Goal: Task Accomplishment & Management: Complete application form

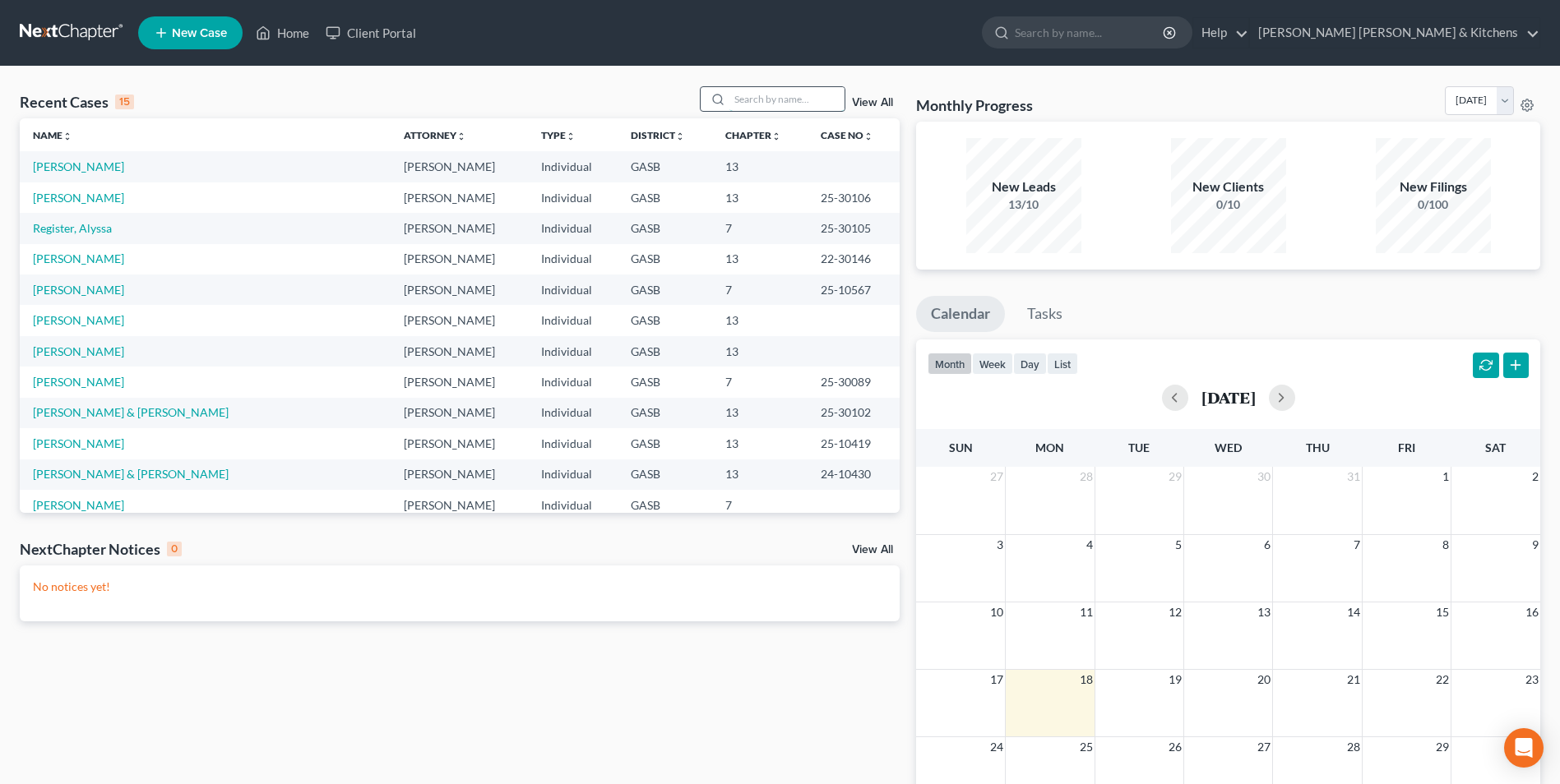
click at [781, 102] on input "search" at bounding box center [786, 99] width 115 height 23
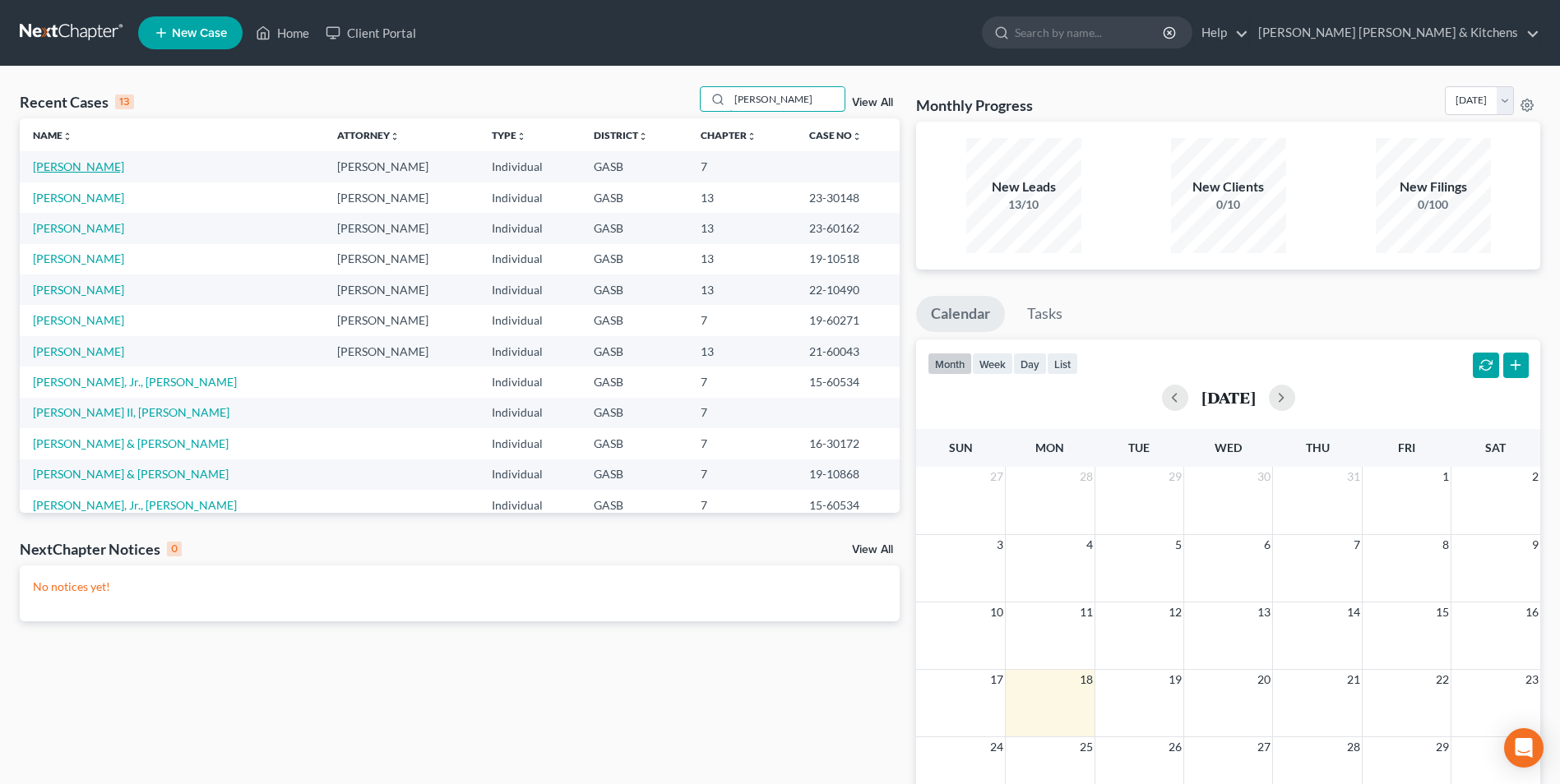
type input "[PERSON_NAME]"
click at [62, 160] on link "[PERSON_NAME]" at bounding box center [79, 166] width 91 height 14
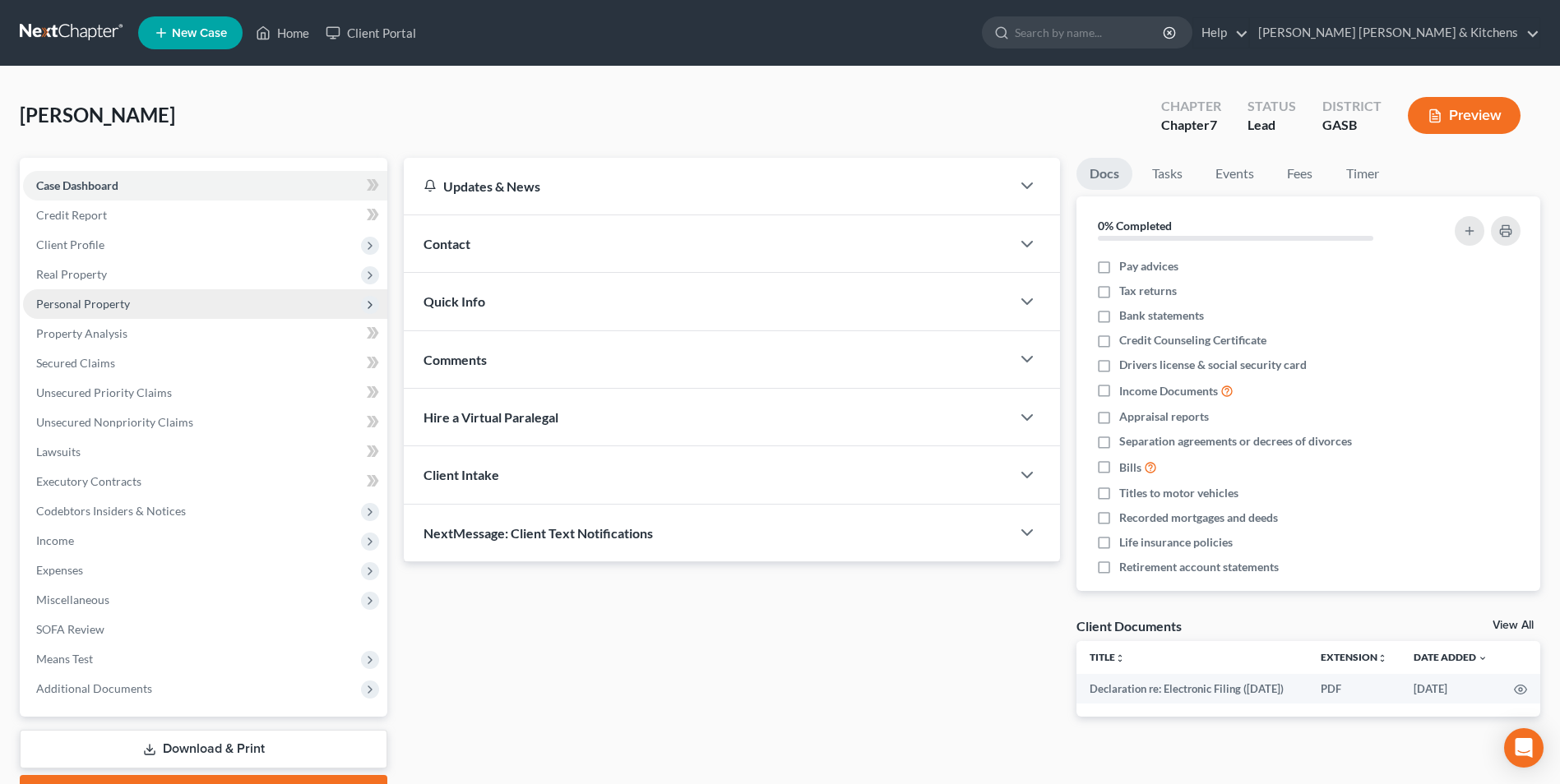
click at [91, 308] on span "Personal Property" at bounding box center [83, 303] width 93 height 14
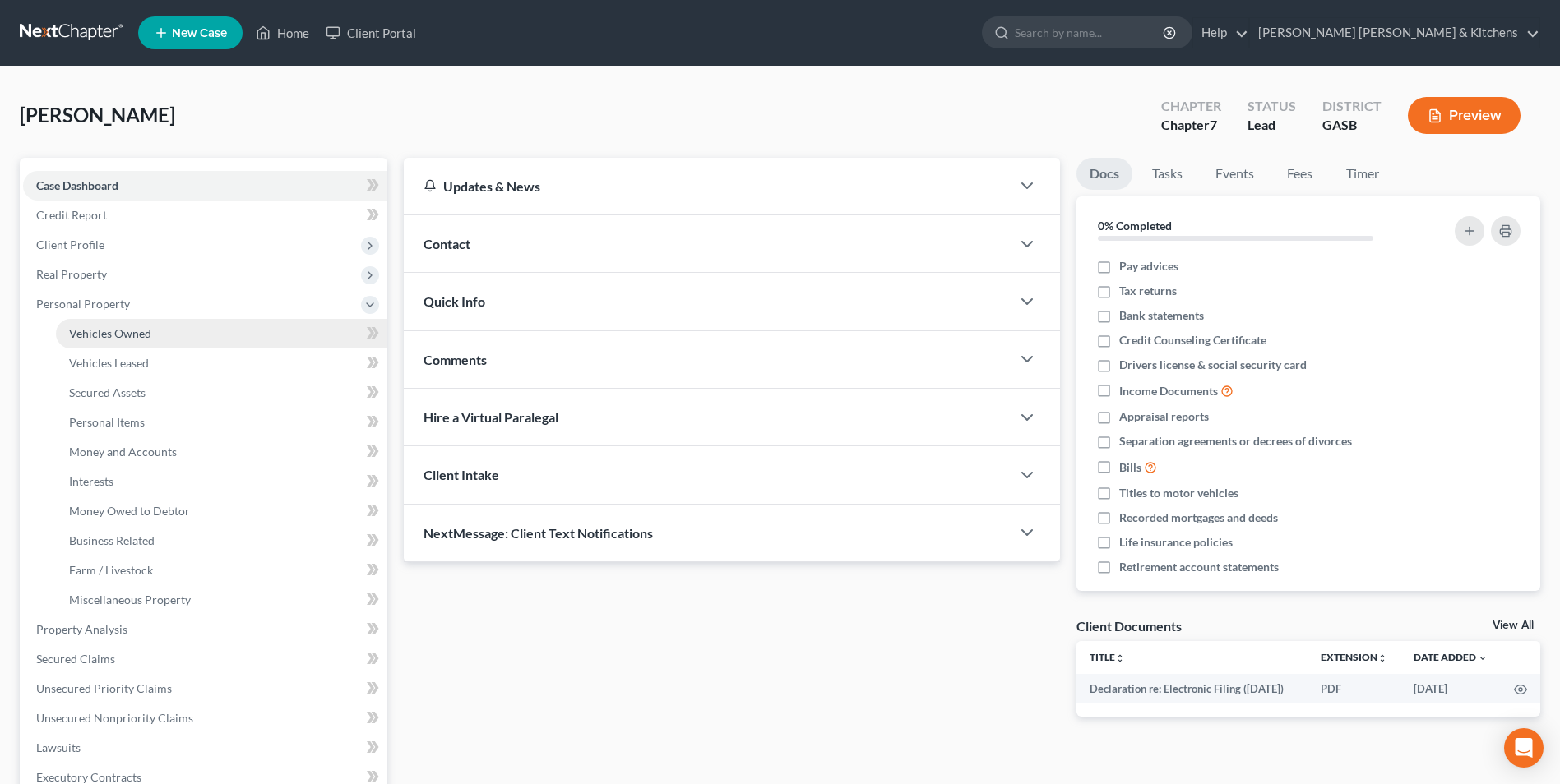
click at [104, 337] on span "Vehicles Owned" at bounding box center [110, 333] width 82 height 14
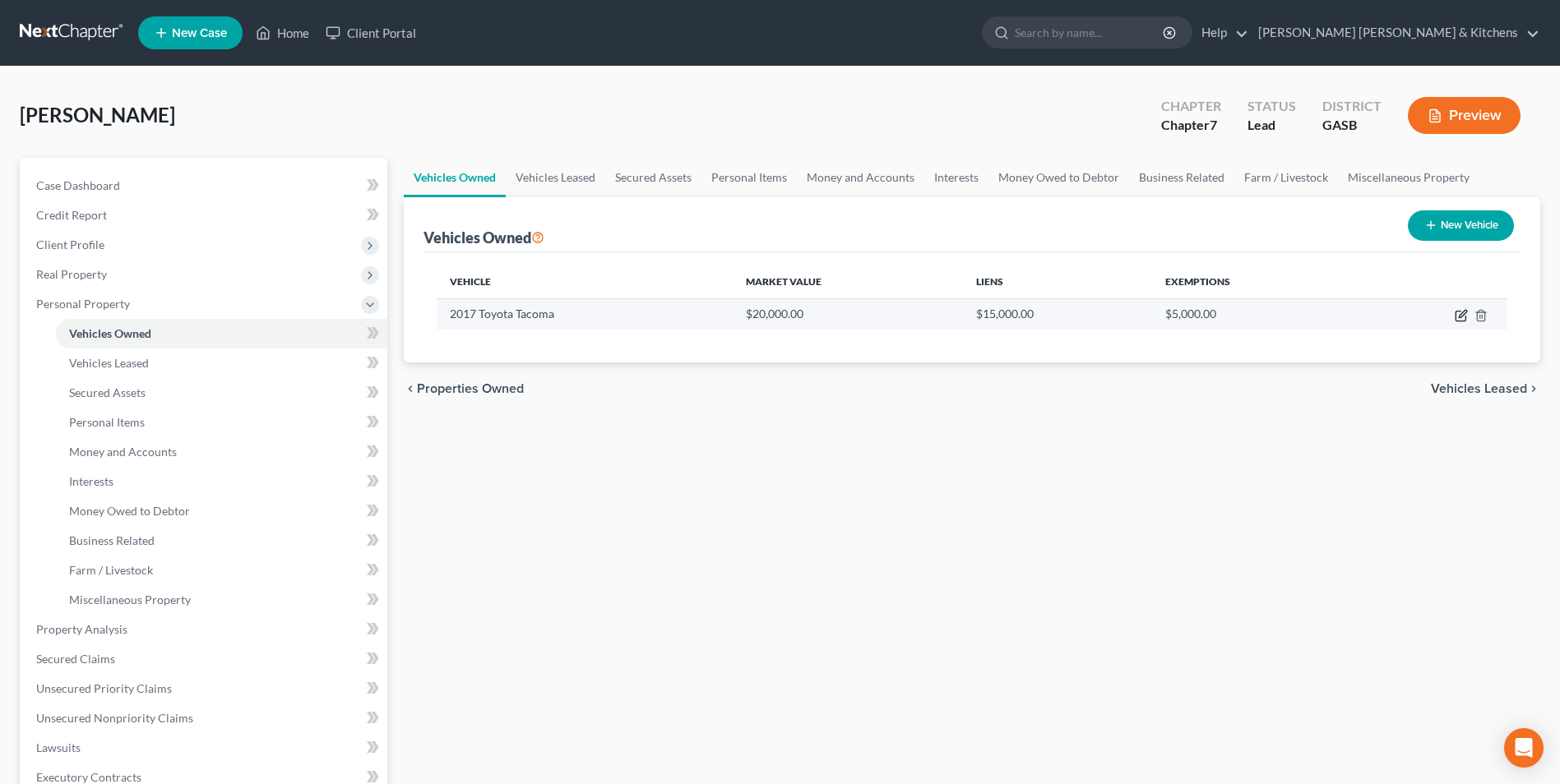
click at [1460, 315] on icon "button" at bounding box center [1463, 313] width 8 height 8
select select "0"
select select "9"
select select "0"
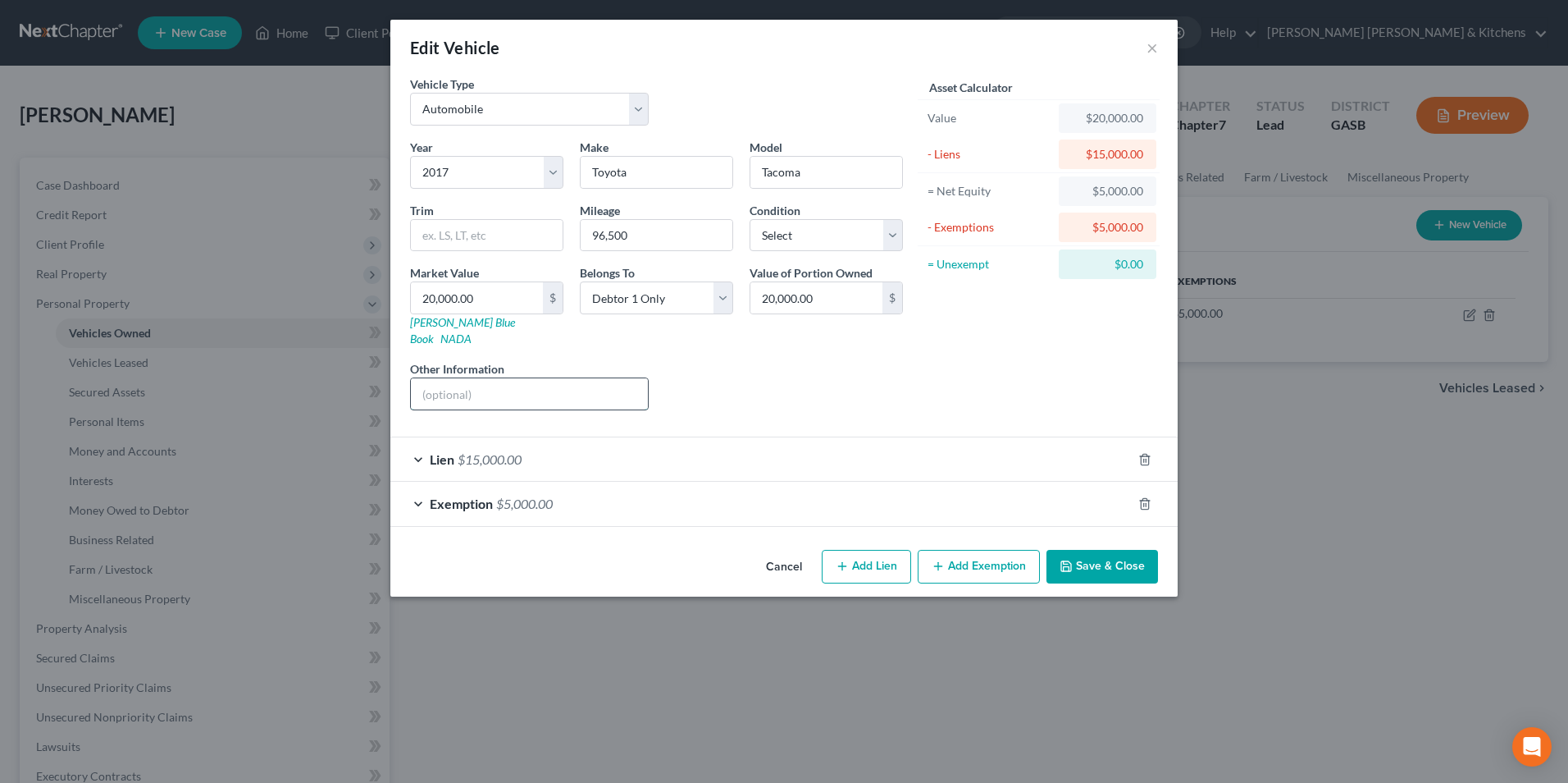
click at [459, 378] on input "text" at bounding box center [529, 393] width 237 height 31
type input "full coverage insurance w/Progressive"
click at [1137, 557] on button "Save & Close" at bounding box center [1102, 566] width 112 height 34
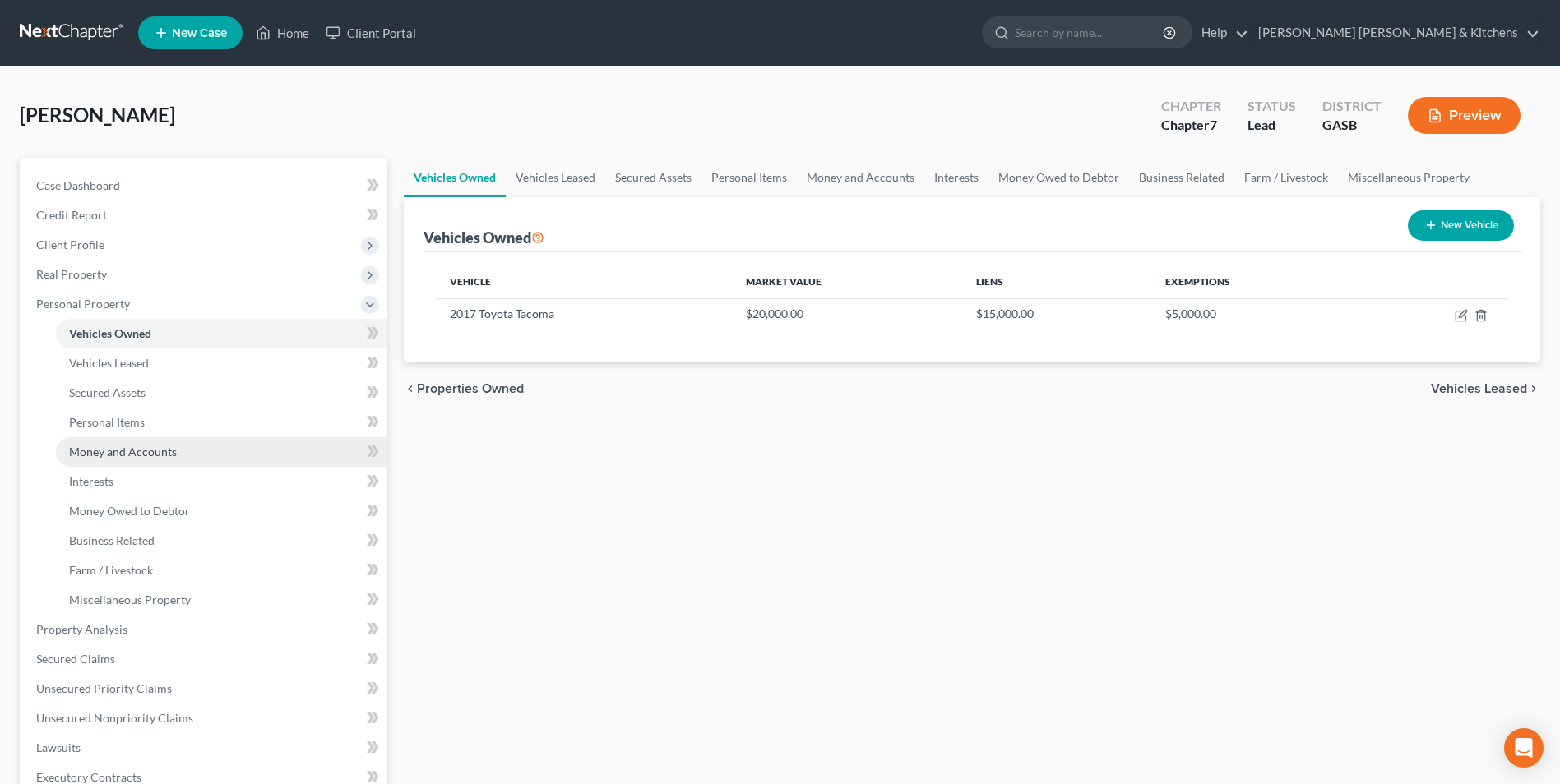
drag, startPoint x: 148, startPoint y: 448, endPoint x: 229, endPoint y: 455, distance: 81.3
click at [148, 448] on span "Money and Accounts" at bounding box center [123, 451] width 108 height 14
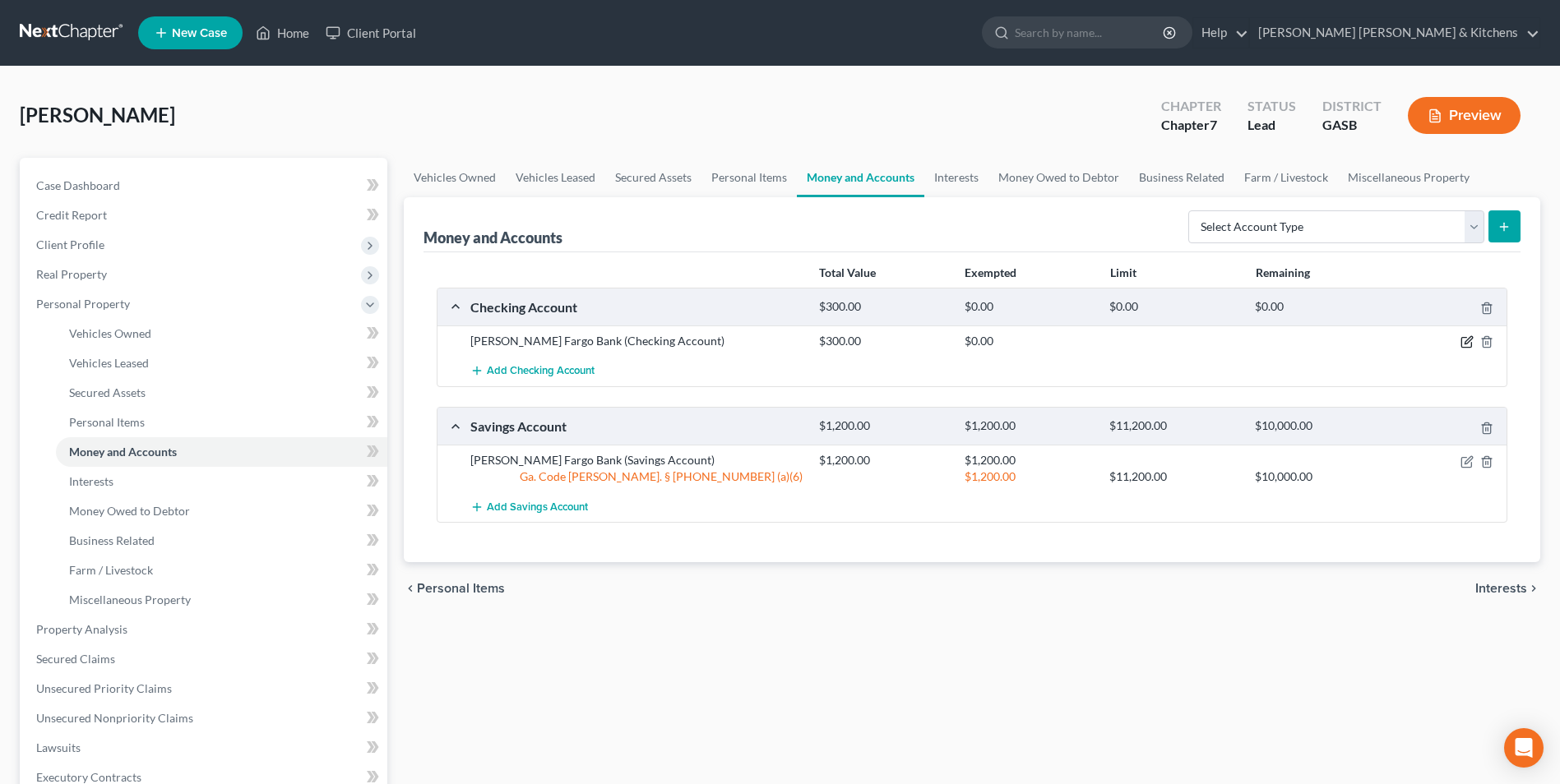
click at [1465, 340] on icon "button" at bounding box center [1467, 342] width 14 height 14
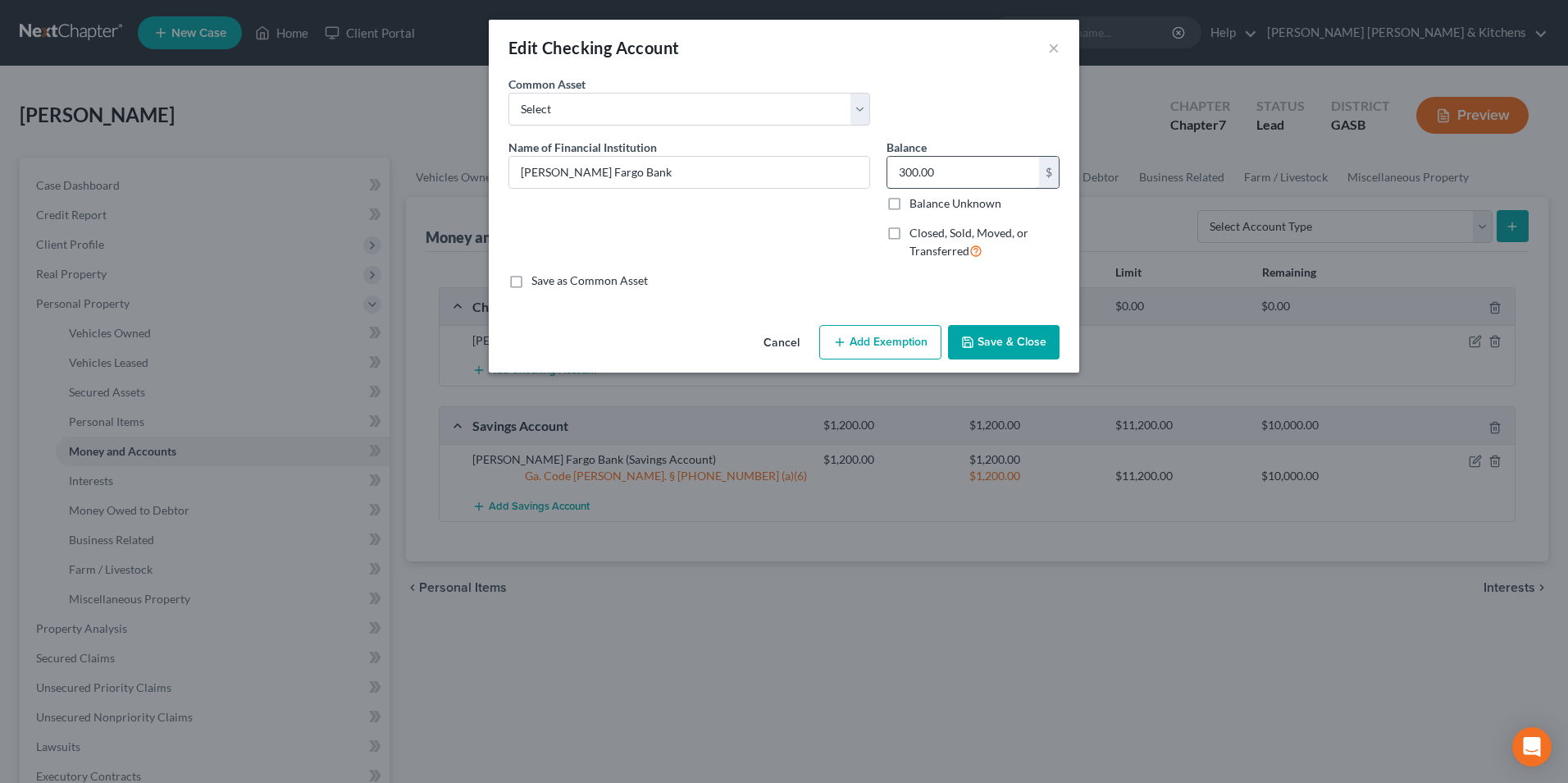
click at [936, 167] on input "300.00" at bounding box center [963, 172] width 151 height 31
type input "100"
click at [954, 336] on button "Save & Close" at bounding box center [1004, 342] width 112 height 34
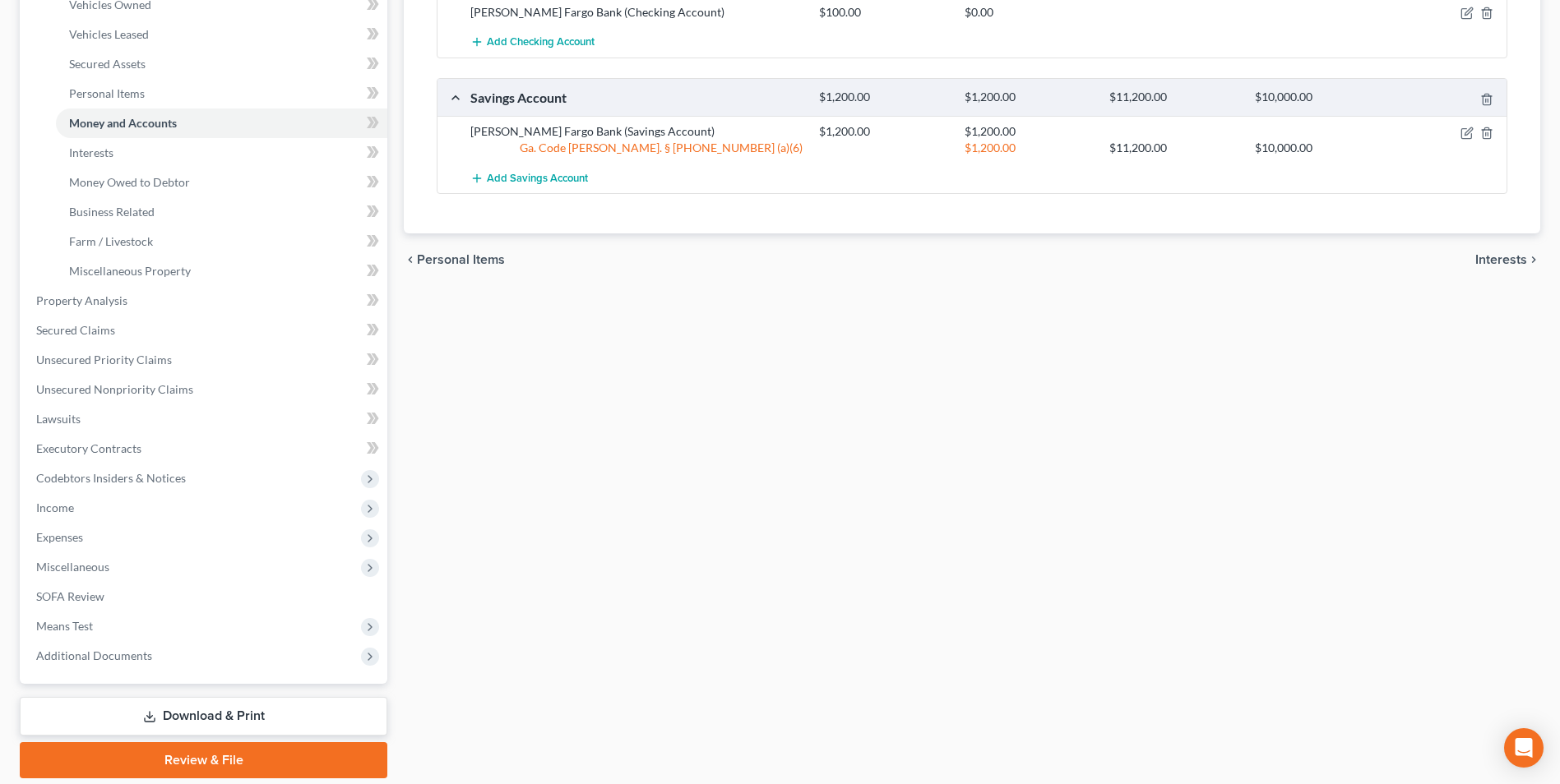
click at [233, 712] on link "Download & Print" at bounding box center [203, 716] width 368 height 39
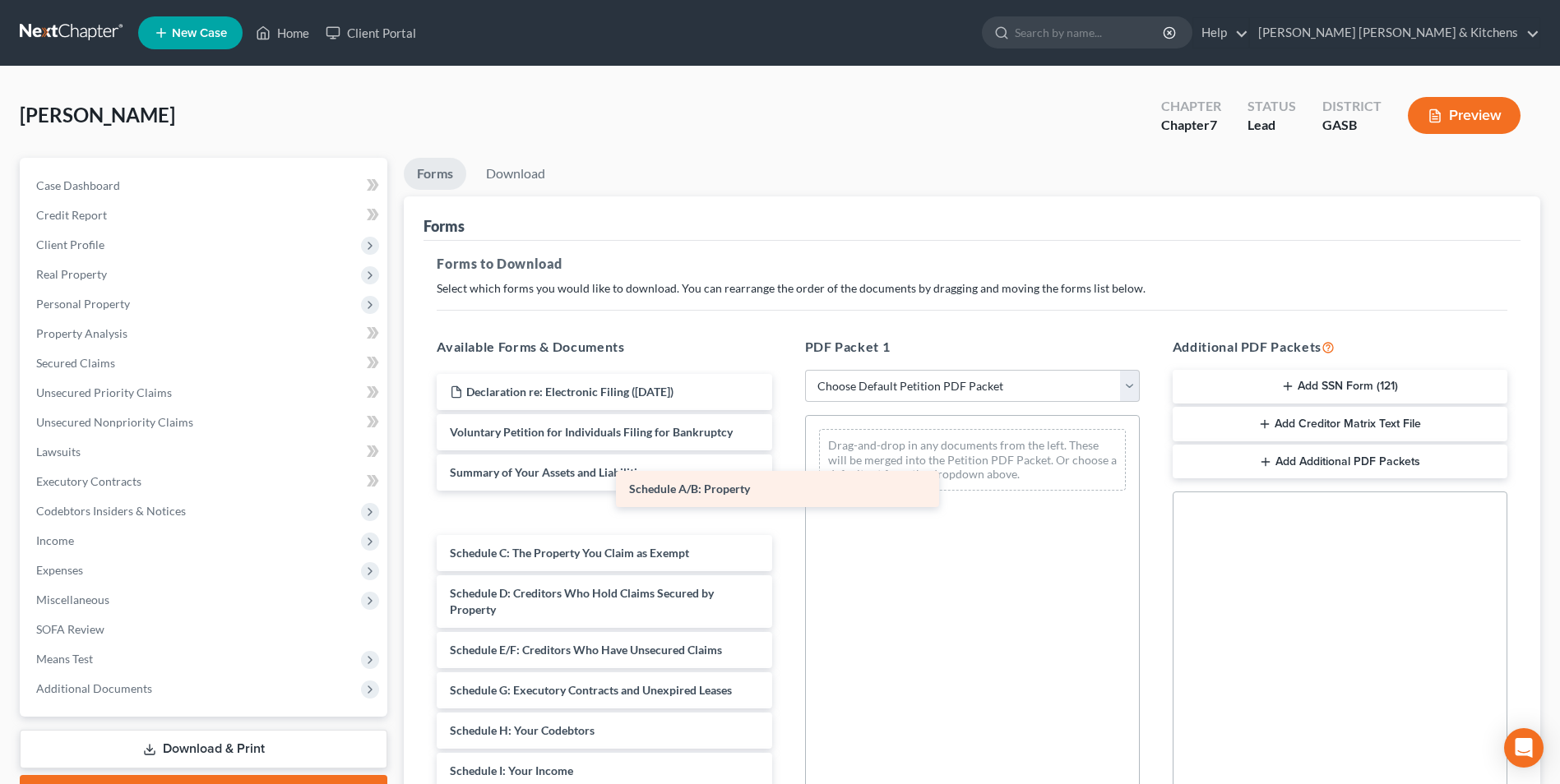
drag, startPoint x: 587, startPoint y: 511, endPoint x: 889, endPoint y: 455, distance: 307.1
click at [784, 455] on div "Schedule A/B: Property Declaration re: Electronic Filing ([DATE]) Voluntary Pet…" at bounding box center [603, 795] width 361 height 843
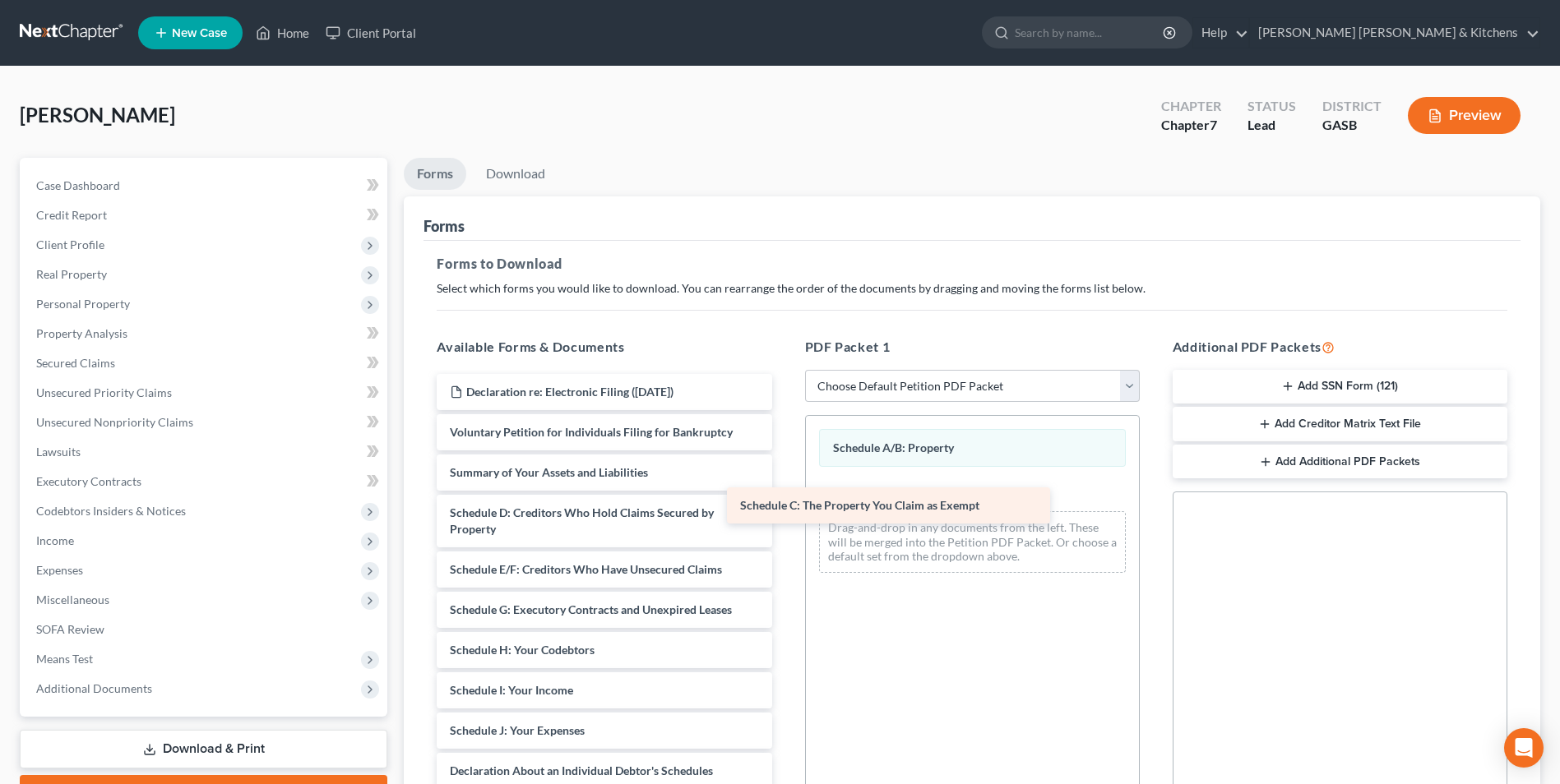
drag, startPoint x: 612, startPoint y: 519, endPoint x: 907, endPoint y: 511, distance: 295.1
click at [784, 511] on div "Schedule C: The Property You Claim as Exempt Declaration re: Electronic Filing …" at bounding box center [603, 755] width 361 height 763
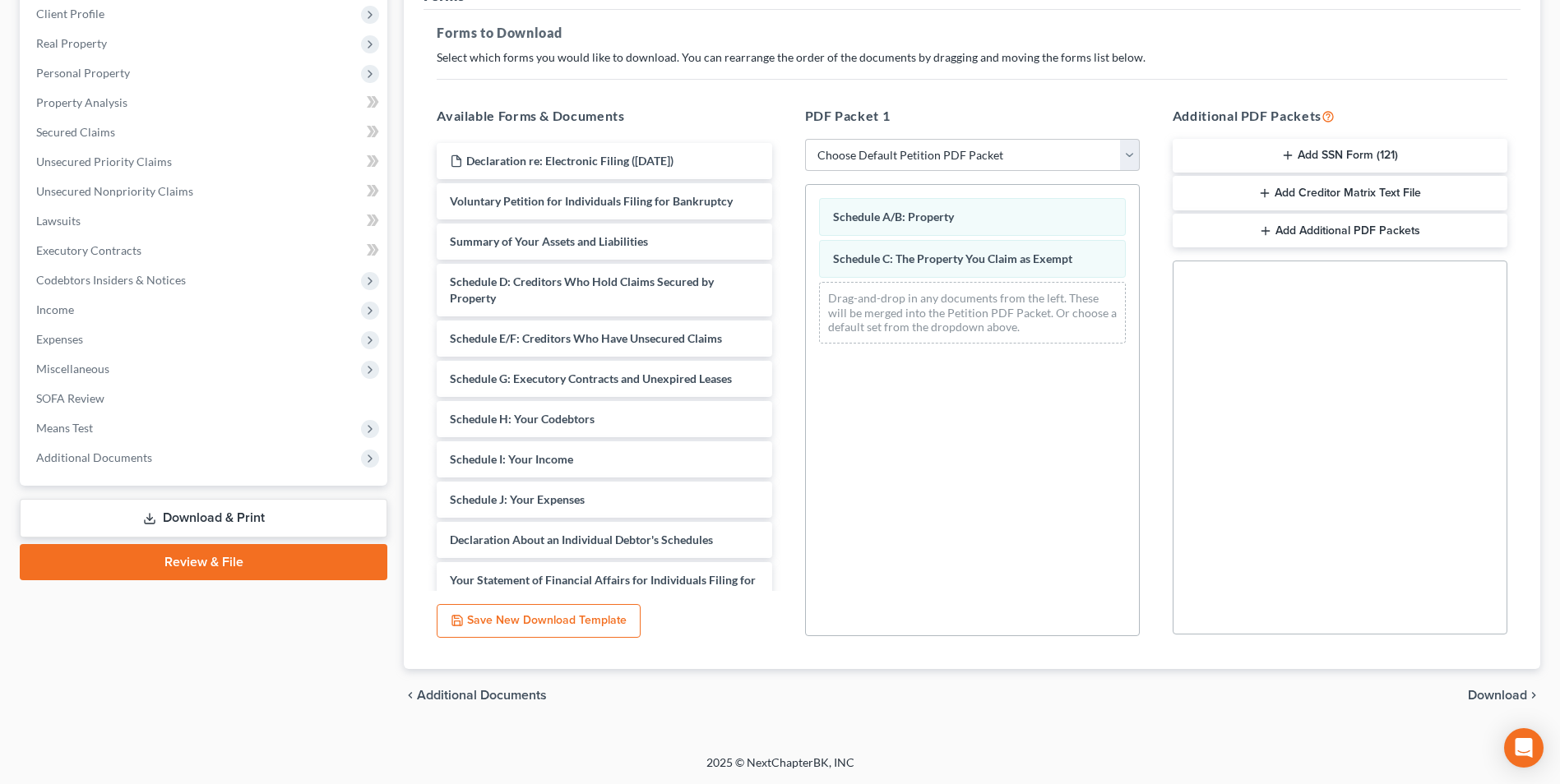
click at [1483, 693] on span "Download" at bounding box center [1497, 695] width 59 height 14
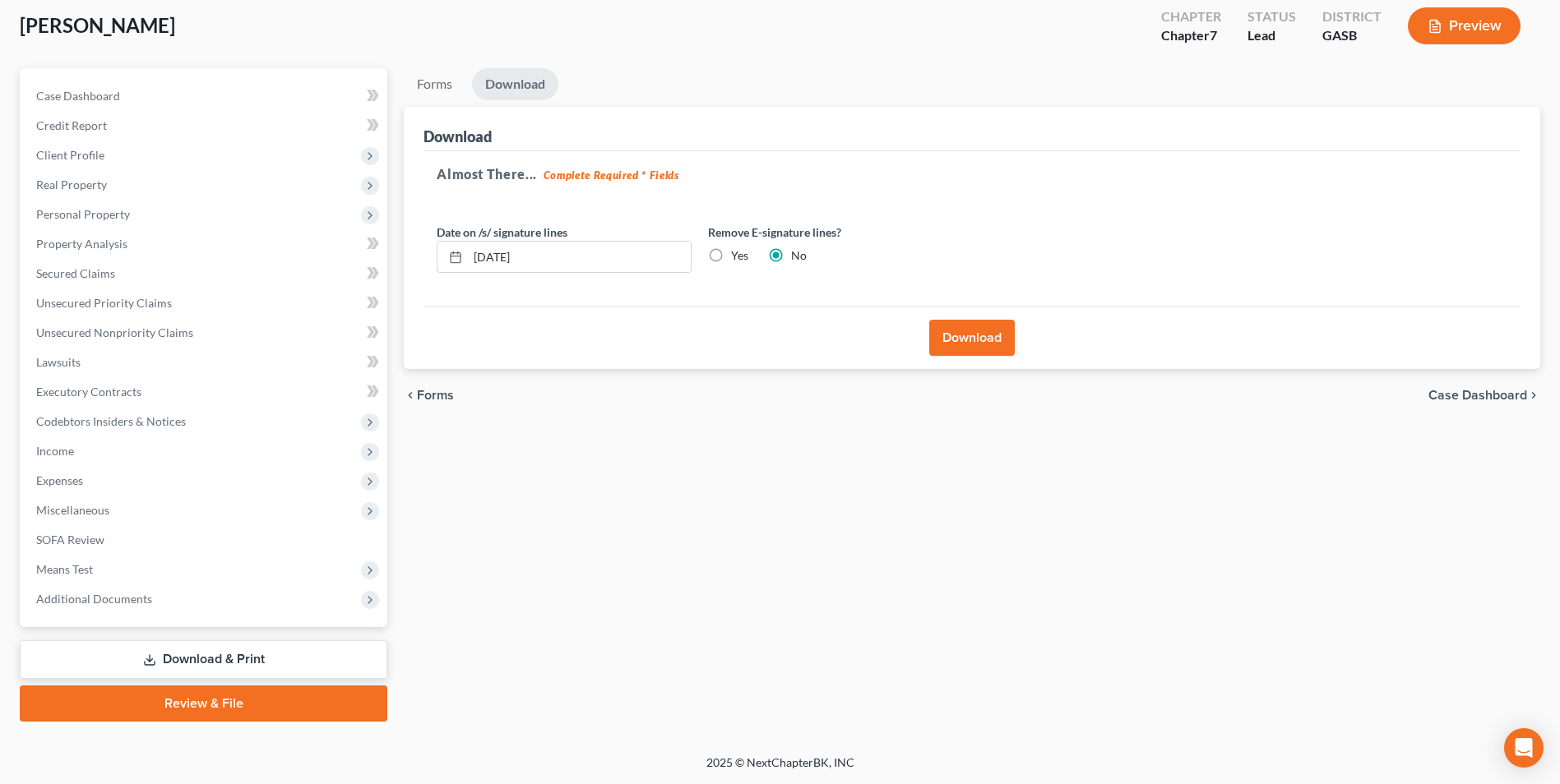
click at [980, 341] on button "Download" at bounding box center [972, 338] width 86 height 36
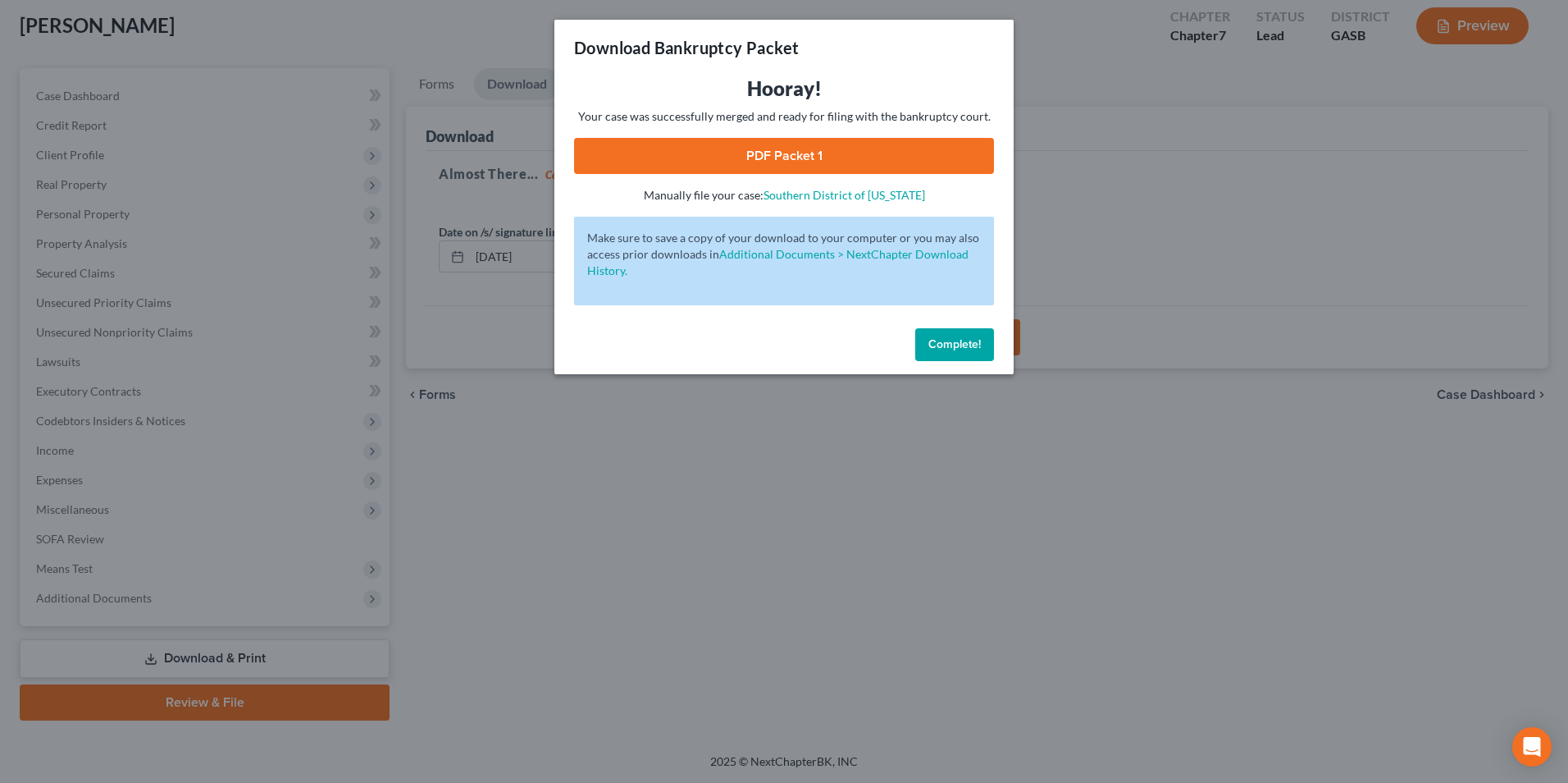
click at [803, 153] on link "PDF Packet 1" at bounding box center [784, 155] width 420 height 36
click at [604, 638] on div "Download Bankruptcy Packet Hooray! Your case was successfully merged and ready …" at bounding box center [784, 392] width 1568 height 783
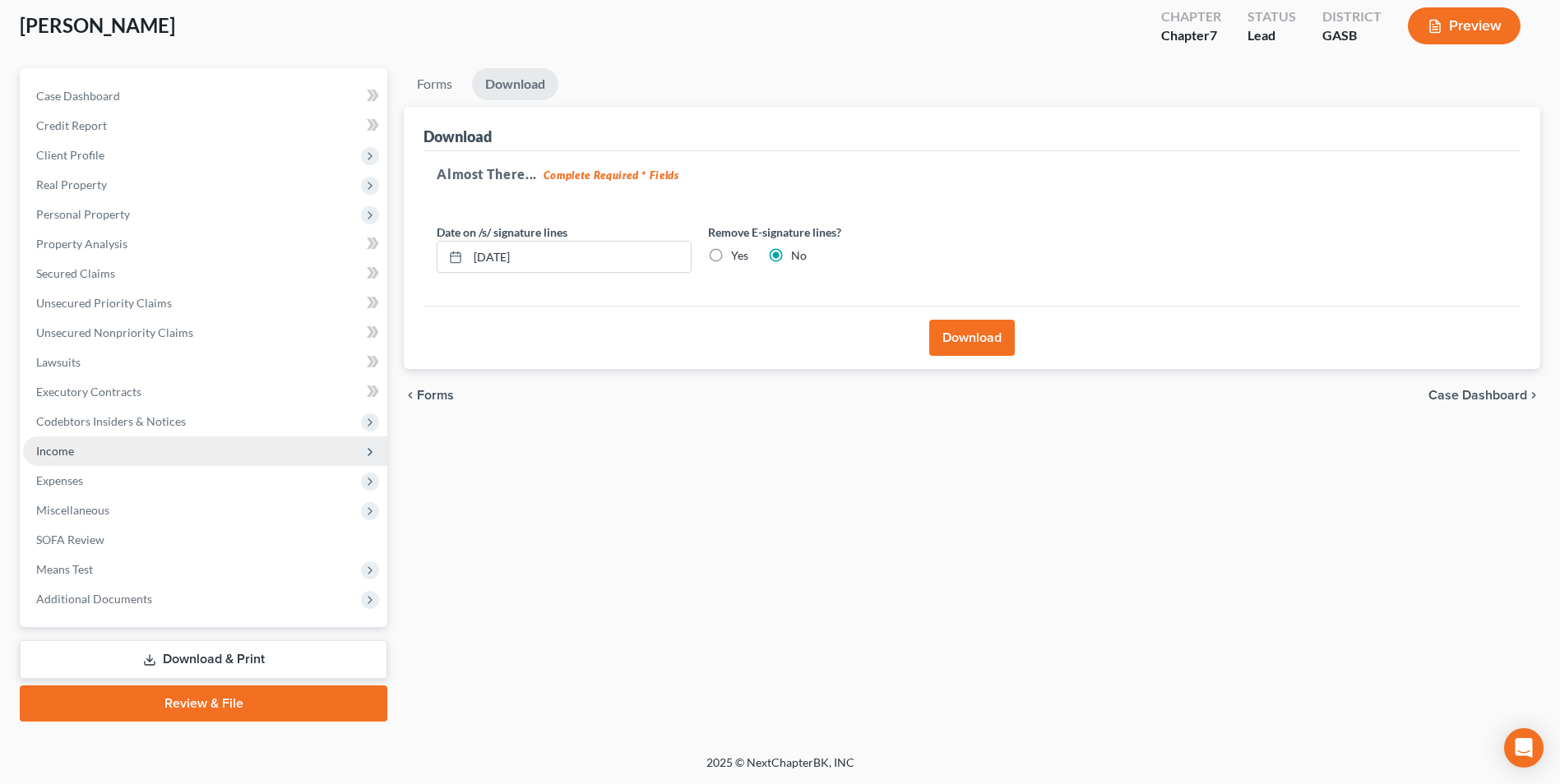
click at [71, 451] on span "Income" at bounding box center [54, 450] width 38 height 14
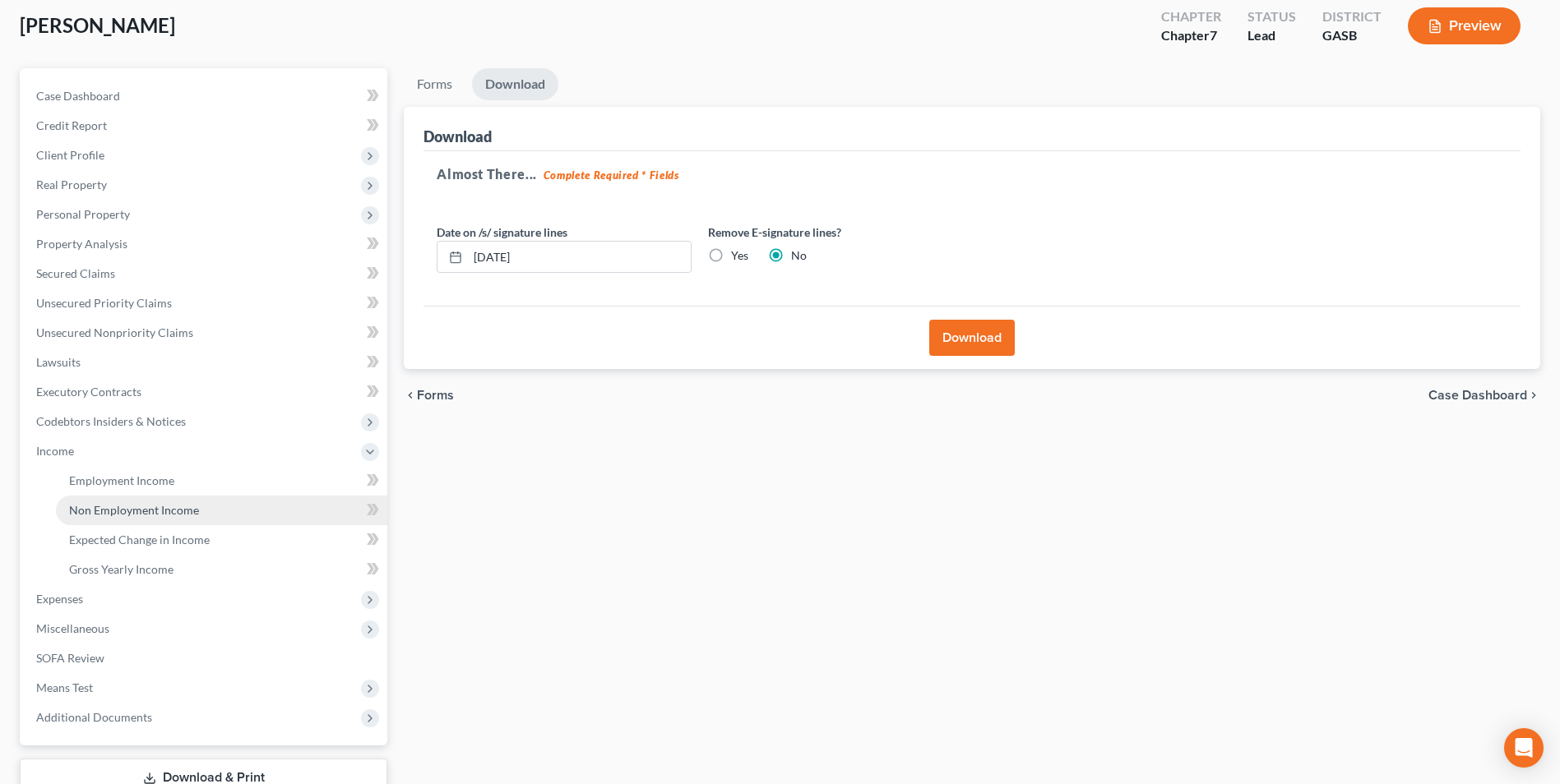
drag, startPoint x: 113, startPoint y: 509, endPoint x: 131, endPoint y: 513, distance: 18.4
click at [114, 510] on span "Non Employment Income" at bounding box center [133, 510] width 129 height 14
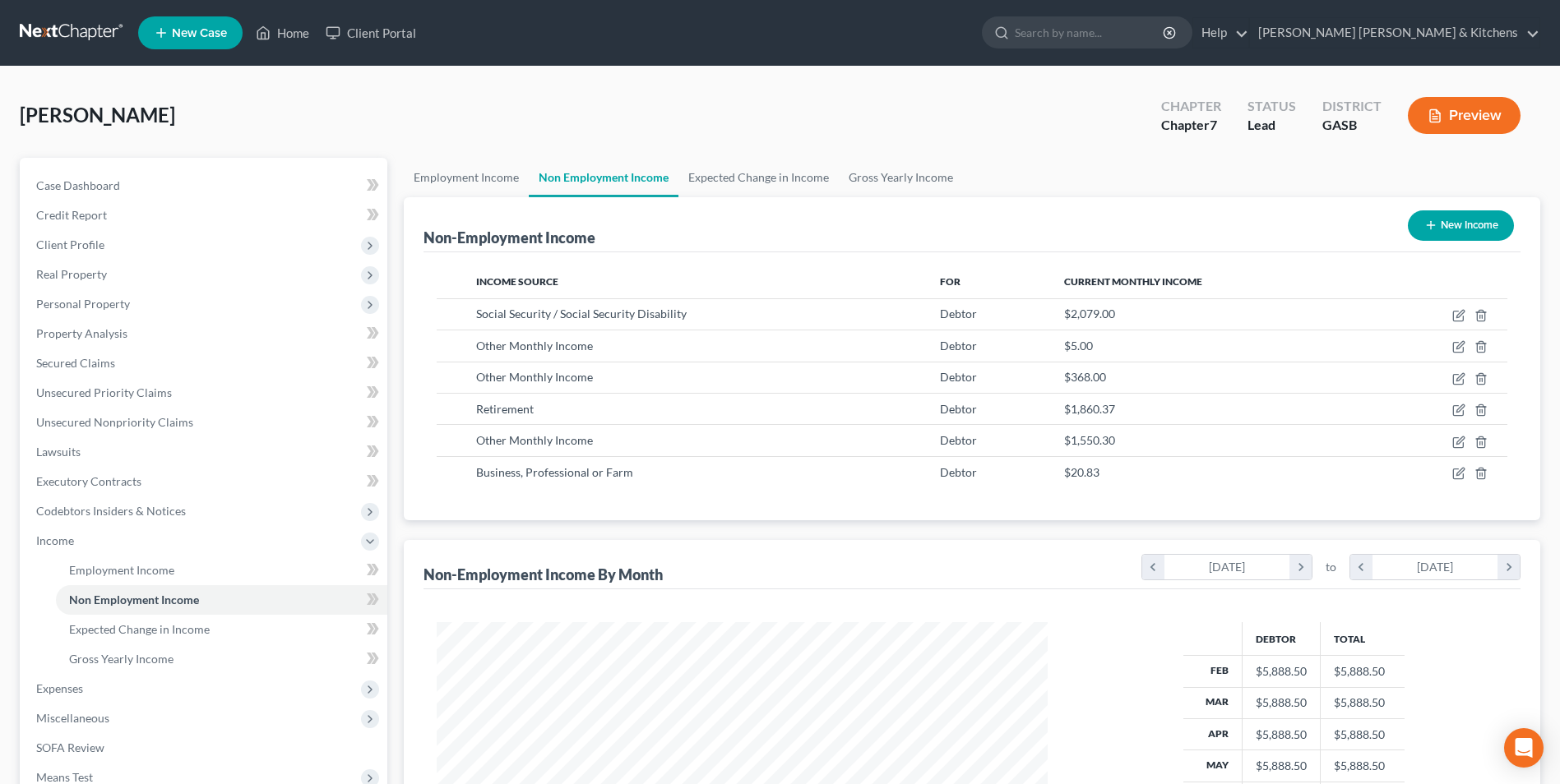
scroll to position [304, 643]
click at [1481, 411] on line "button" at bounding box center [1481, 410] width 0 height 3
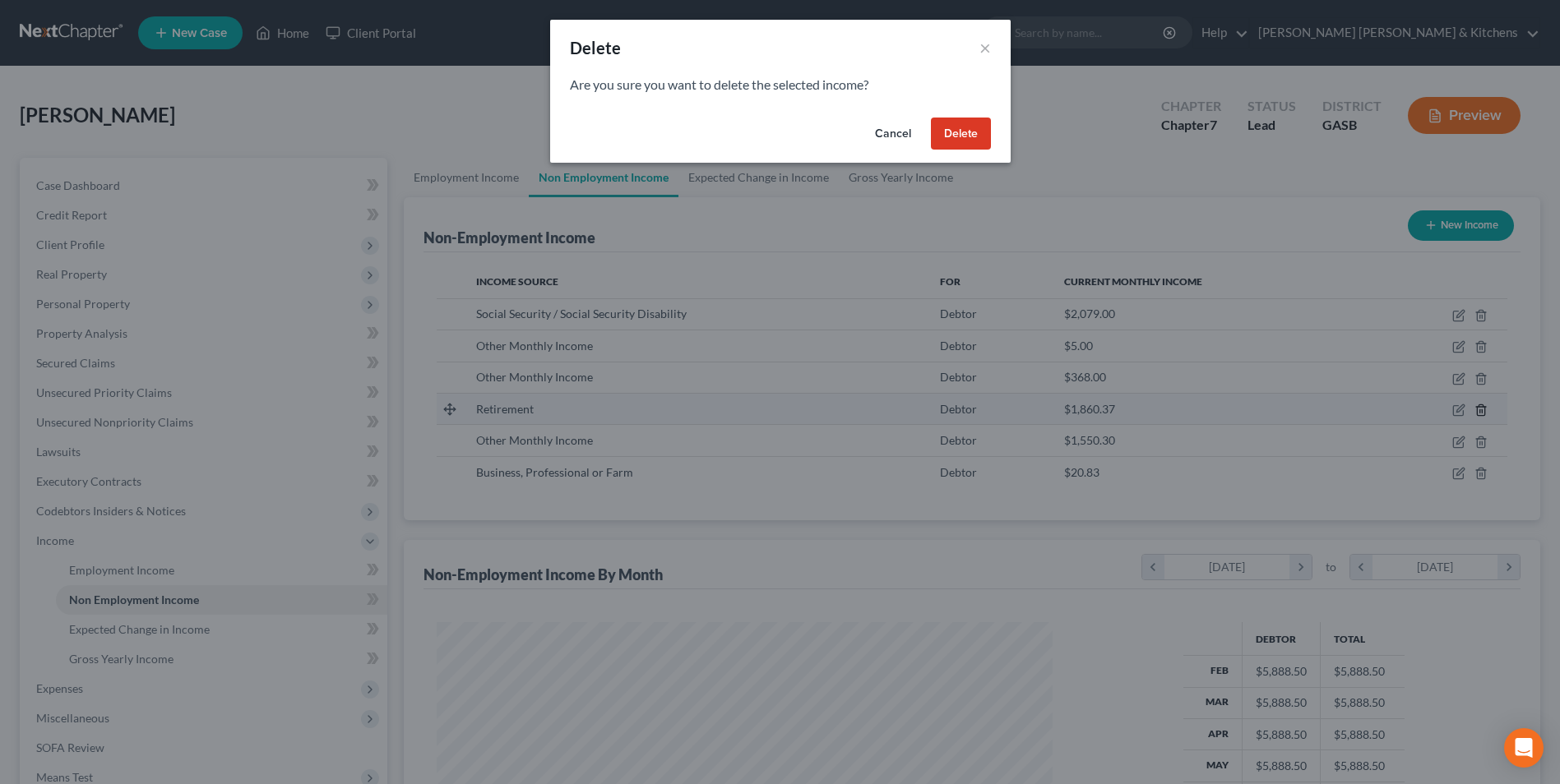
scroll to position [307, 649]
click at [948, 135] on button "Delete" at bounding box center [966, 134] width 60 height 33
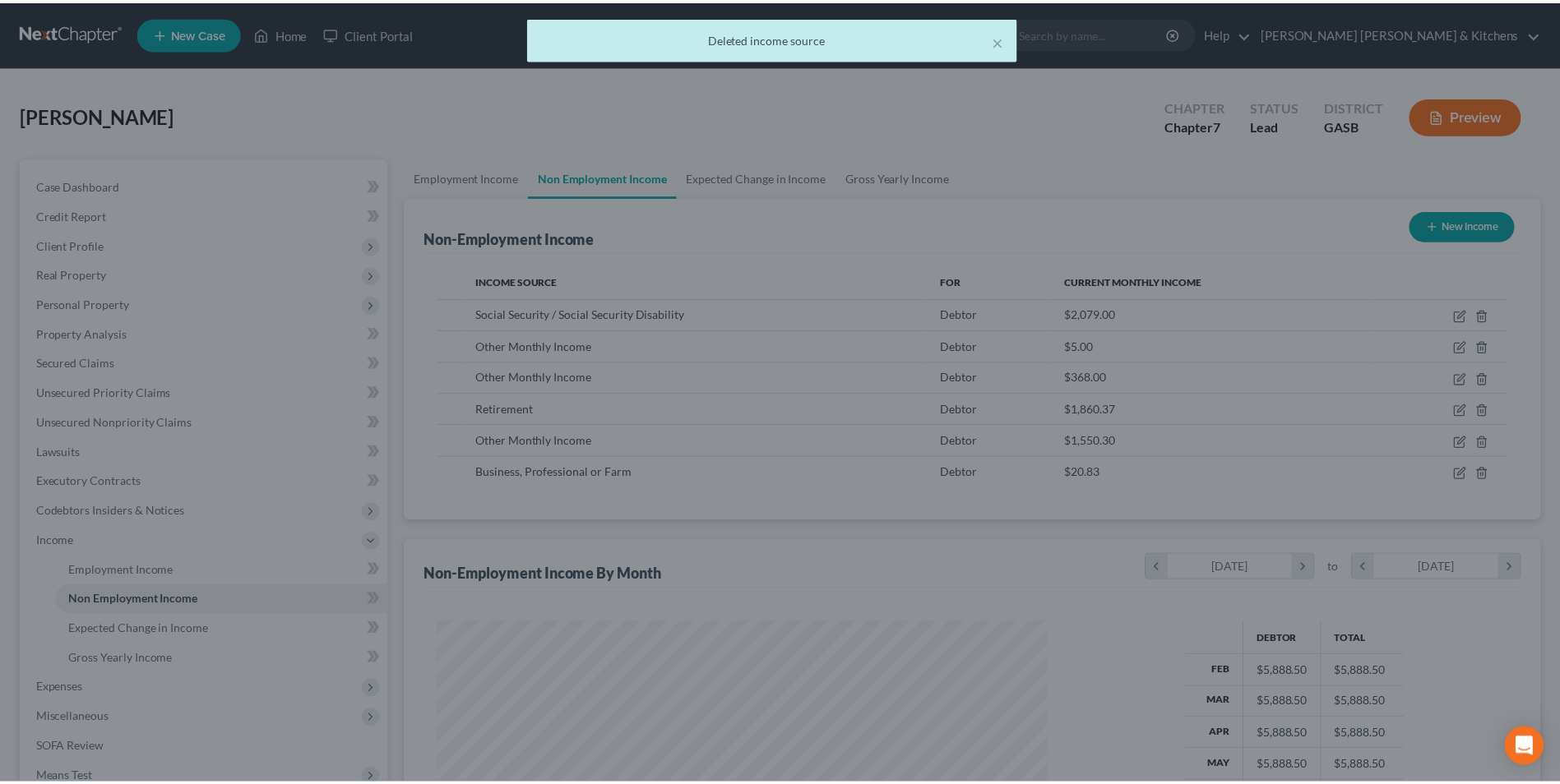
scroll to position [821440, 821499]
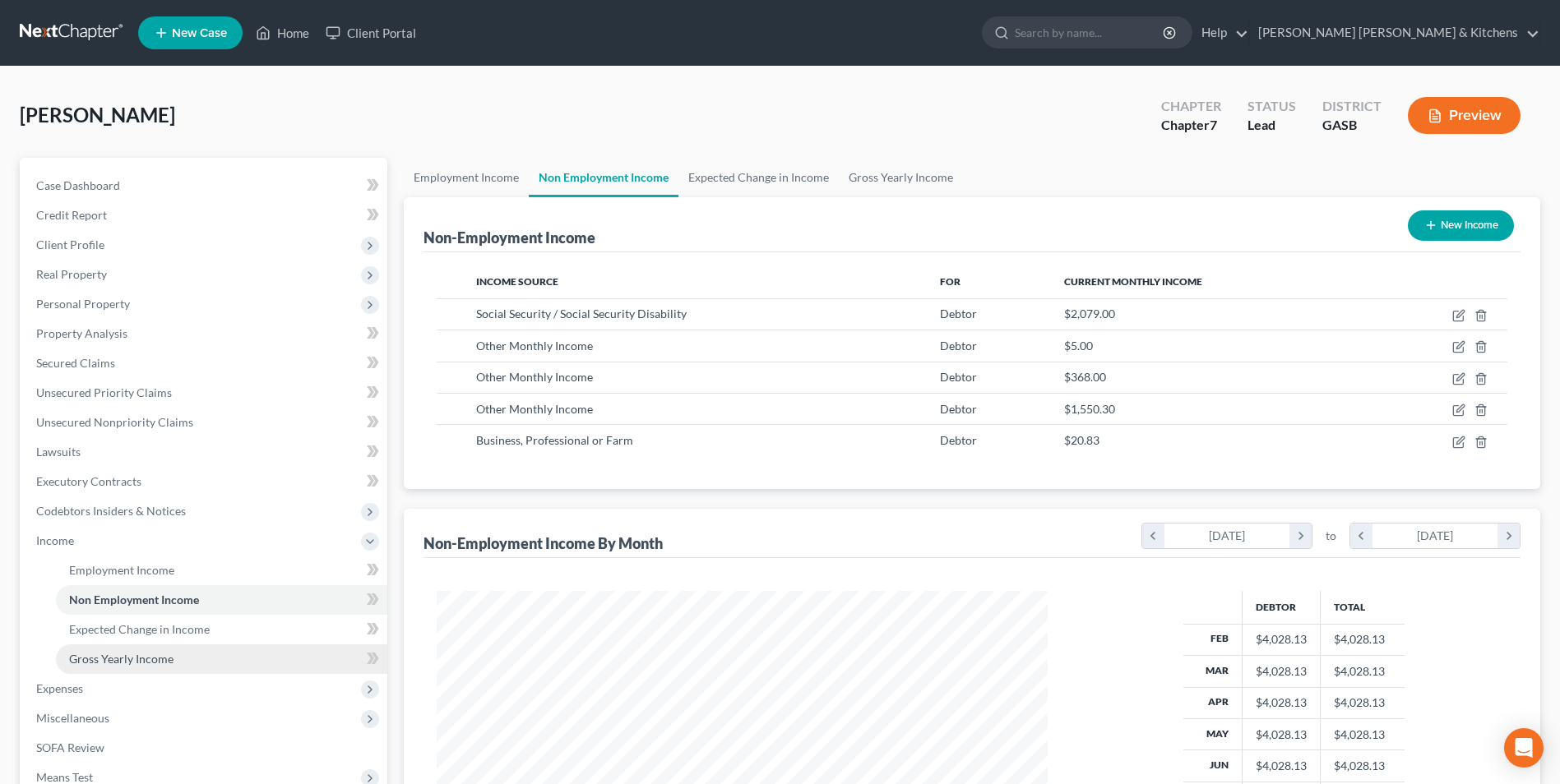
click at [151, 658] on span "Gross Yearly Income" at bounding box center [121, 659] width 104 height 14
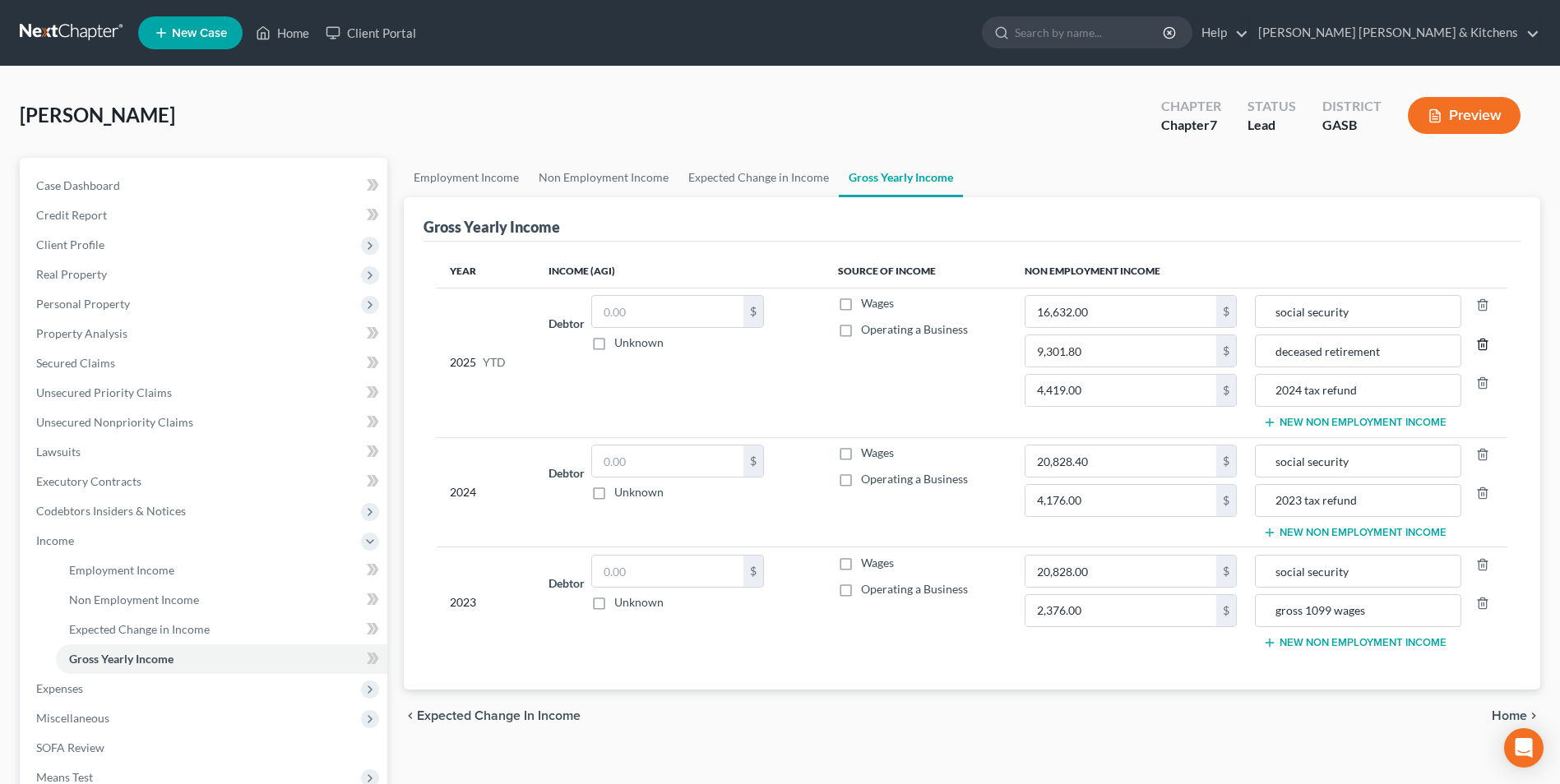
click at [1479, 342] on icon "button" at bounding box center [1482, 344] width 14 height 14
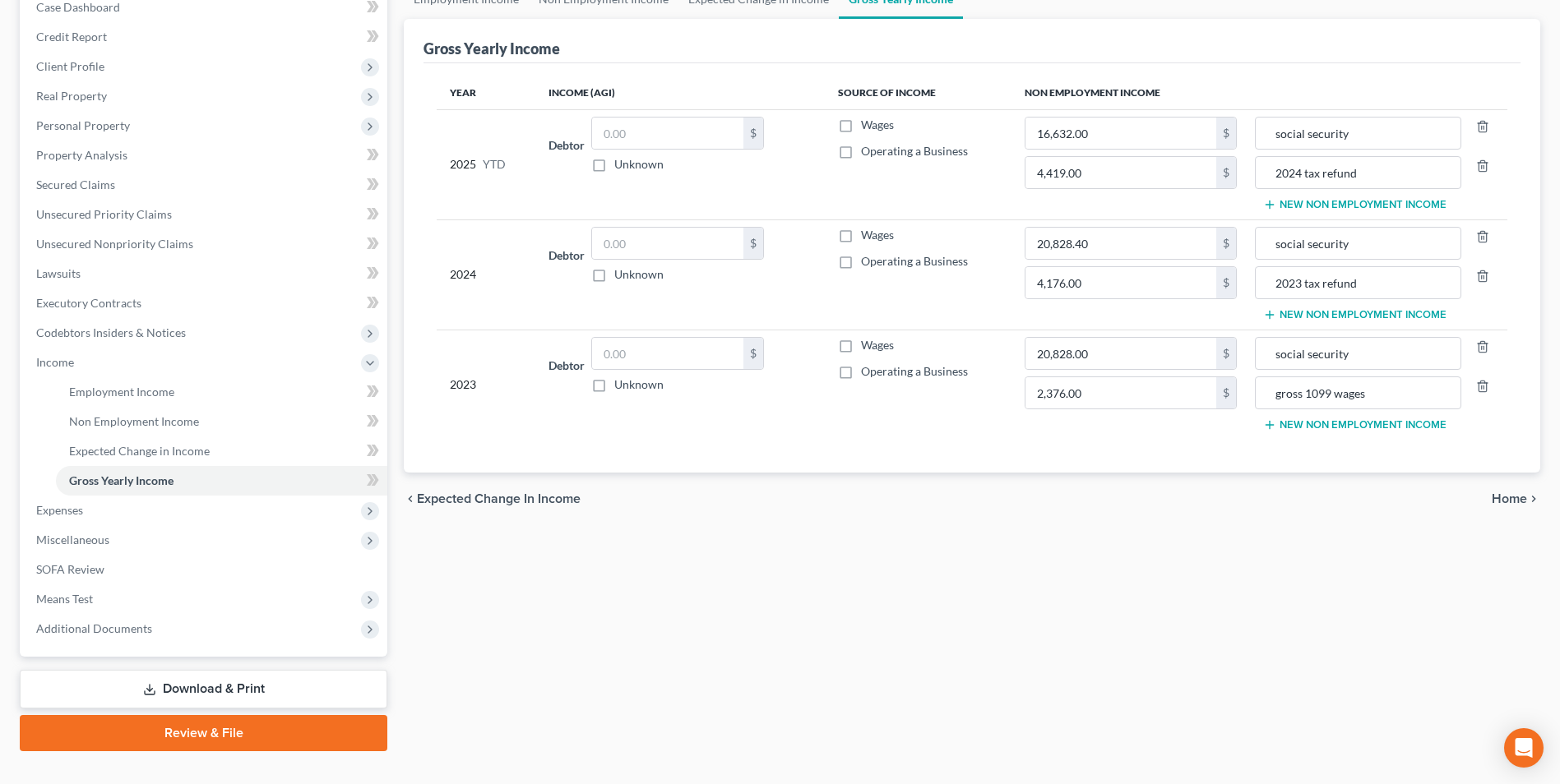
scroll to position [208, 0]
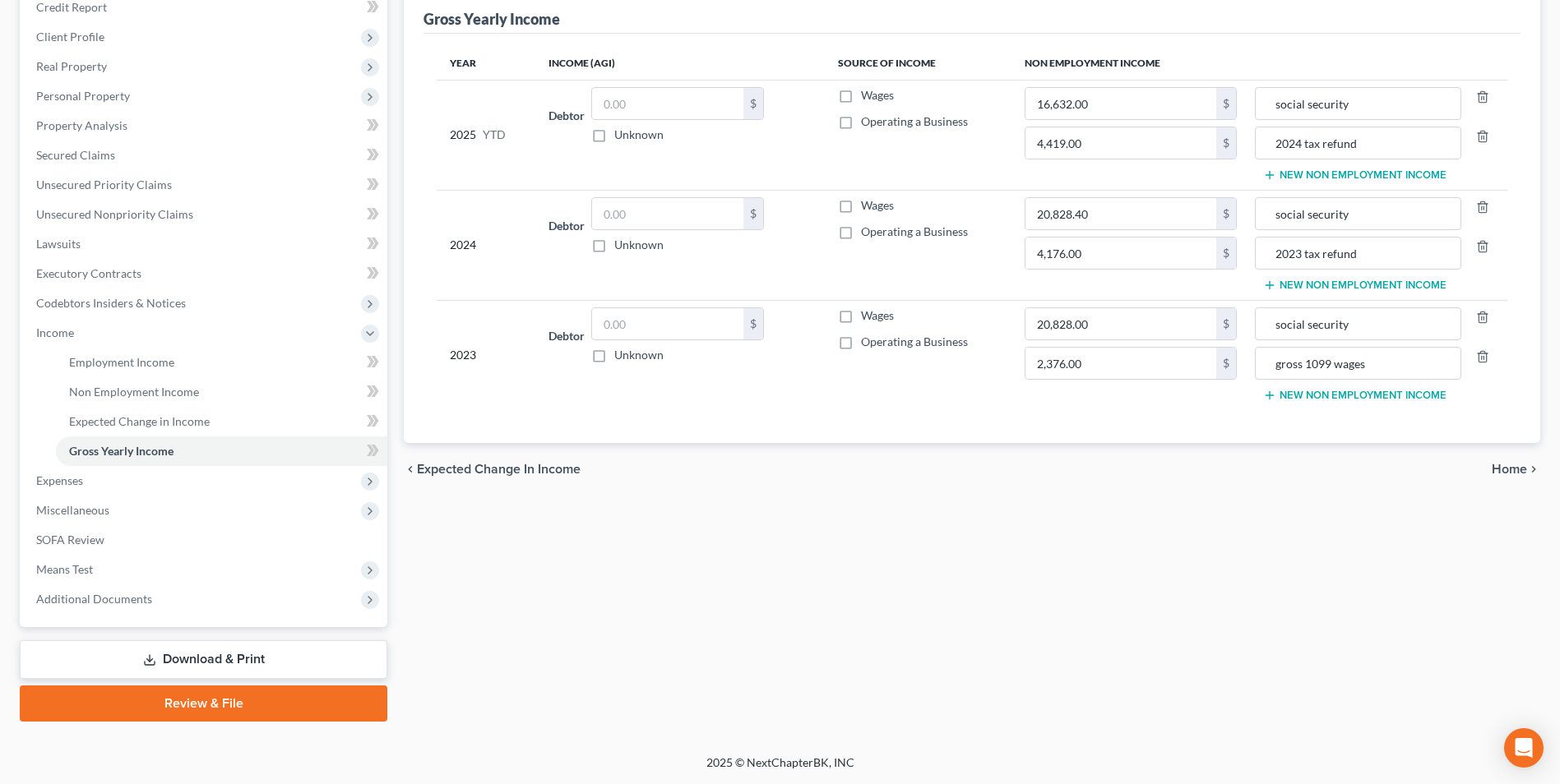
click at [195, 662] on link "Download & Print" at bounding box center [203, 659] width 368 height 39
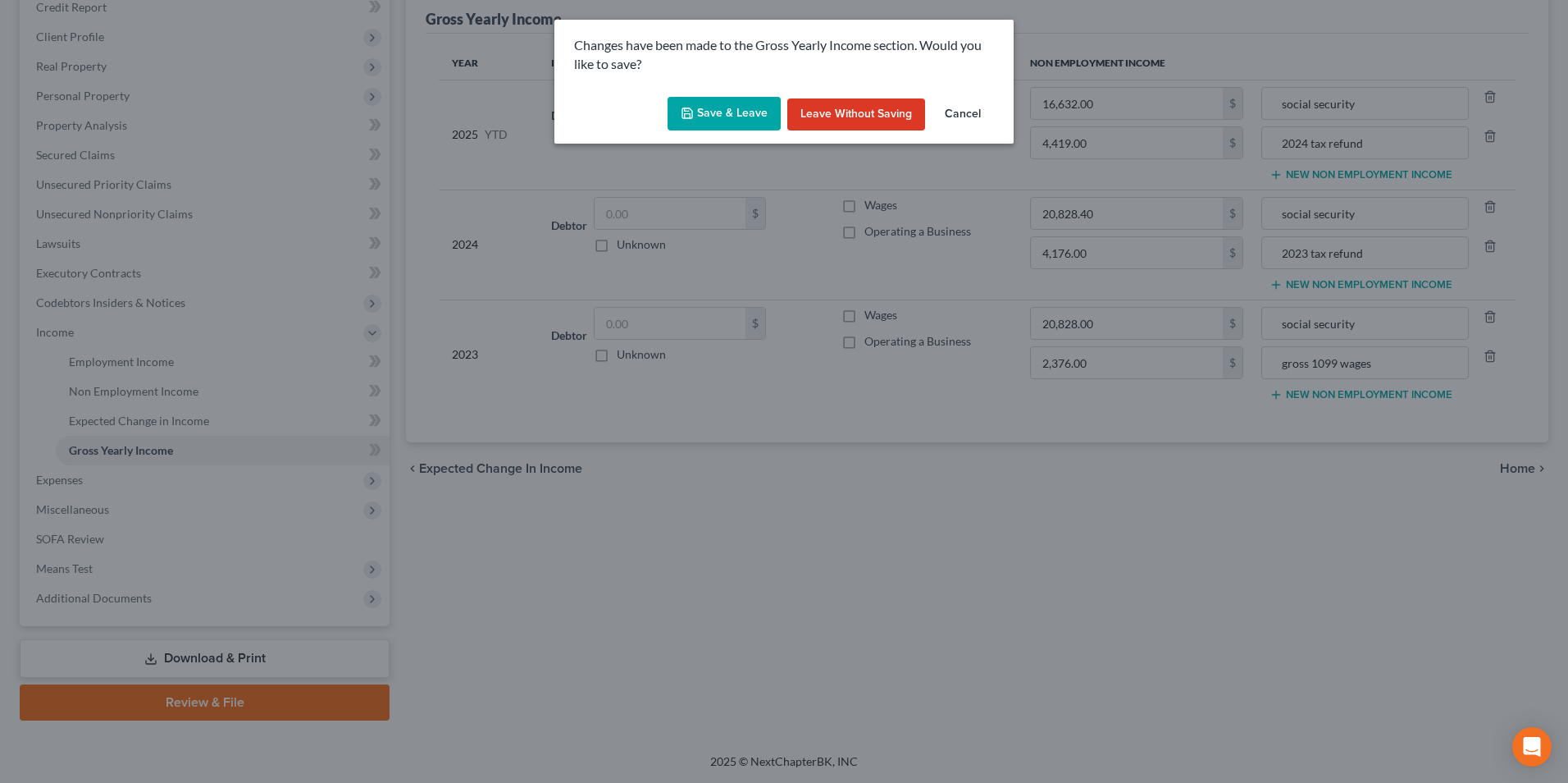
click at [688, 107] on icon "button" at bounding box center [687, 114] width 14 height 14
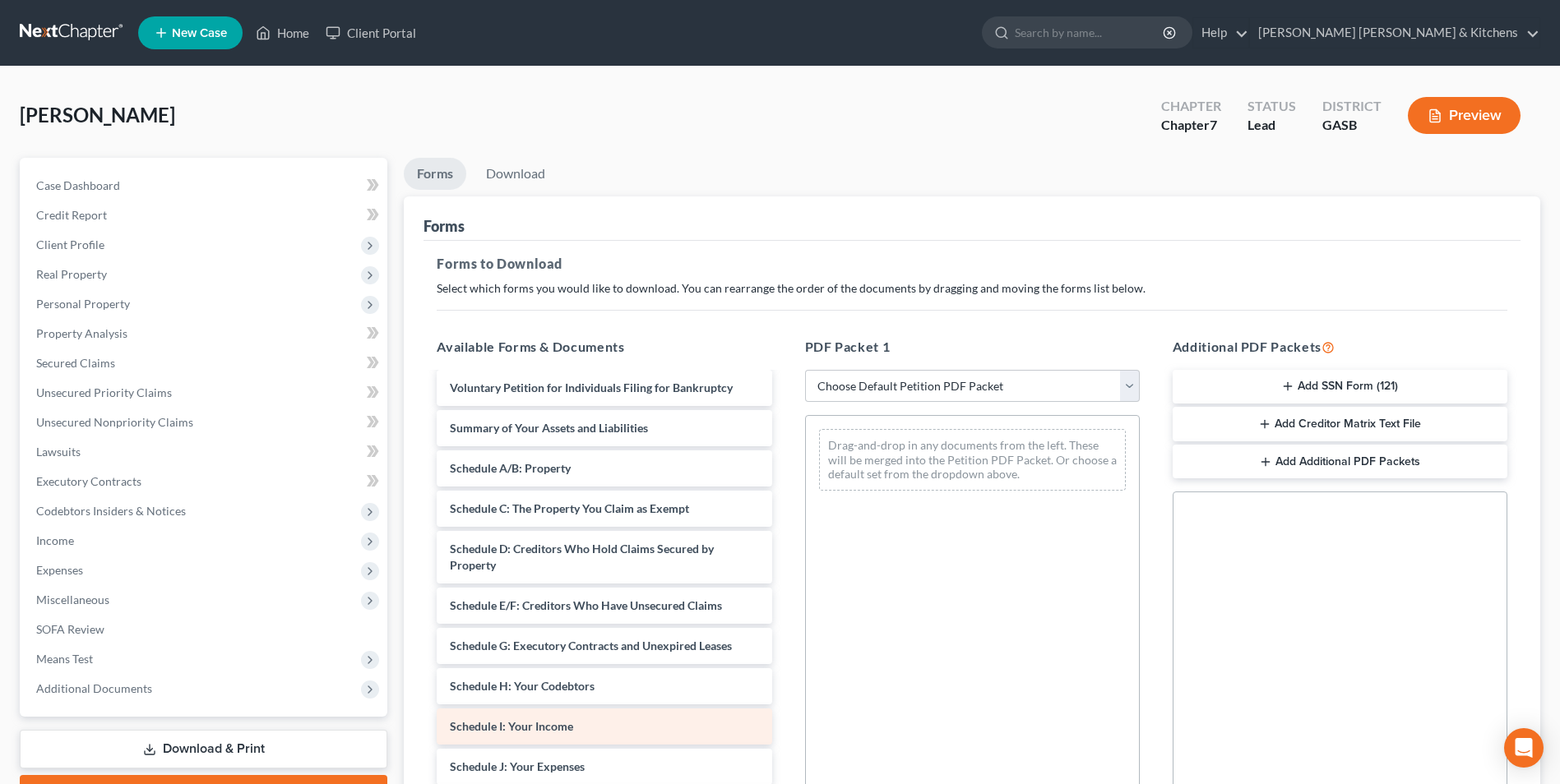
scroll to position [82, 0]
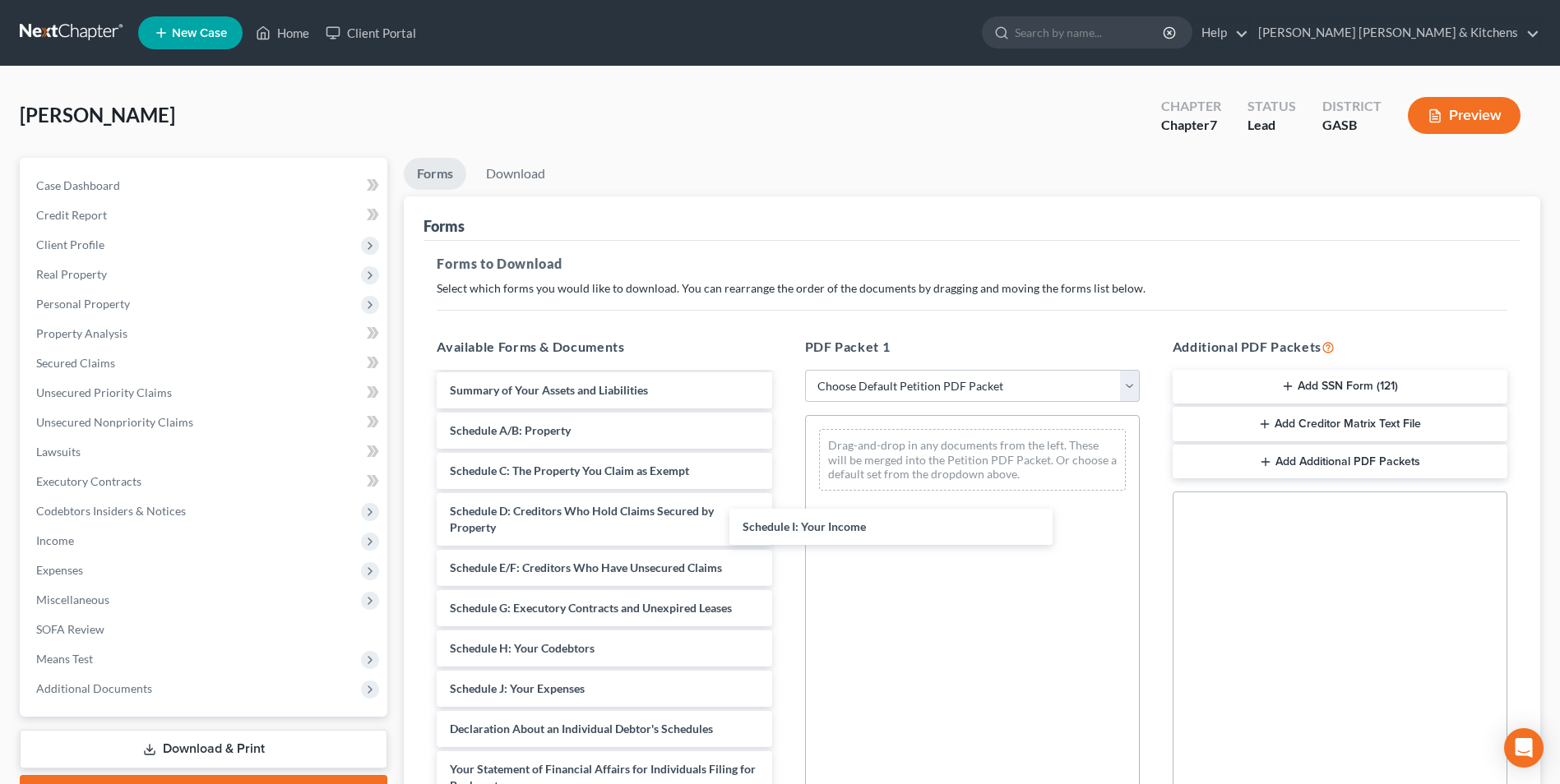
drag, startPoint x: 626, startPoint y: 700, endPoint x: 970, endPoint y: 479, distance: 408.9
click at [784, 480] on div "Schedule I: Your Income Declaration re: Electronic Filing ([DATE]) Voluntary Pe…" at bounding box center [603, 693] width 361 height 802
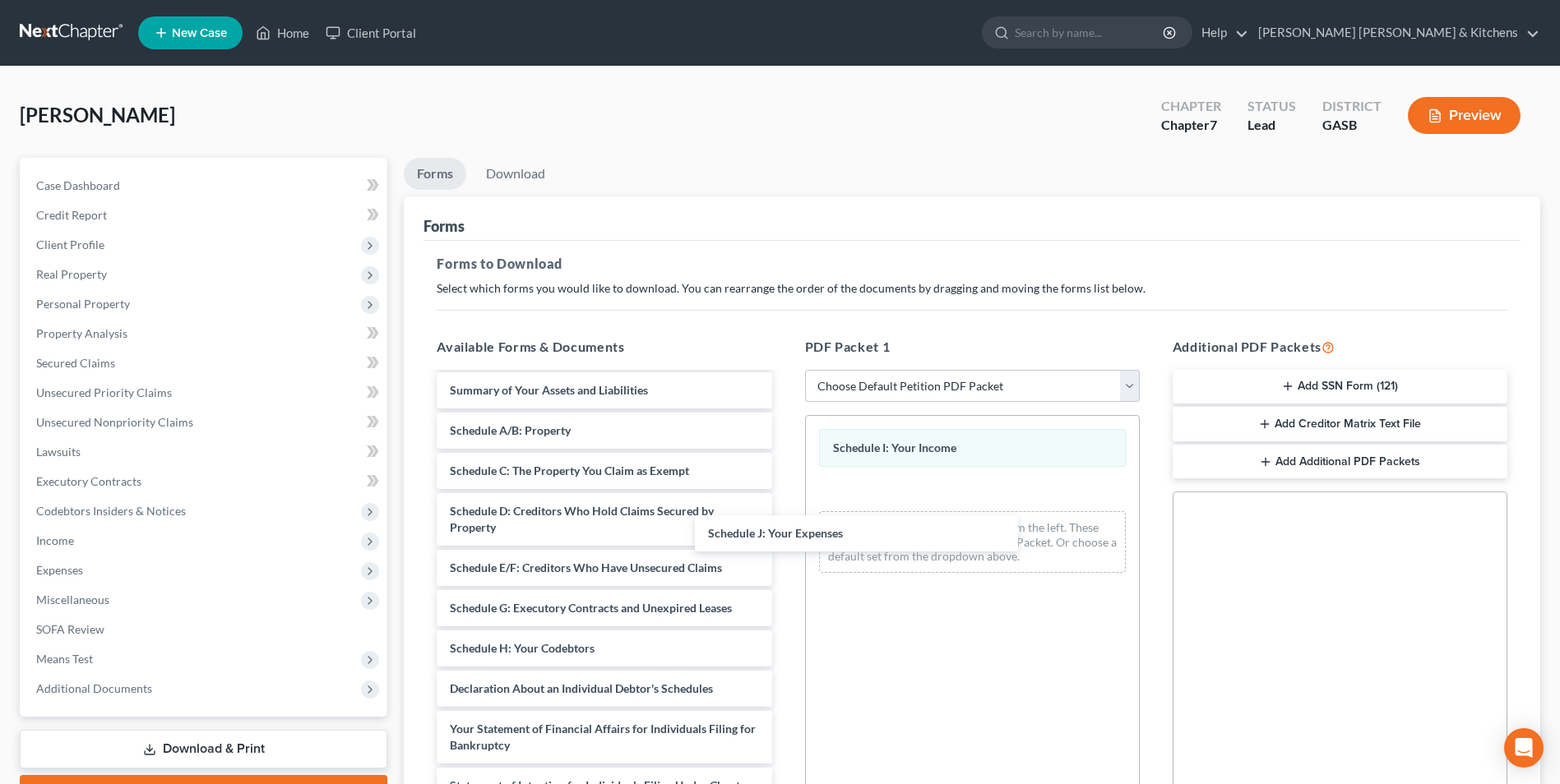
drag, startPoint x: 691, startPoint y: 701, endPoint x: 953, endPoint y: 557, distance: 299.0
click at [784, 548] on div "Schedule J: Your Expenses Declaration re: Electronic Filing ([DATE]) Voluntary …" at bounding box center [603, 673] width 361 height 763
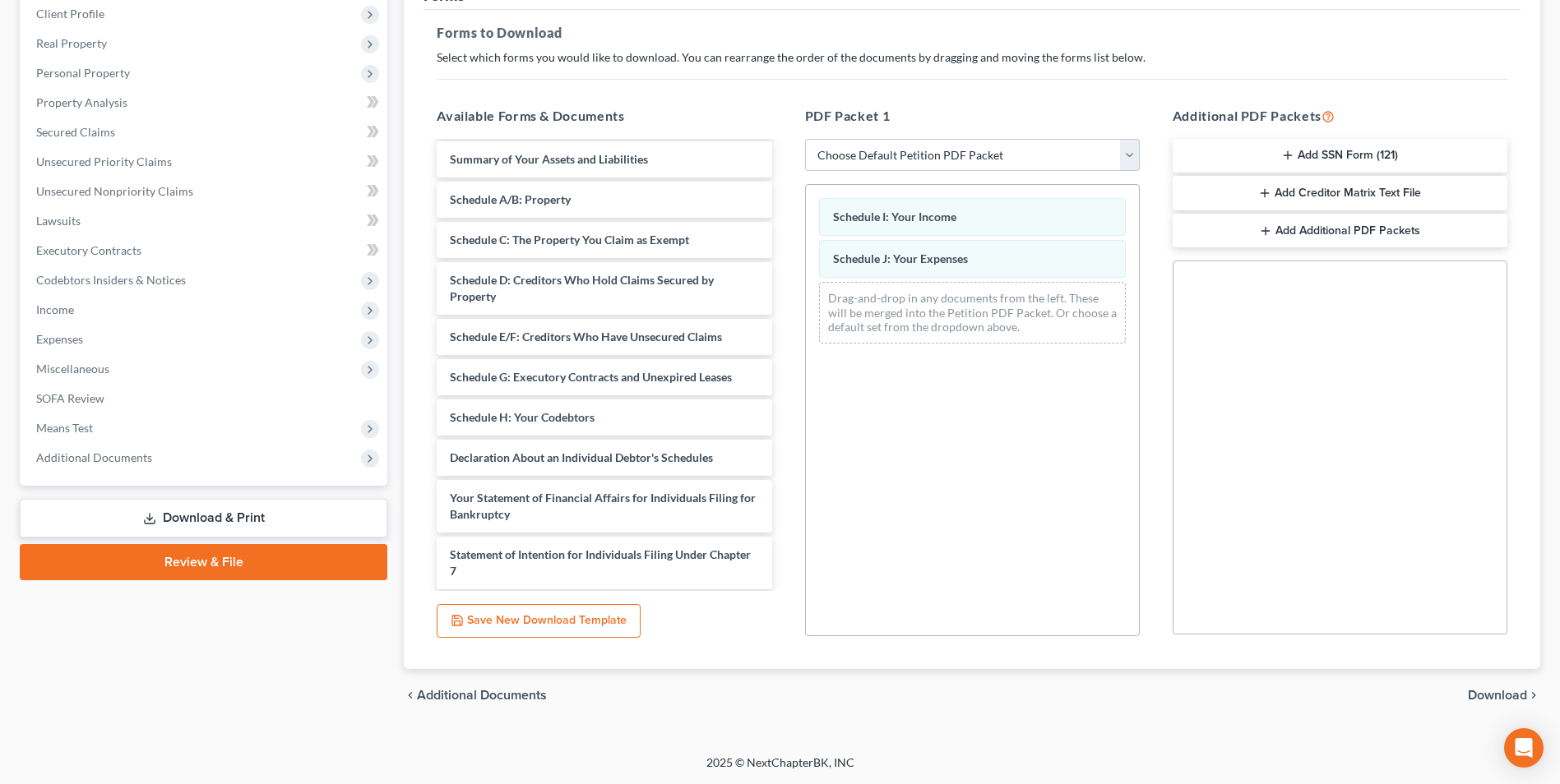
click at [1485, 697] on span "Download" at bounding box center [1497, 695] width 59 height 14
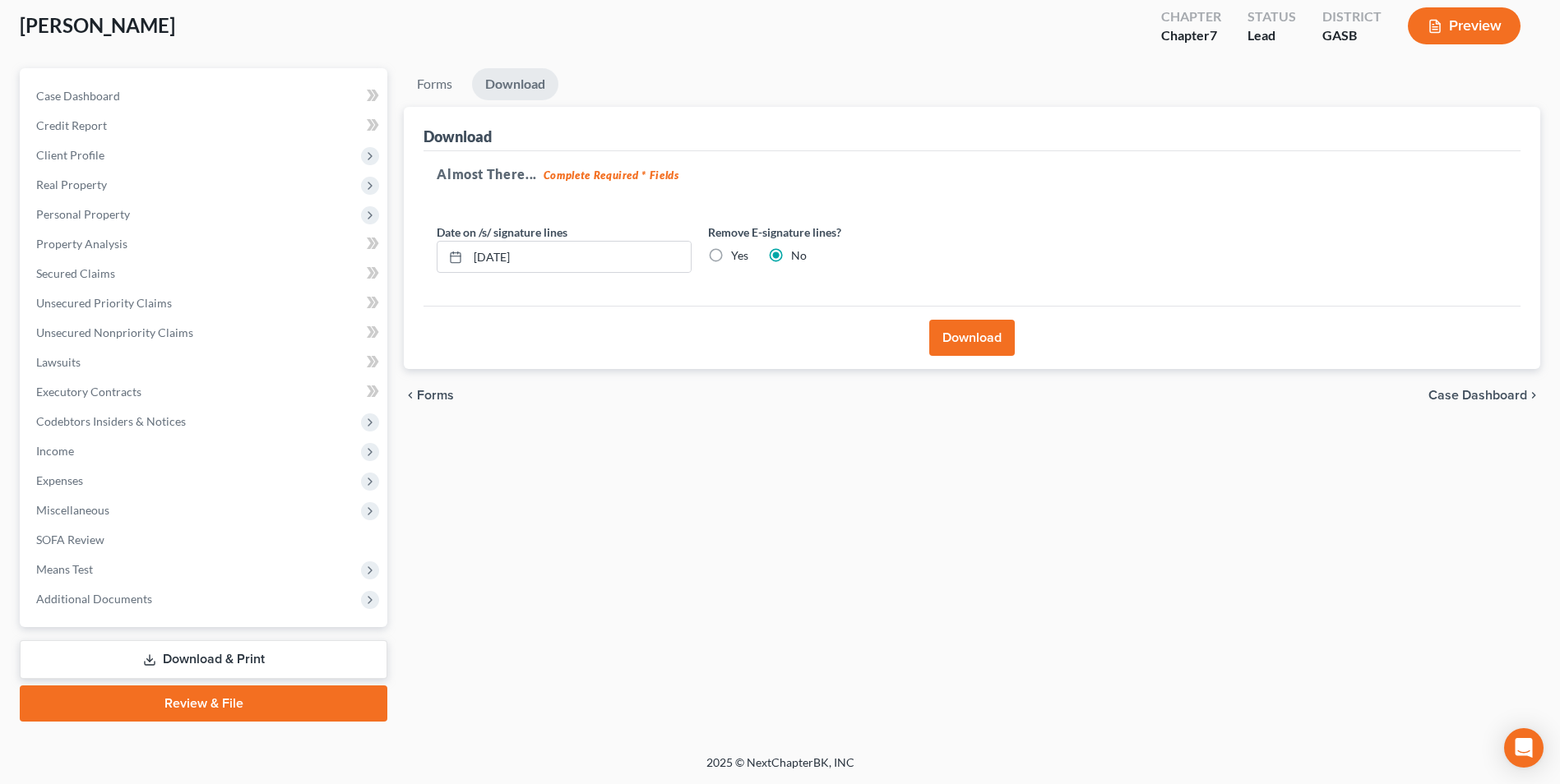
scroll to position [89, 0]
click at [977, 341] on button "Download" at bounding box center [972, 338] width 86 height 36
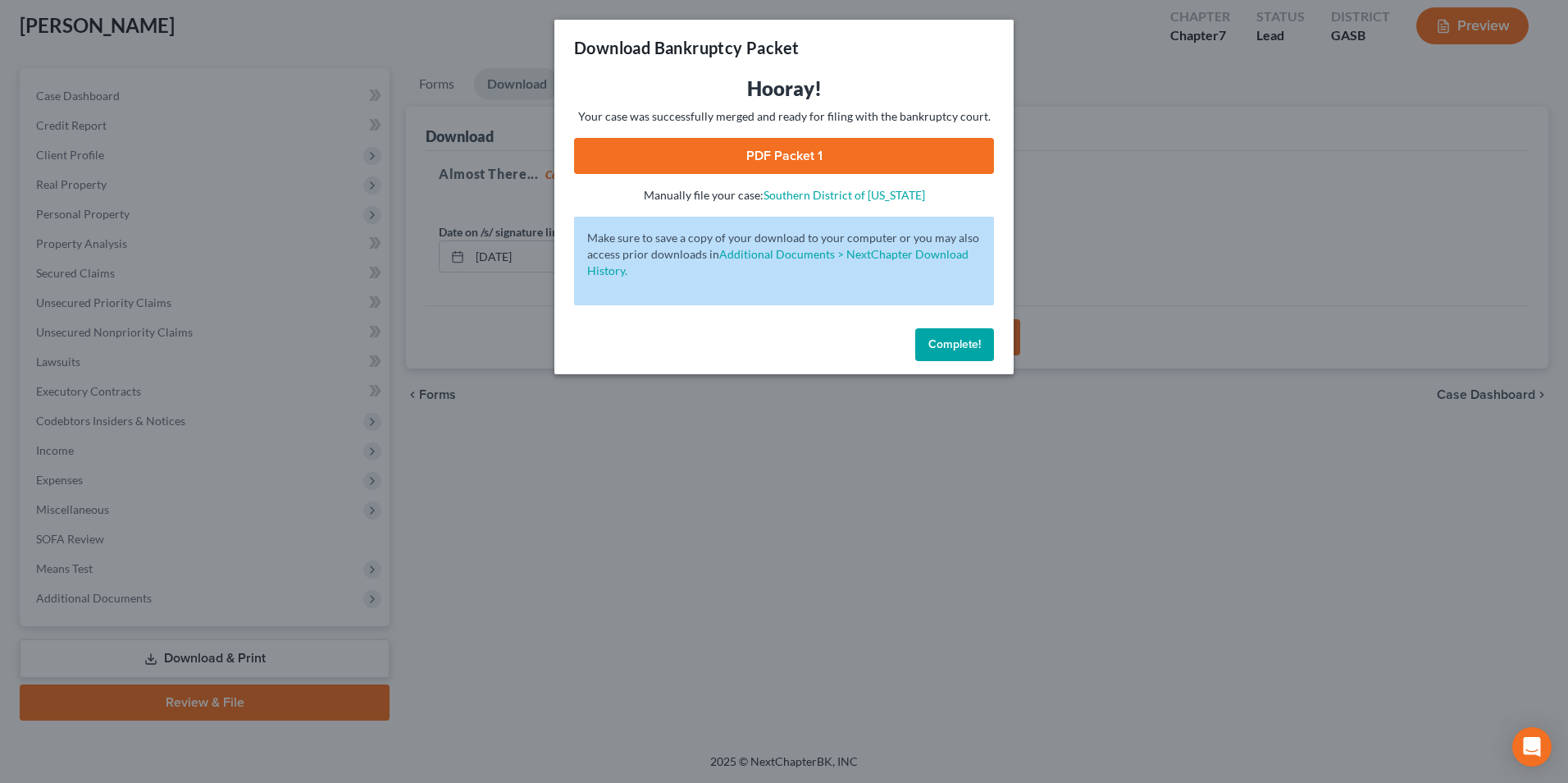
click at [825, 152] on link "PDF Packet 1" at bounding box center [784, 155] width 420 height 36
click at [659, 631] on div "Download Bankruptcy Packet Hooray! Your case was successfully merged and ready …" at bounding box center [784, 392] width 1568 height 783
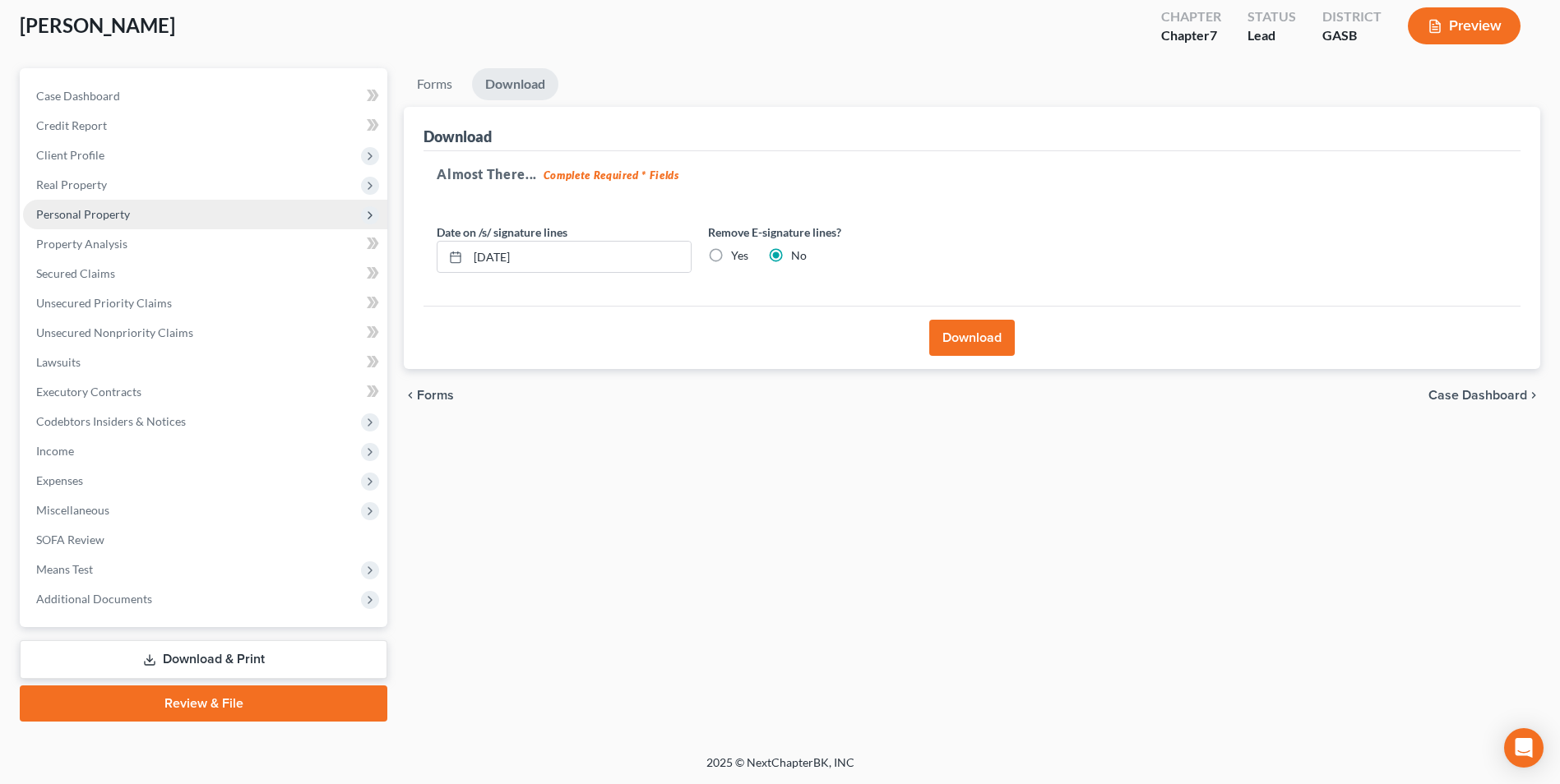
click at [65, 217] on span "Personal Property" at bounding box center [83, 214] width 93 height 14
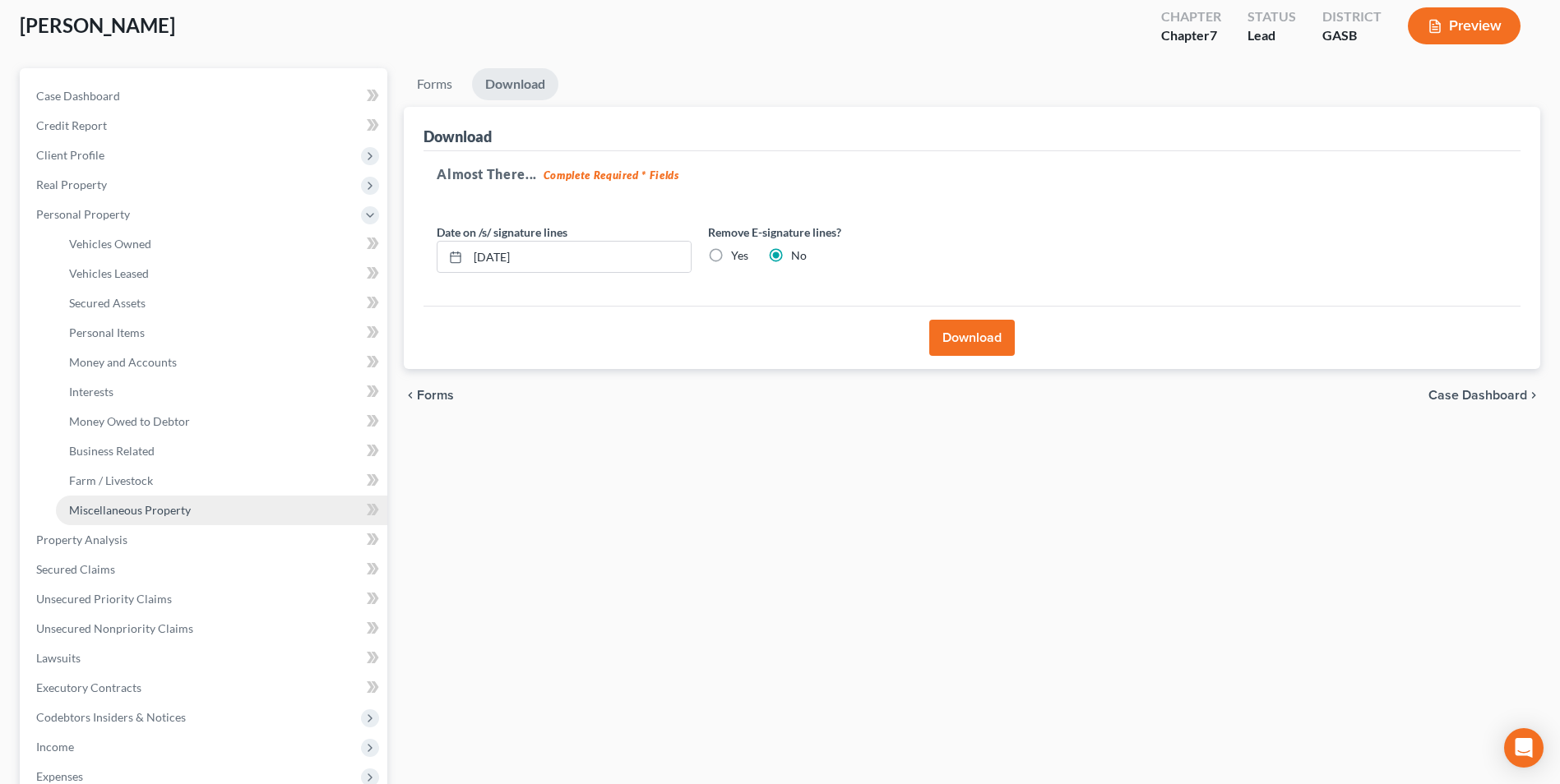
click at [128, 521] on link "Miscellaneous Property" at bounding box center [221, 510] width 331 height 29
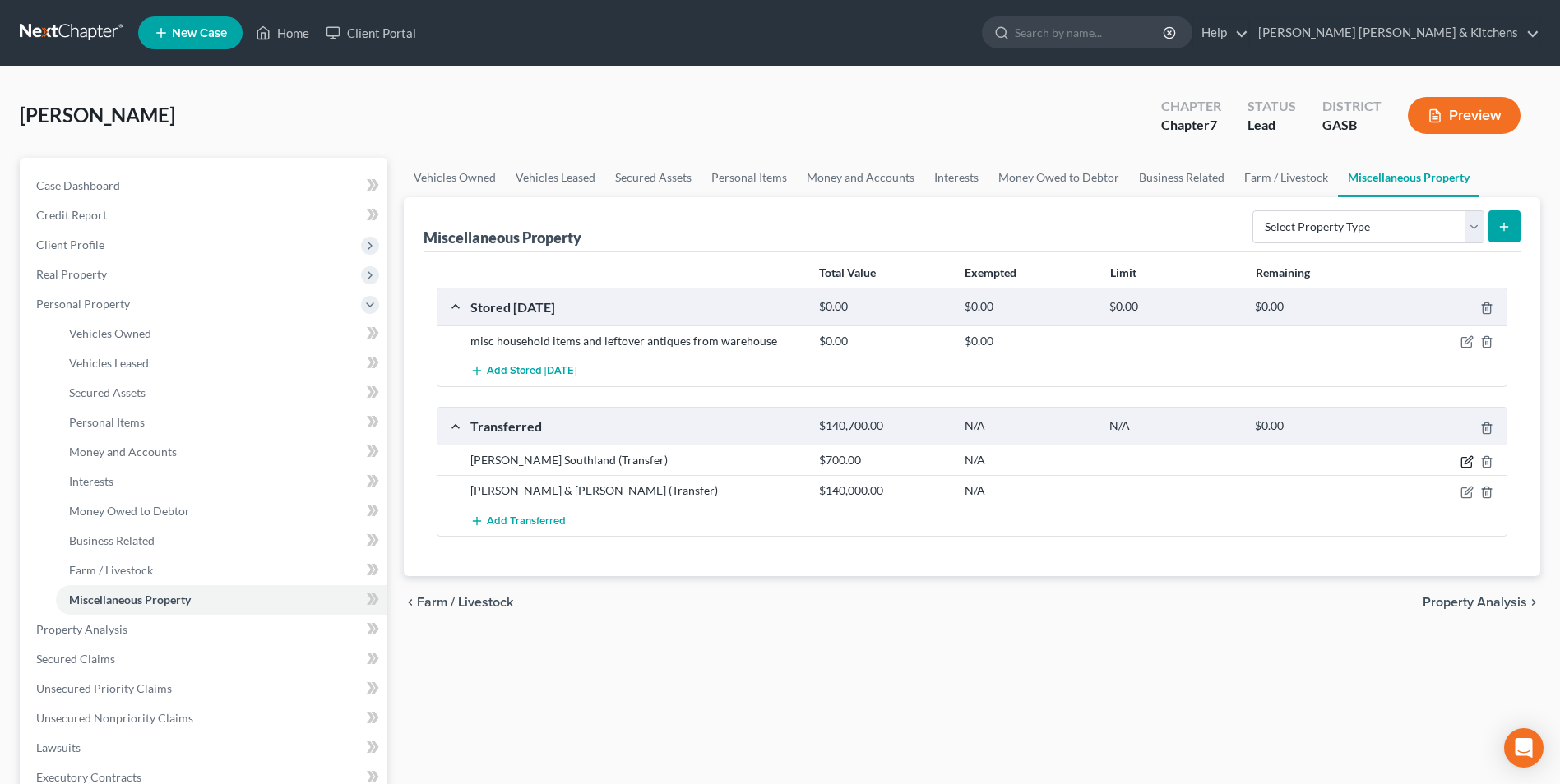
click at [1466, 462] on icon "button" at bounding box center [1467, 462] width 14 height 14
select select "Ordinary ([DATE])"
select select "10"
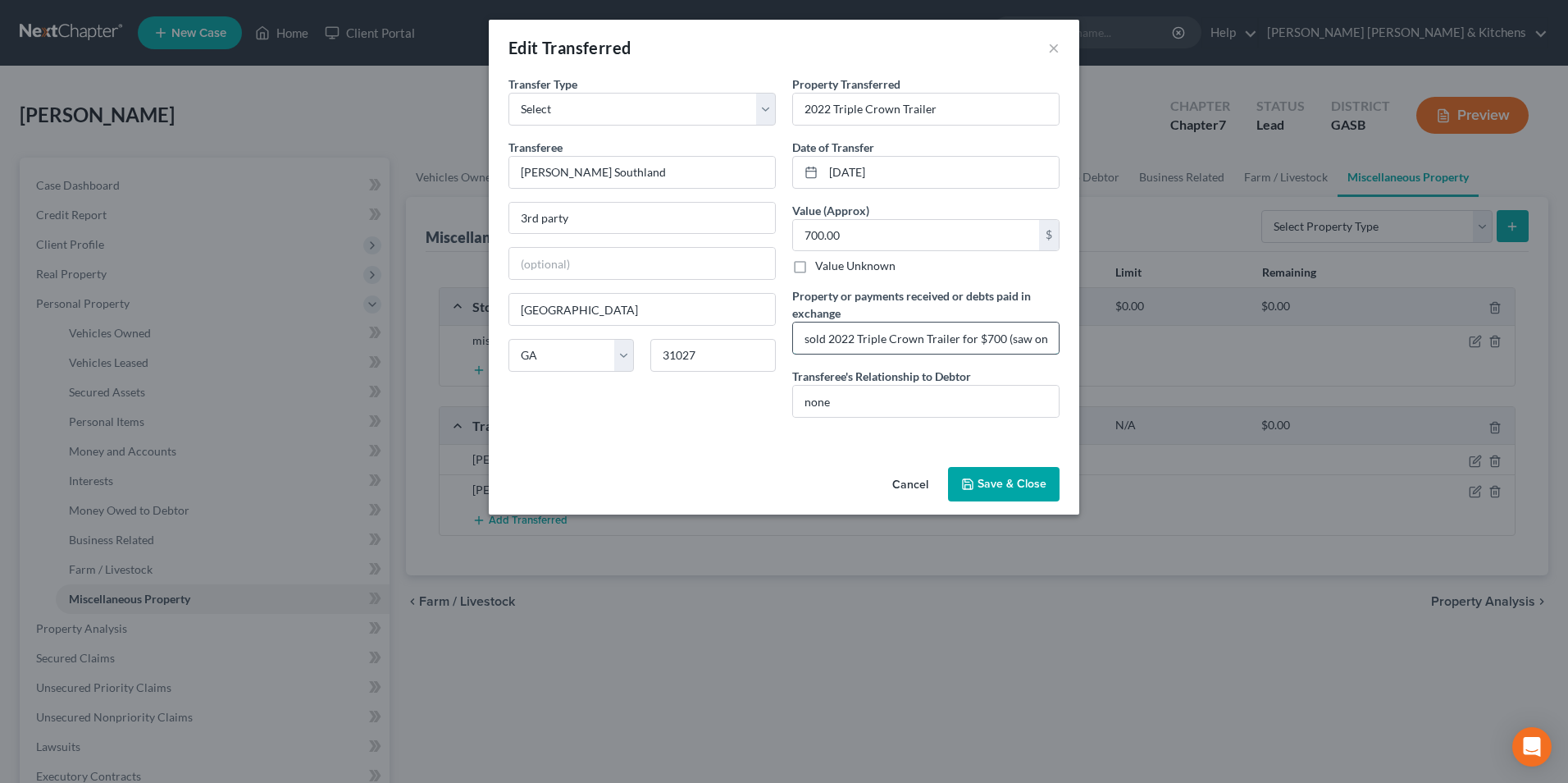
click at [930, 335] on input "sold 2022 Triple Crown Trailer for $700 (saw on property)" at bounding box center [926, 338] width 266 height 31
type input "sold 2022 Triple Crown Trailer for $700 (individual saw trailer on property, no…"
click at [1007, 481] on button "Save & Close" at bounding box center [1004, 484] width 112 height 34
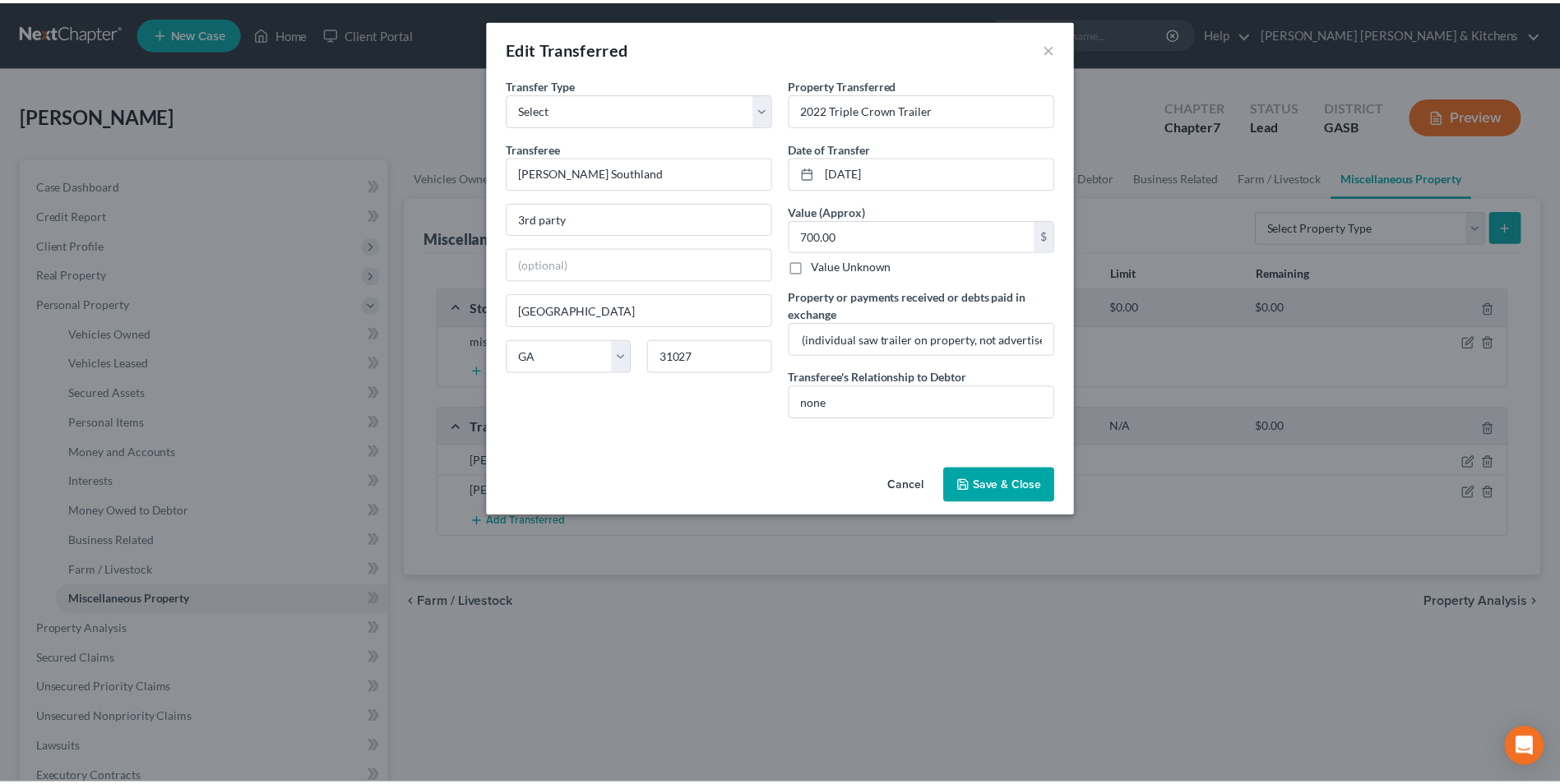
scroll to position [0, 0]
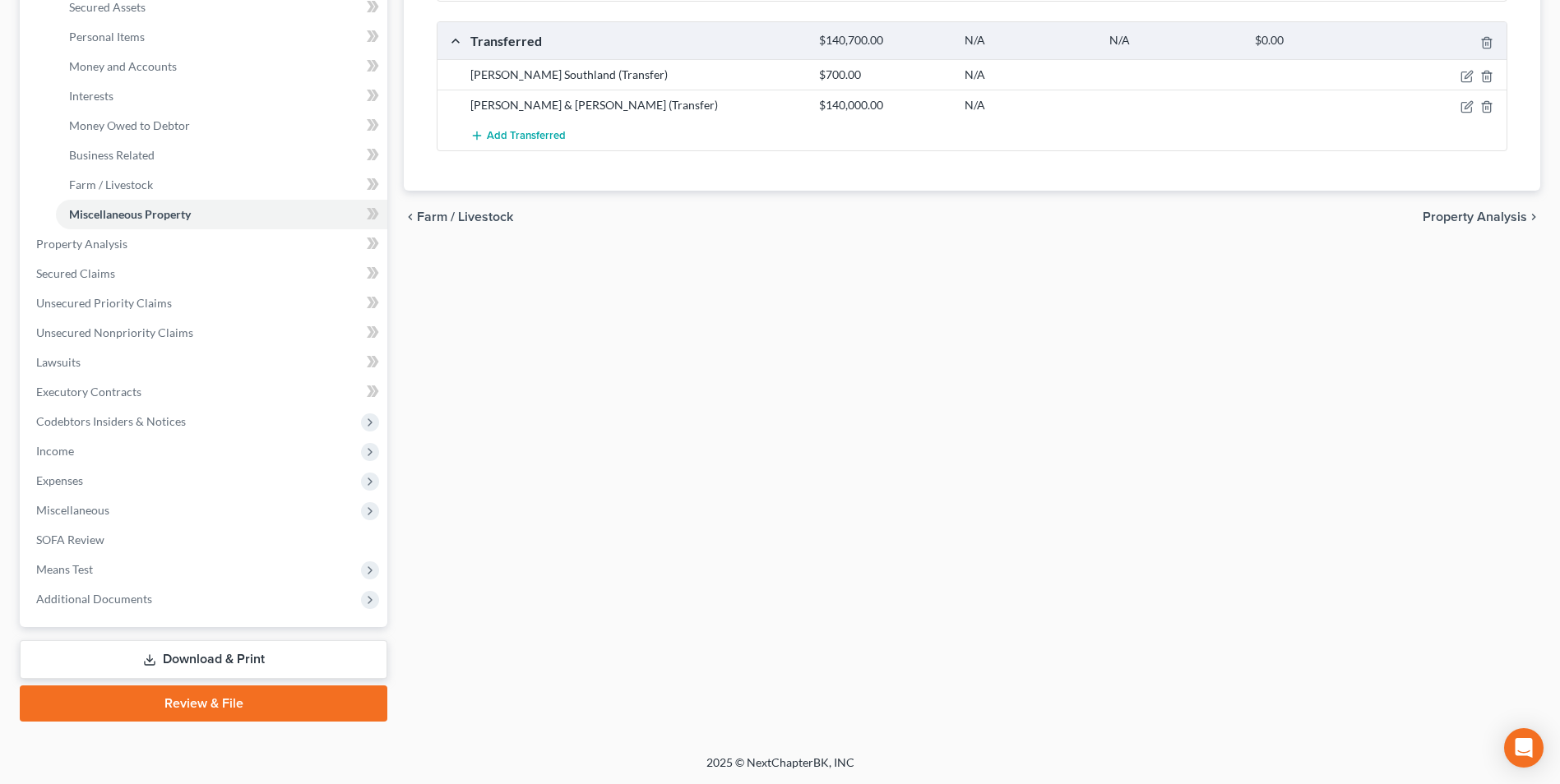
click at [201, 656] on link "Download & Print" at bounding box center [203, 659] width 368 height 39
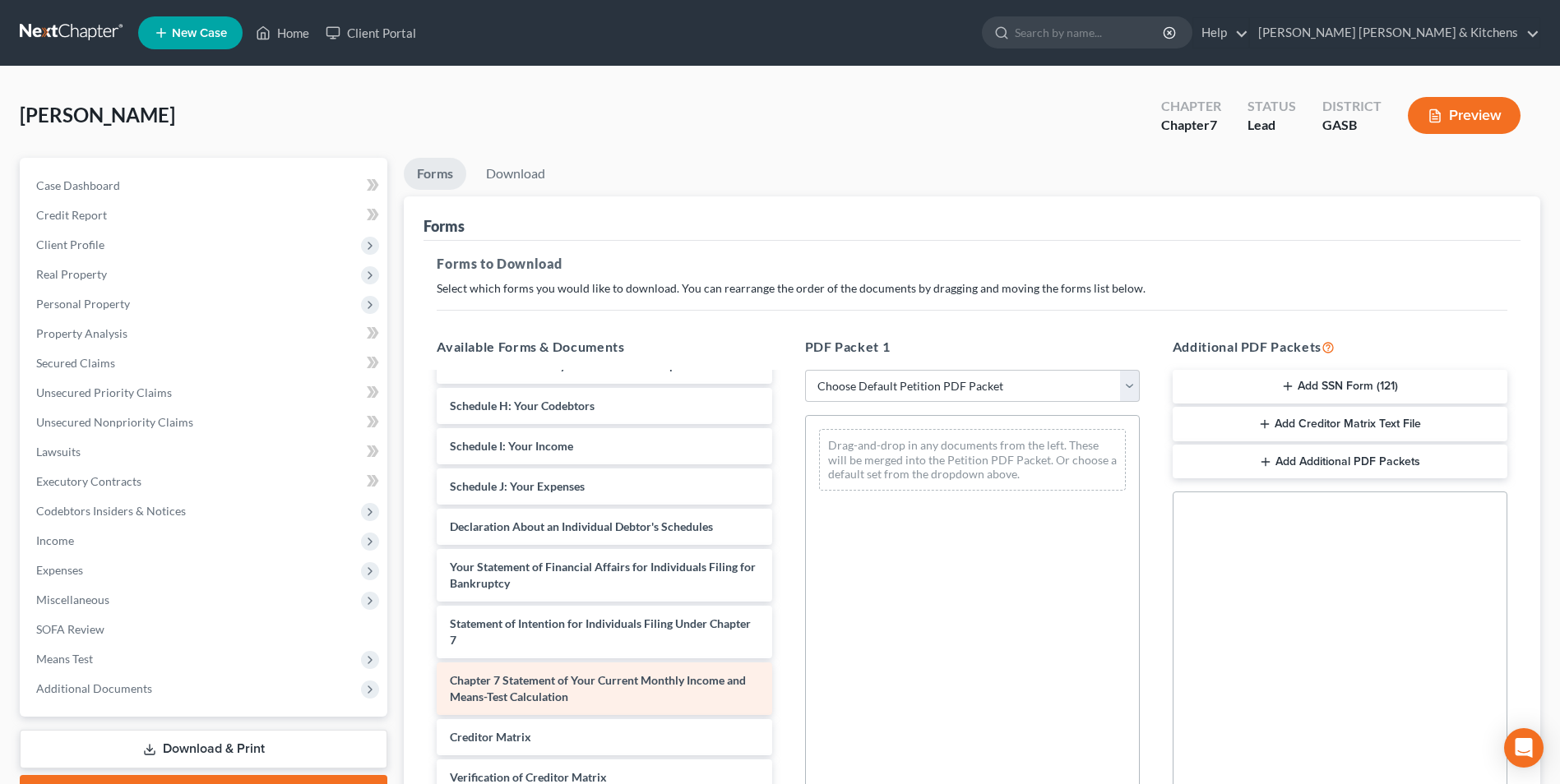
scroll to position [329, 0]
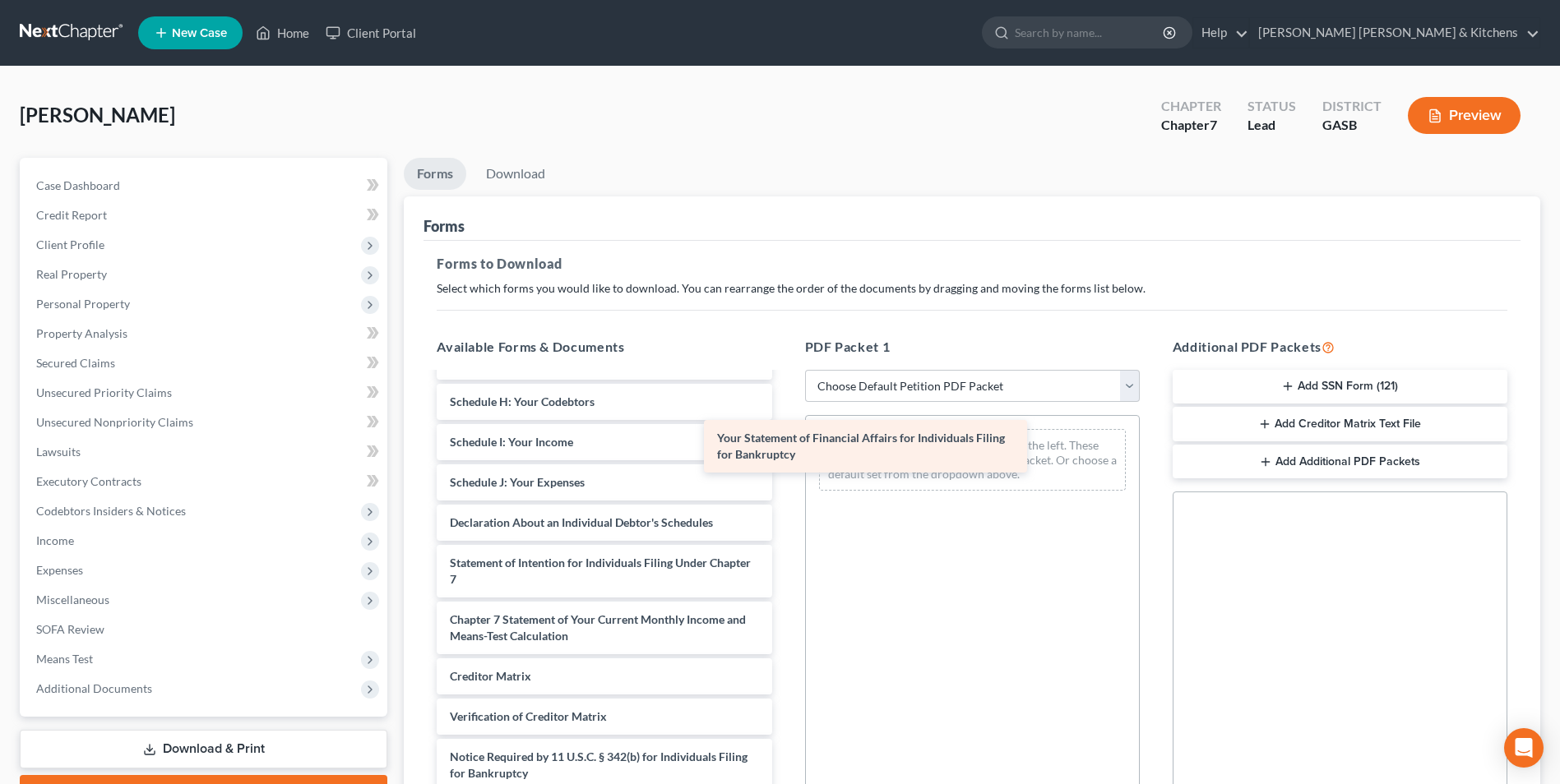
drag, startPoint x: 648, startPoint y: 564, endPoint x: 966, endPoint y: 402, distance: 356.9
click at [784, 402] on div "Your Statement of Financial Affairs for Individuals Filing for Bankruptcy Decla…" at bounding box center [603, 438] width 361 height 786
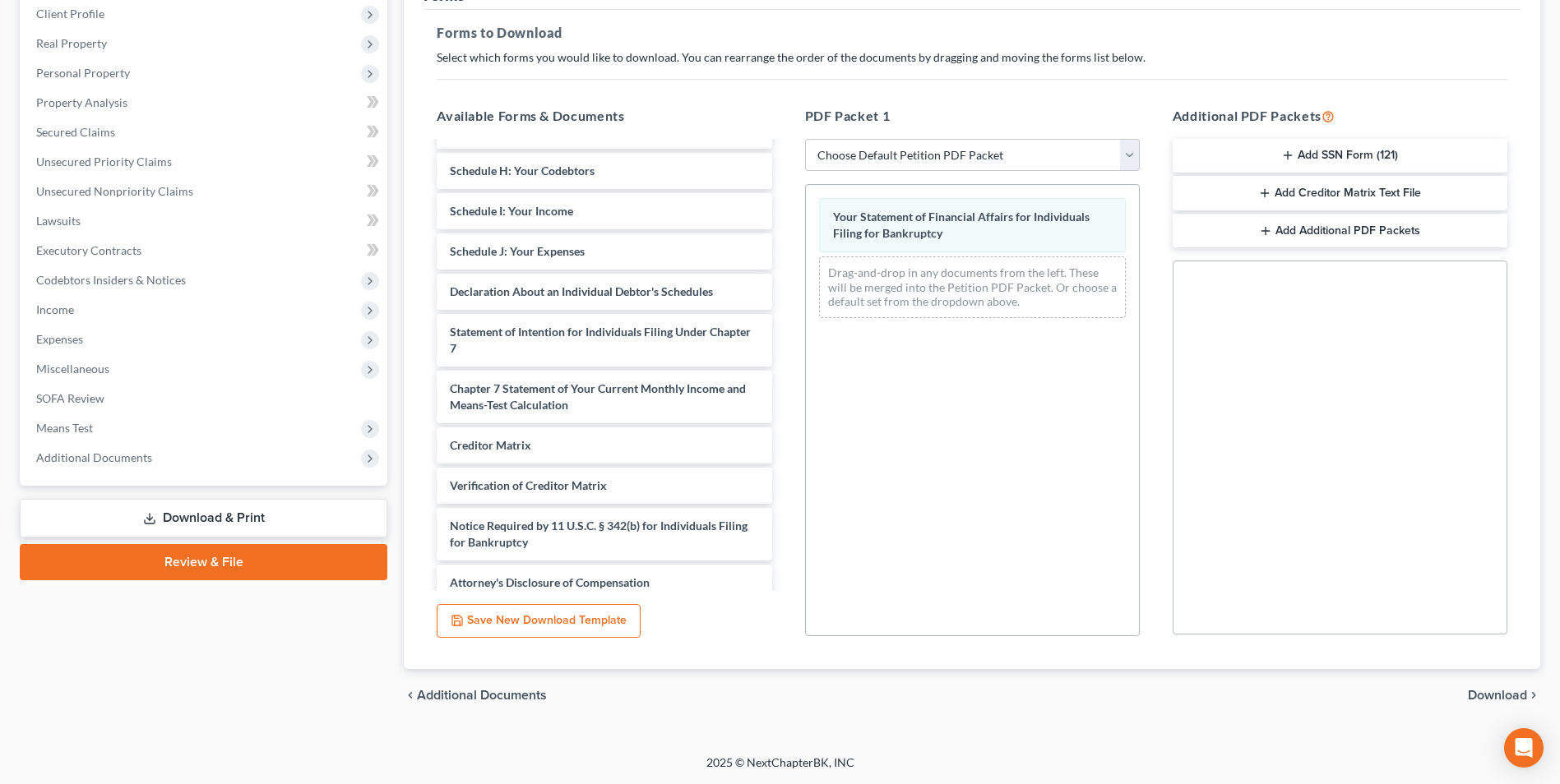
click at [1505, 691] on span "Download" at bounding box center [1497, 695] width 59 height 14
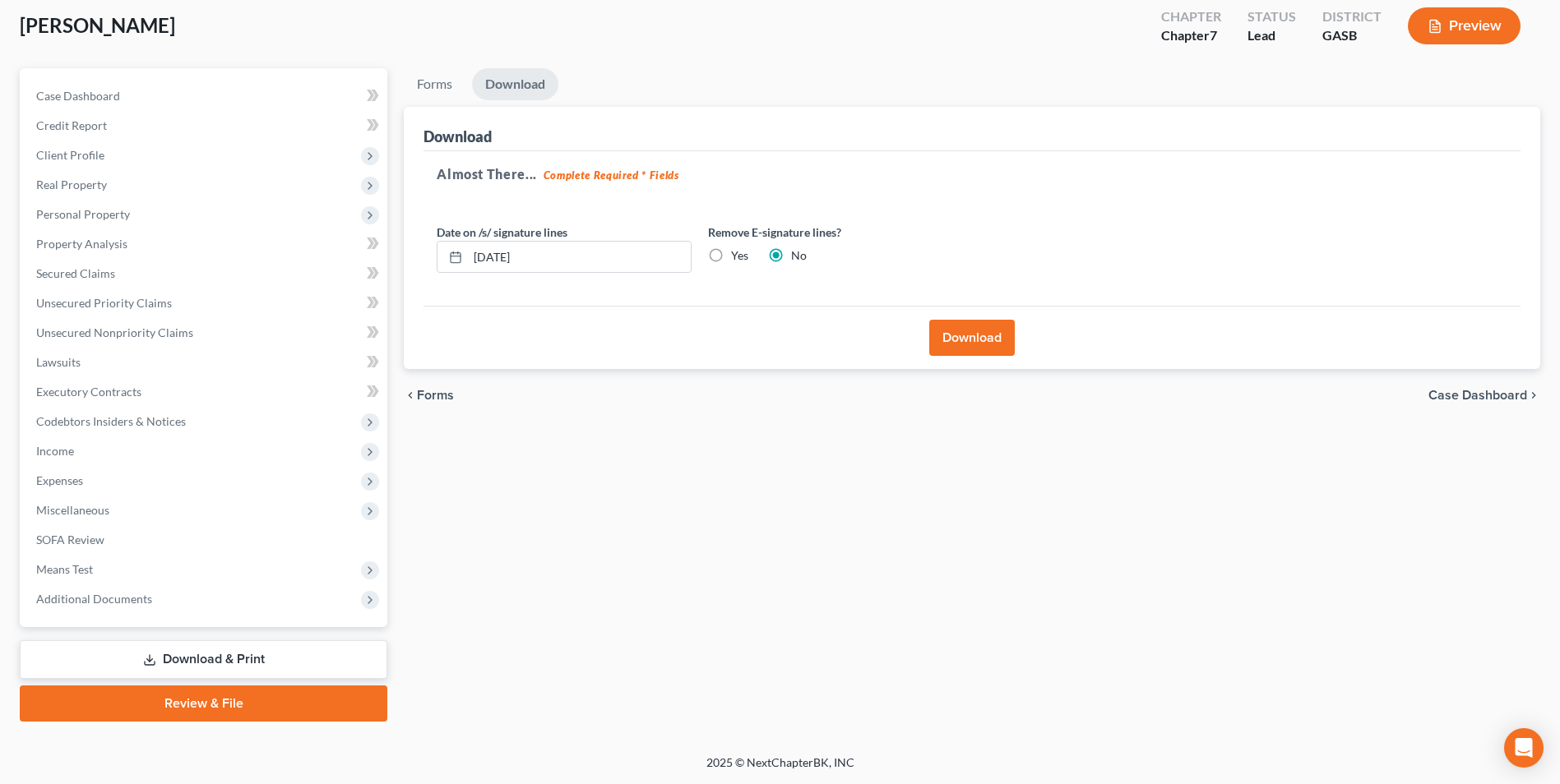
scroll to position [89, 0]
click at [974, 349] on button "Download" at bounding box center [972, 338] width 86 height 36
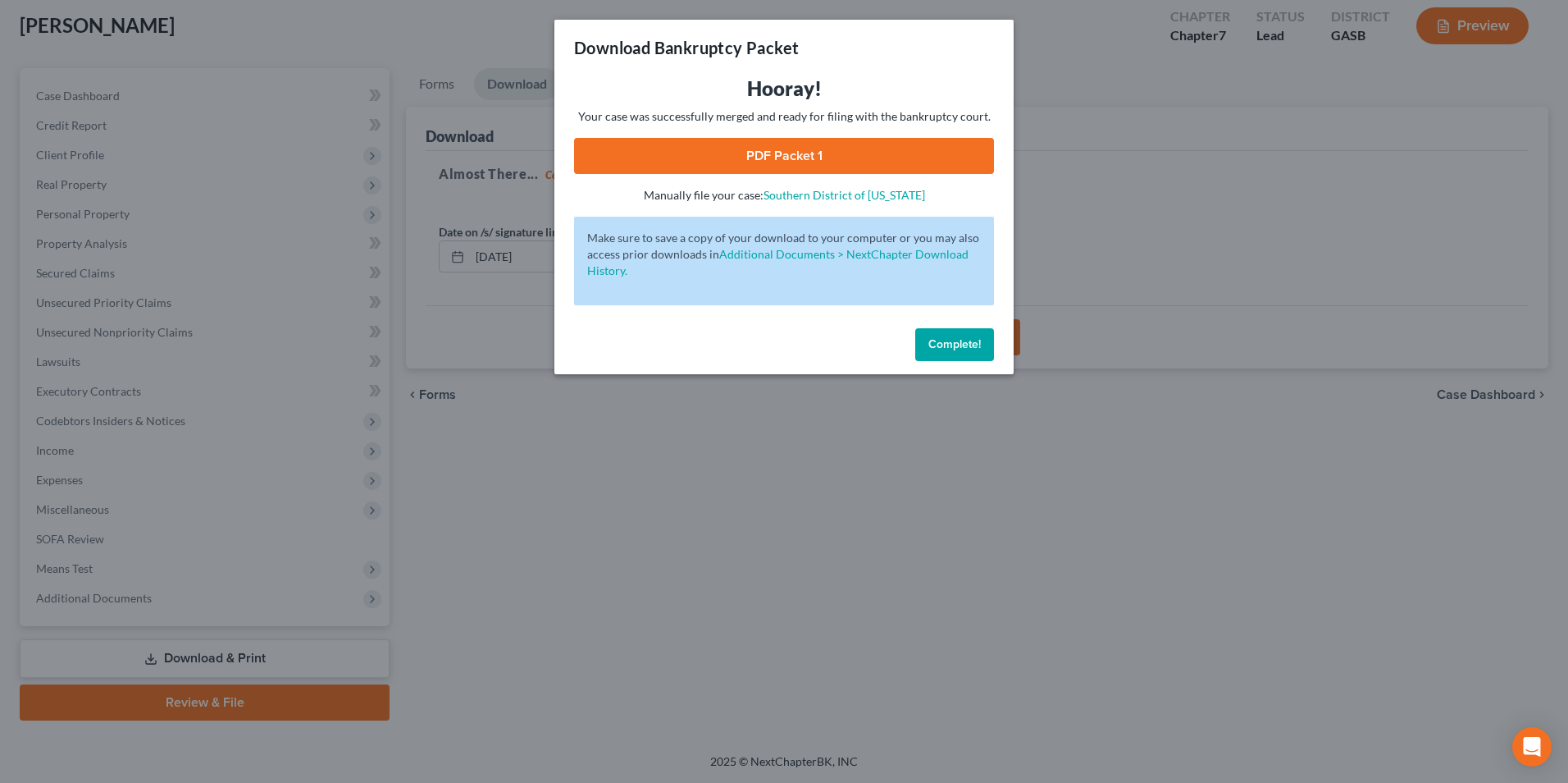
click at [741, 151] on link "PDF Packet 1" at bounding box center [784, 155] width 420 height 36
click at [629, 595] on div "Download Bankruptcy Packet Hooray! Your case was successfully merged and ready …" at bounding box center [784, 392] width 1568 height 783
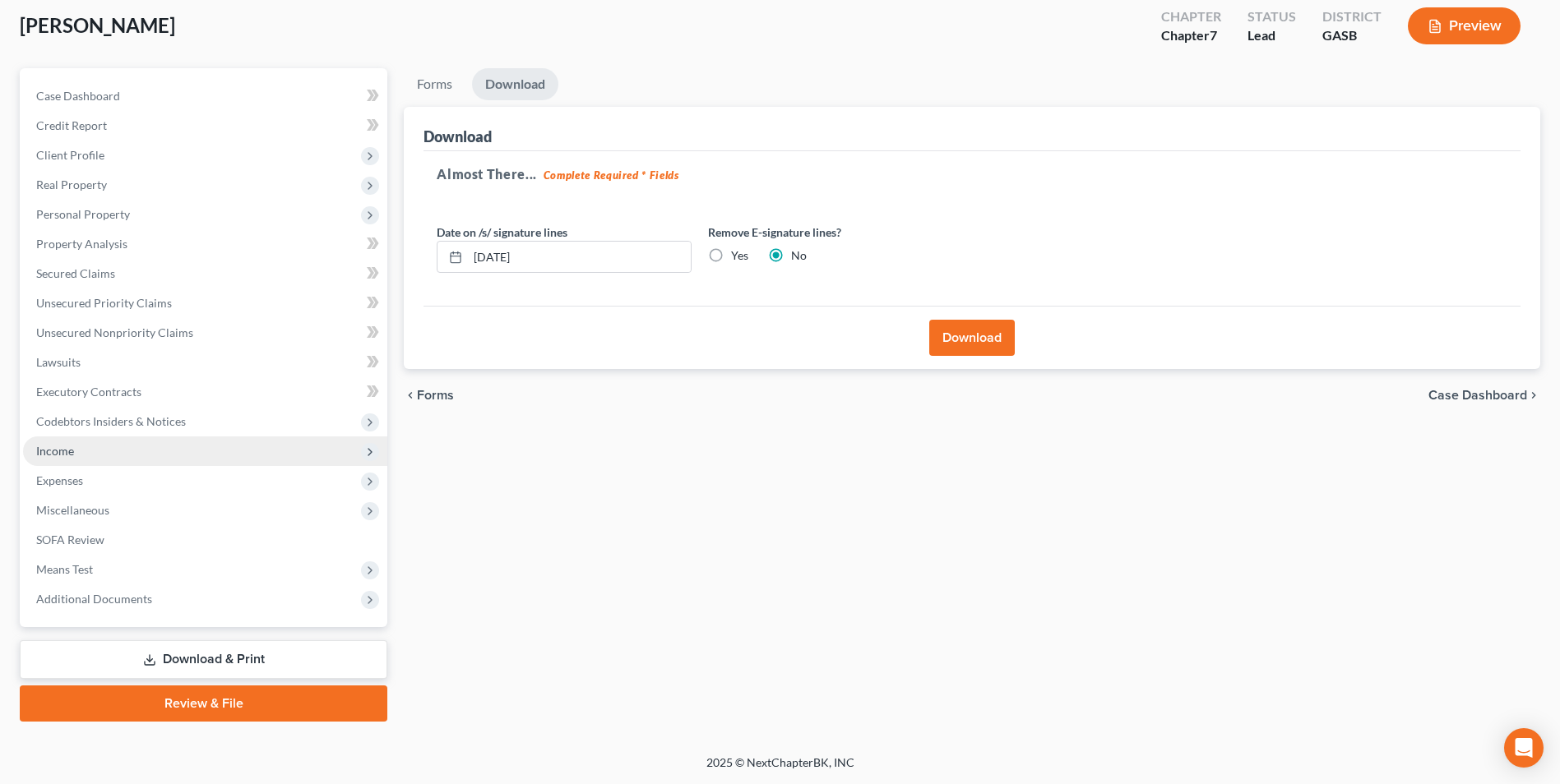
click at [73, 454] on span "Income" at bounding box center [54, 450] width 38 height 14
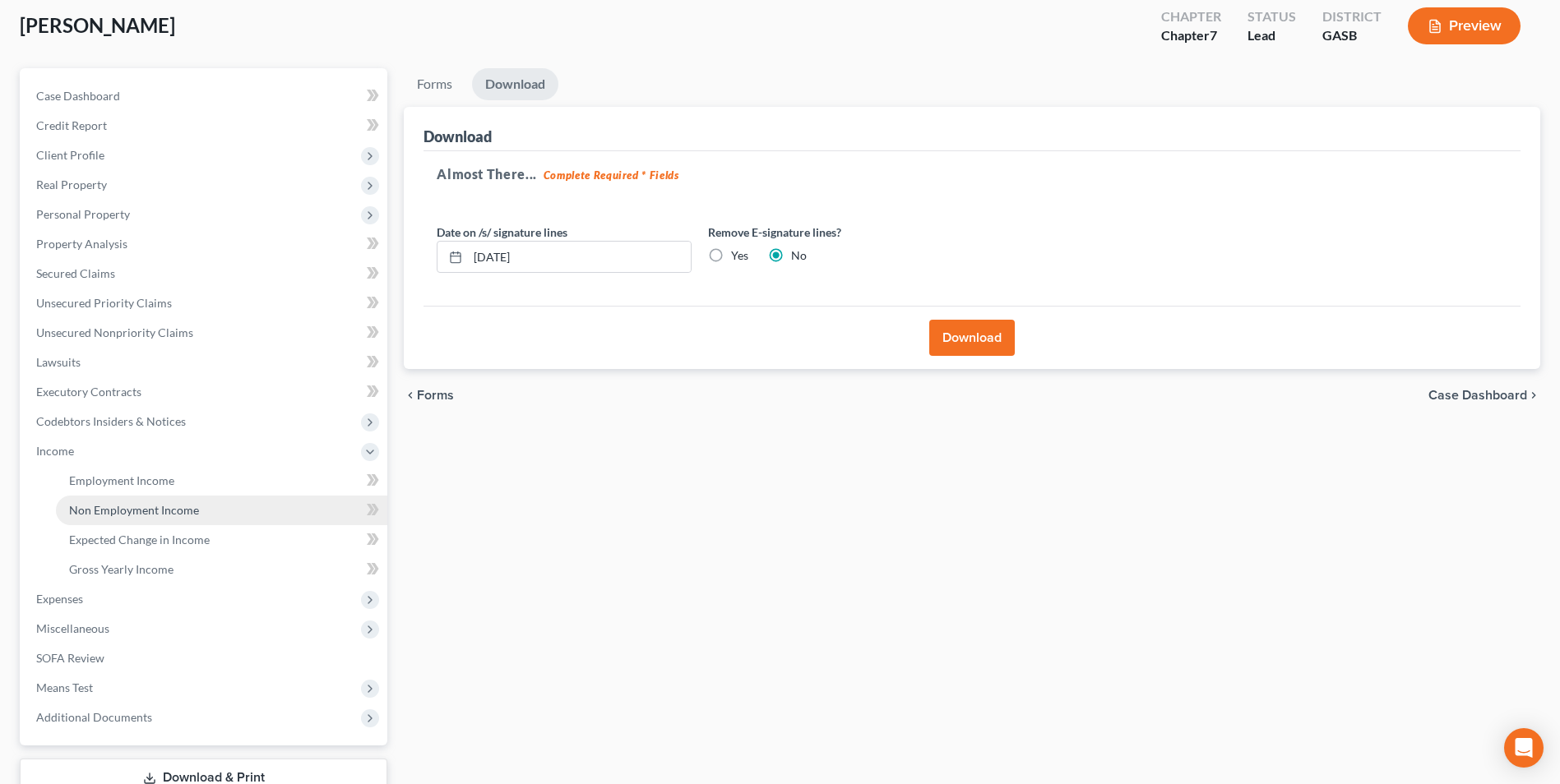
click at [135, 506] on span "Non Employment Income" at bounding box center [133, 510] width 129 height 14
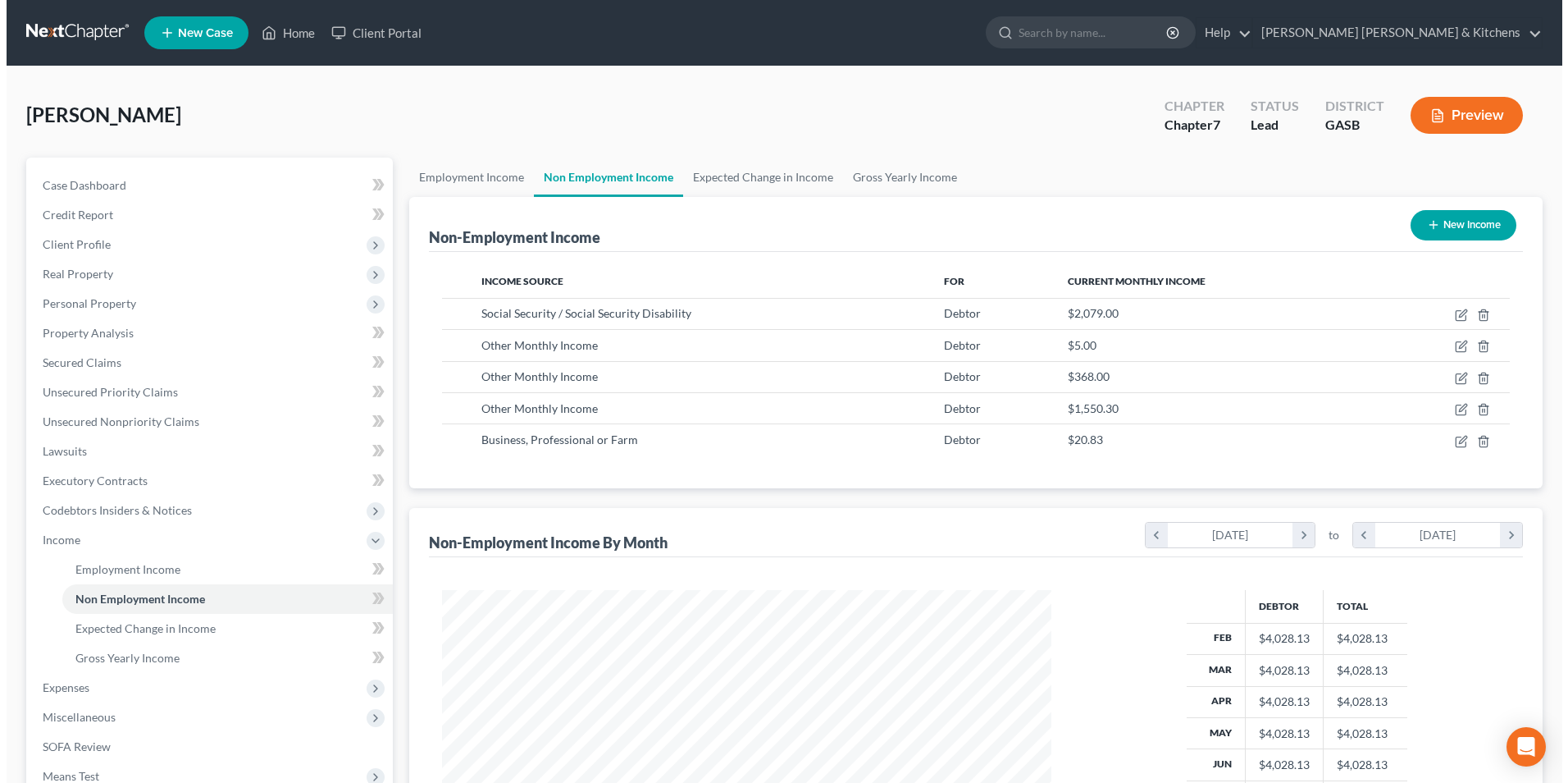
scroll to position [304, 642]
click at [1459, 411] on icon "button" at bounding box center [1455, 410] width 14 height 14
select select "13"
select select "0"
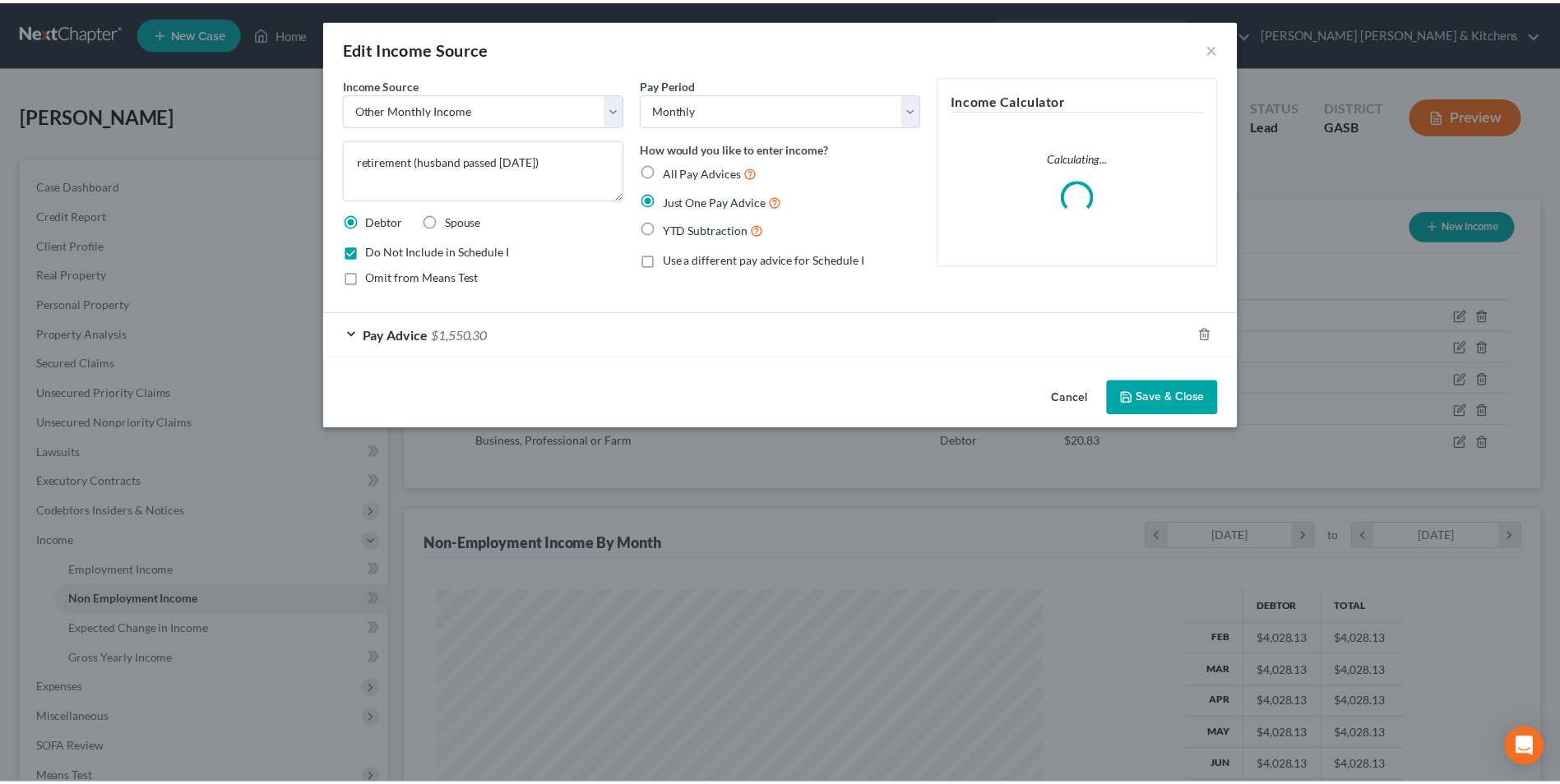
scroll to position [307, 649]
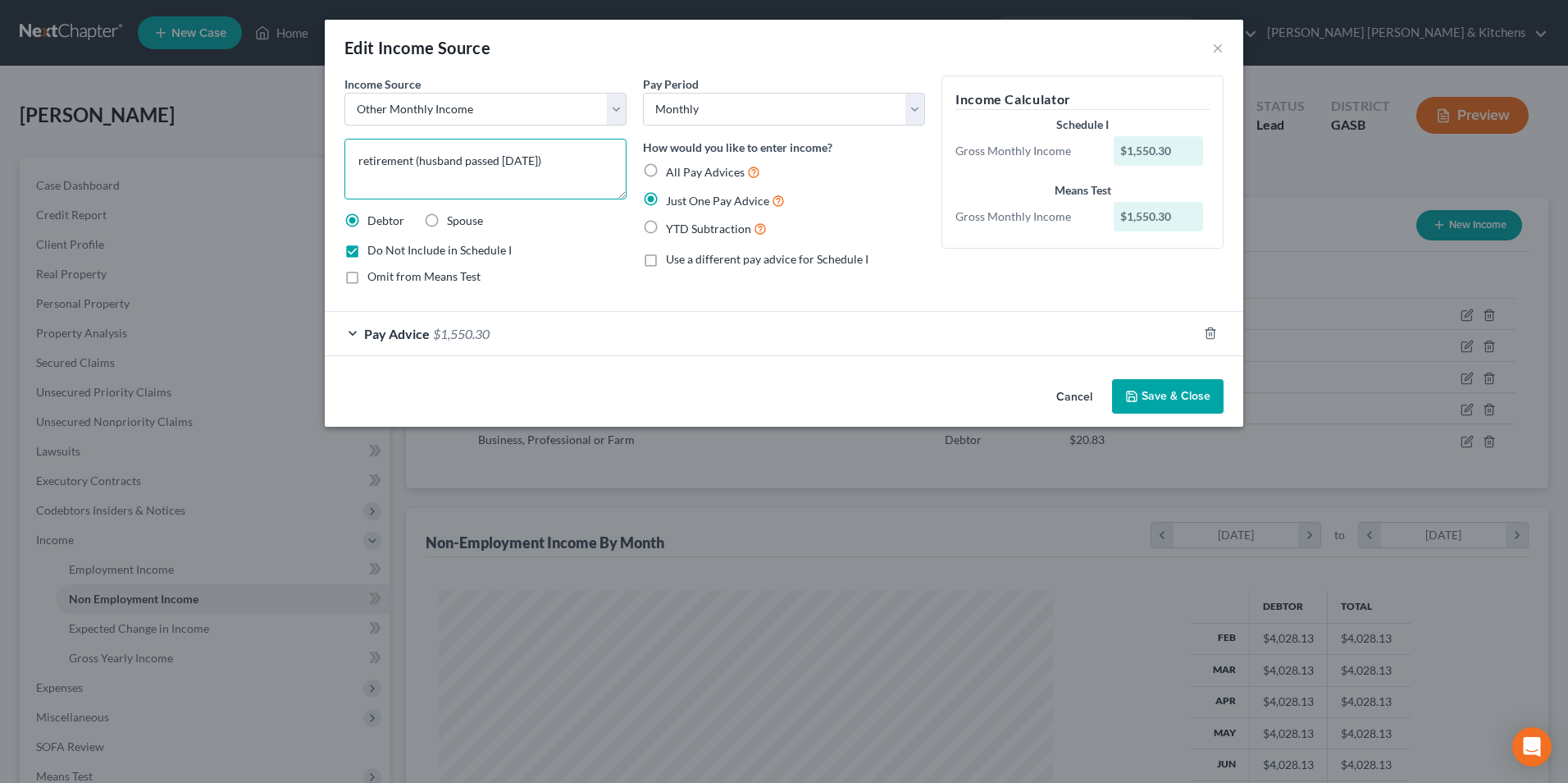
drag, startPoint x: 414, startPoint y: 166, endPoint x: 612, endPoint y: 182, distance: 198.6
click at [612, 182] on textarea "retirement (husband passed [DATE])" at bounding box center [485, 169] width 283 height 61
type textarea "r"
type textarea "husband's pension"
click at [487, 330] on span "$1,550.30" at bounding box center [461, 333] width 56 height 16
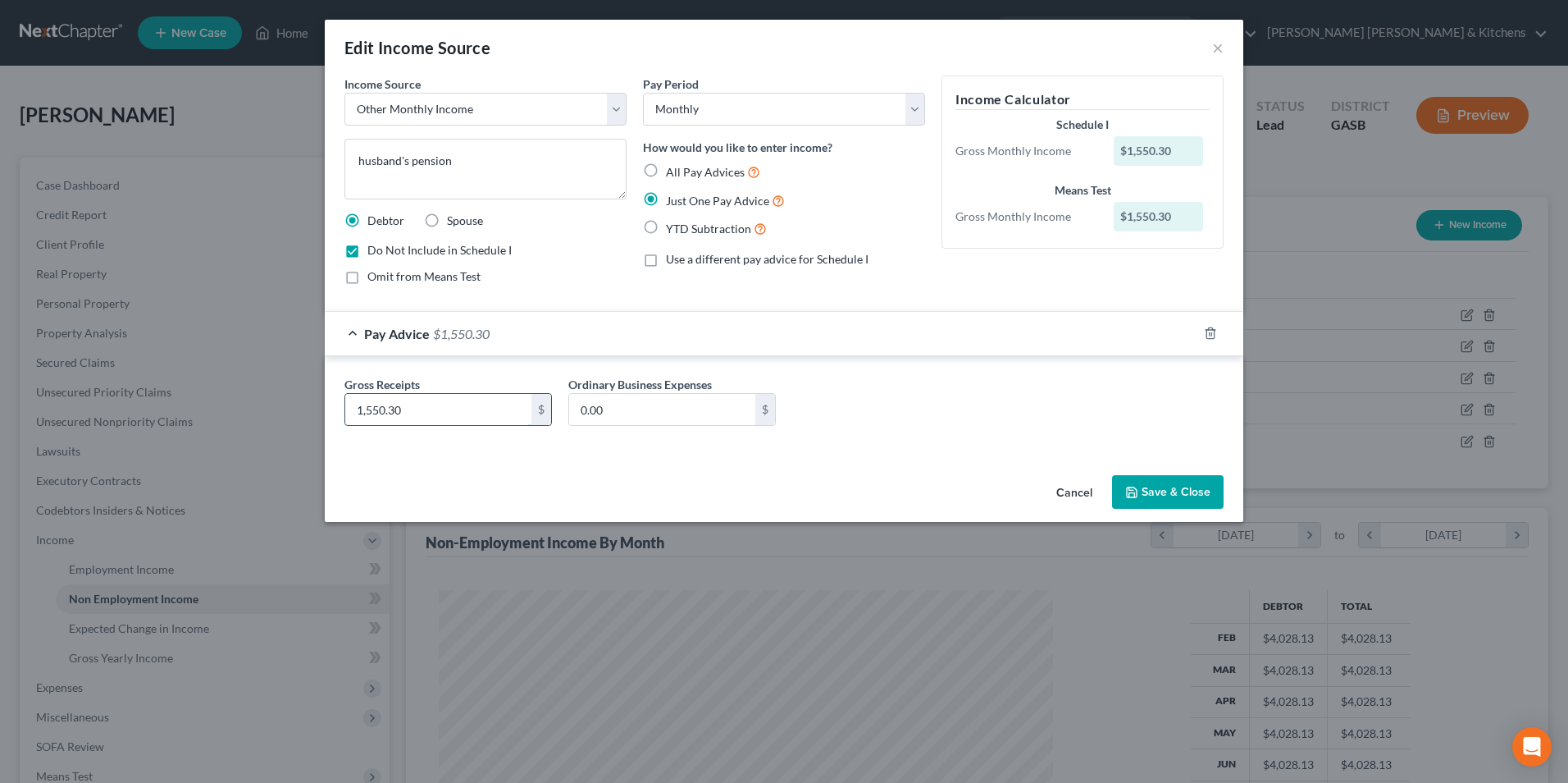
click at [467, 415] on input "1,550.30" at bounding box center [439, 410] width 186 height 31
type input "1,860.37"
click at [1181, 504] on button "Save & Close" at bounding box center [1168, 492] width 112 height 34
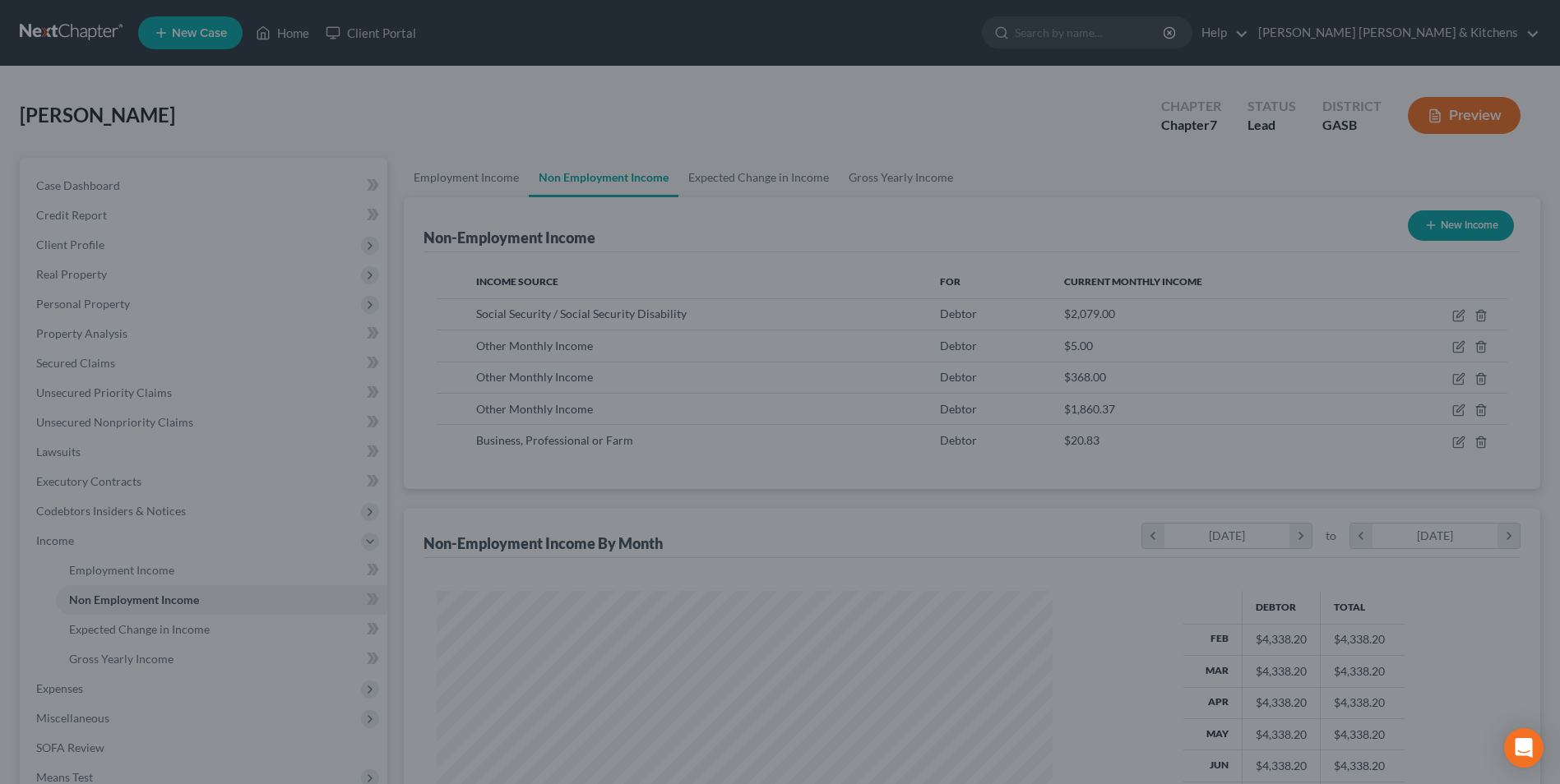
scroll to position [821440, 821499]
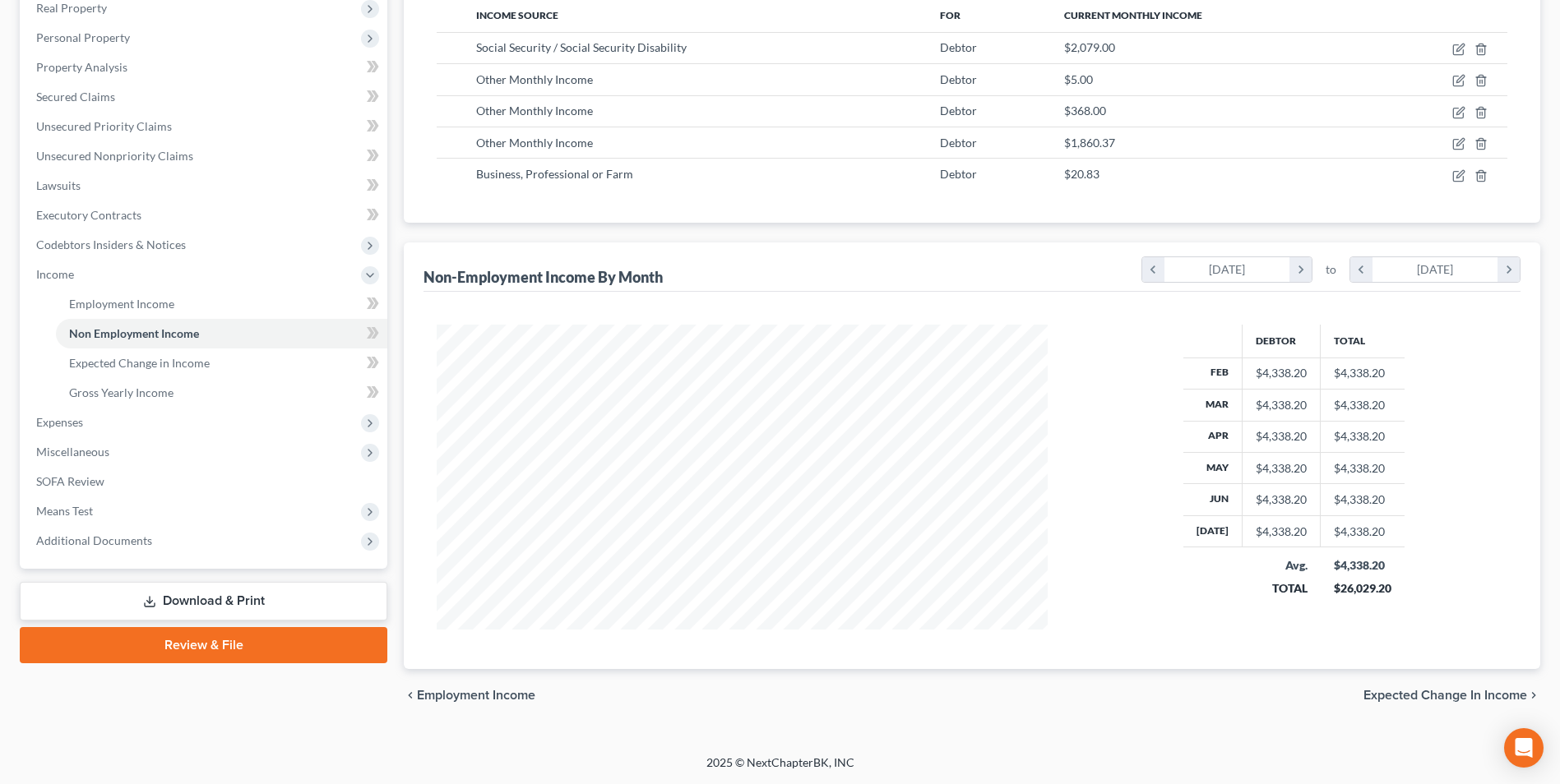
click at [217, 600] on link "Download & Print" at bounding box center [203, 601] width 368 height 39
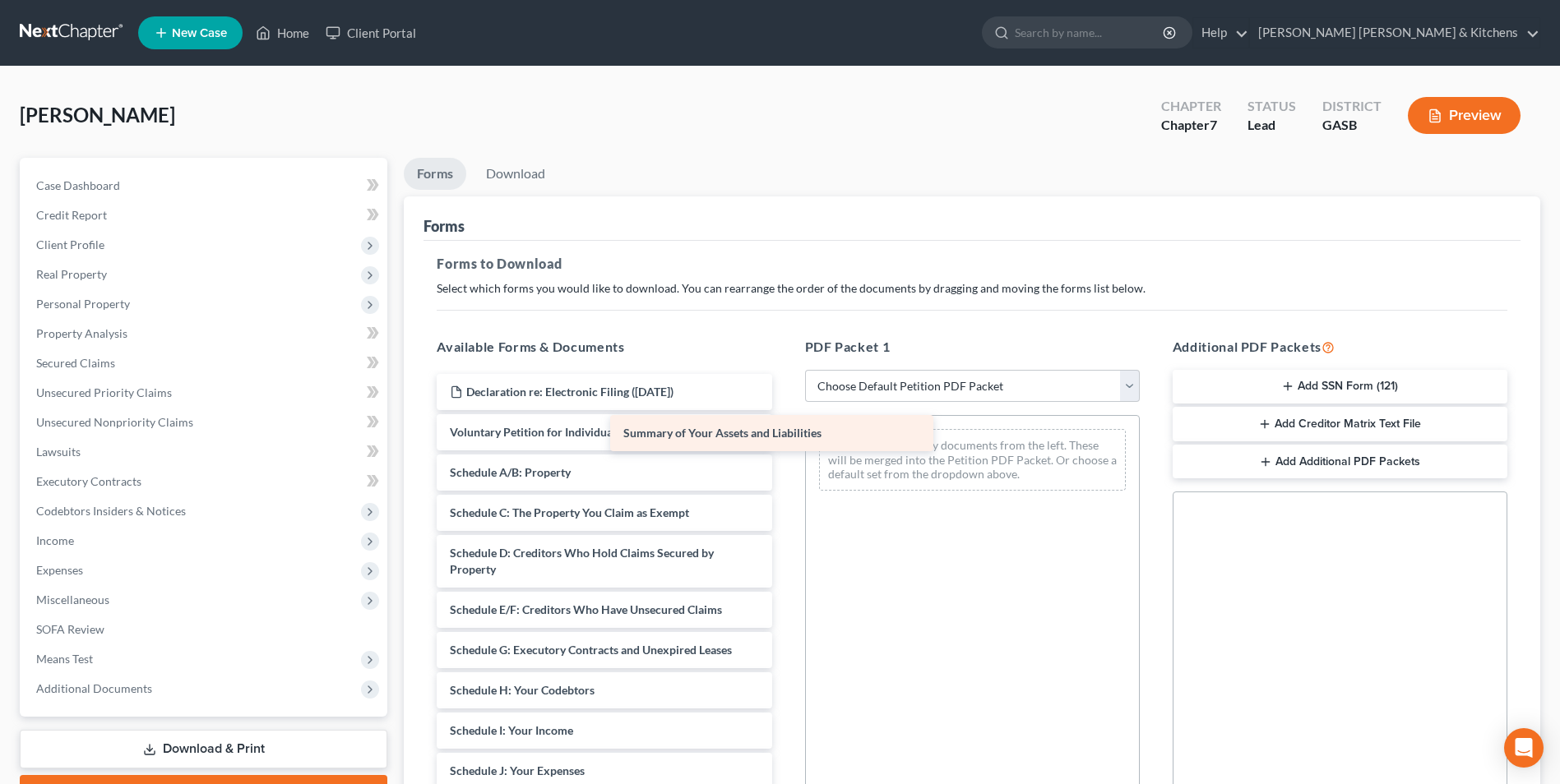
drag, startPoint x: 626, startPoint y: 468, endPoint x: 884, endPoint y: 420, distance: 262.4
click at [784, 420] on div "Summary of Your Assets and Liabilities Declaration re: Electronic Filing ([DATE…" at bounding box center [603, 774] width 361 height 802
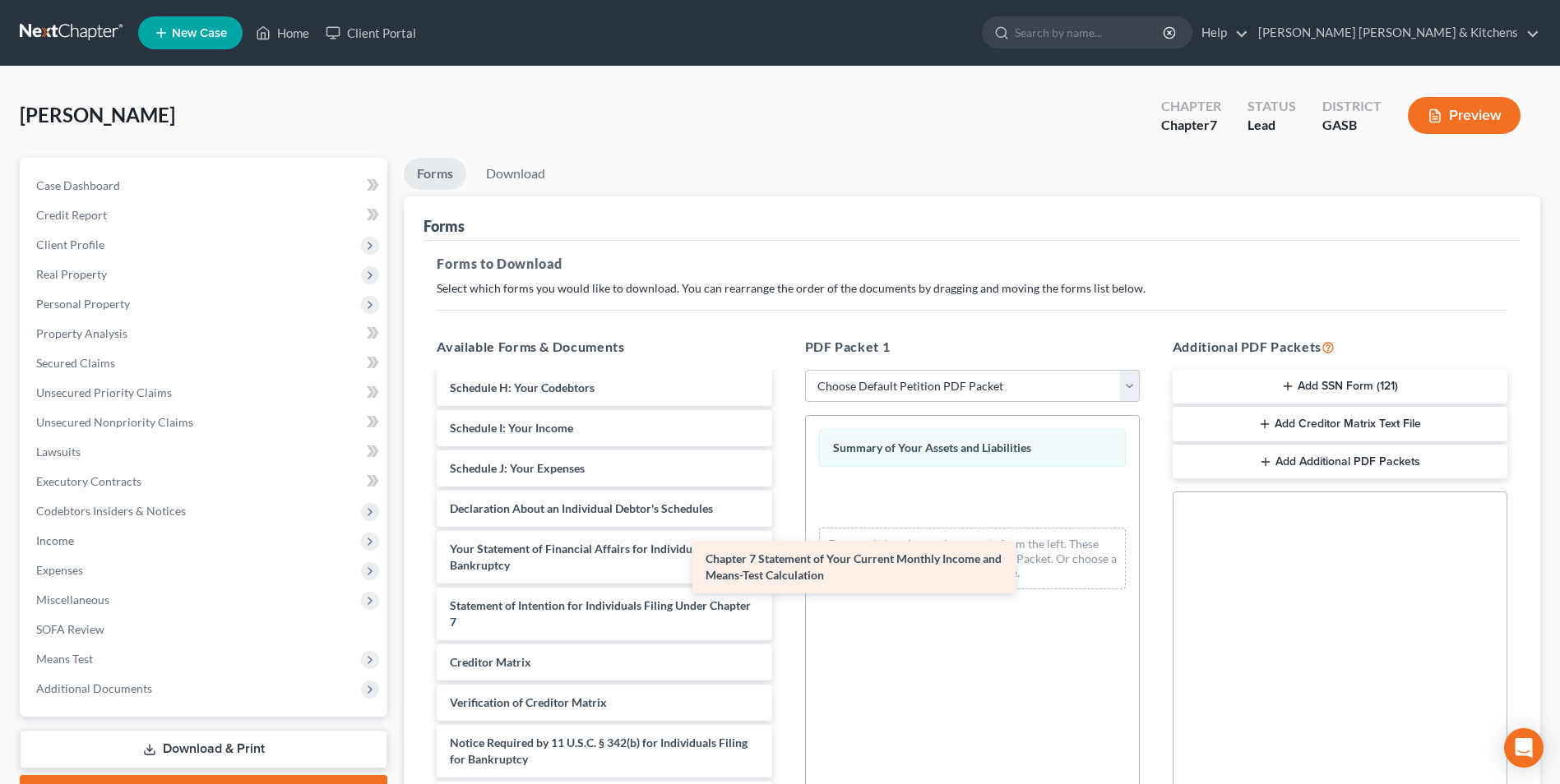
scroll to position [303, 0]
drag, startPoint x: 569, startPoint y: 614, endPoint x: 829, endPoint y: 558, distance: 266.0
click at [784, 558] on div "Chapter 7 Statement of Your Current Monthly Income and Means-Test Calculation D…" at bounding box center [603, 444] width 361 height 746
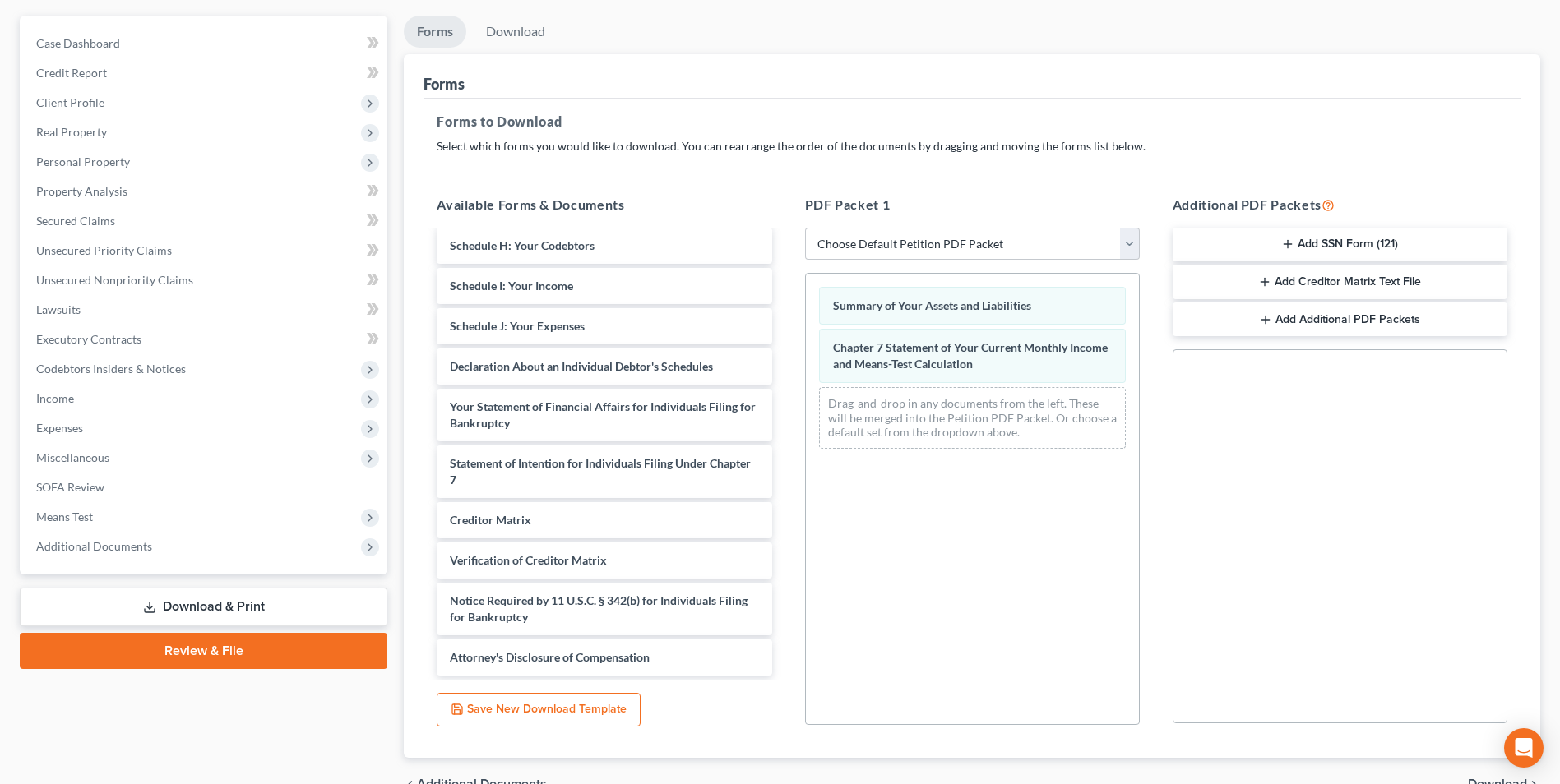
scroll to position [231, 0]
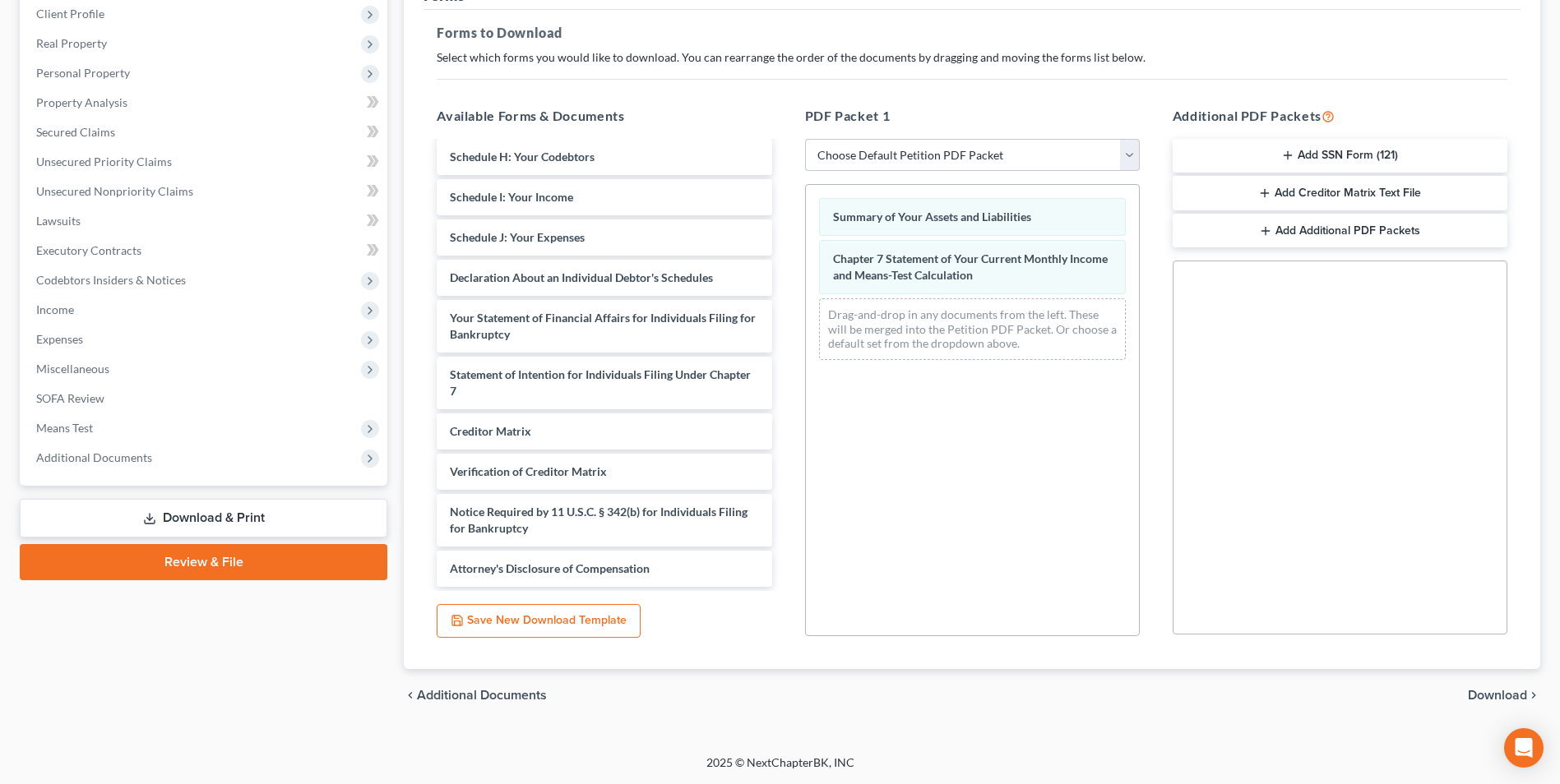
click at [1515, 686] on div "chevron_left Additional Documents Download chevron_right" at bounding box center [972, 695] width 1137 height 53
drag, startPoint x: 1486, startPoint y: 695, endPoint x: 1448, endPoint y: 675, distance: 42.9
click at [1475, 691] on span "Download" at bounding box center [1497, 695] width 59 height 14
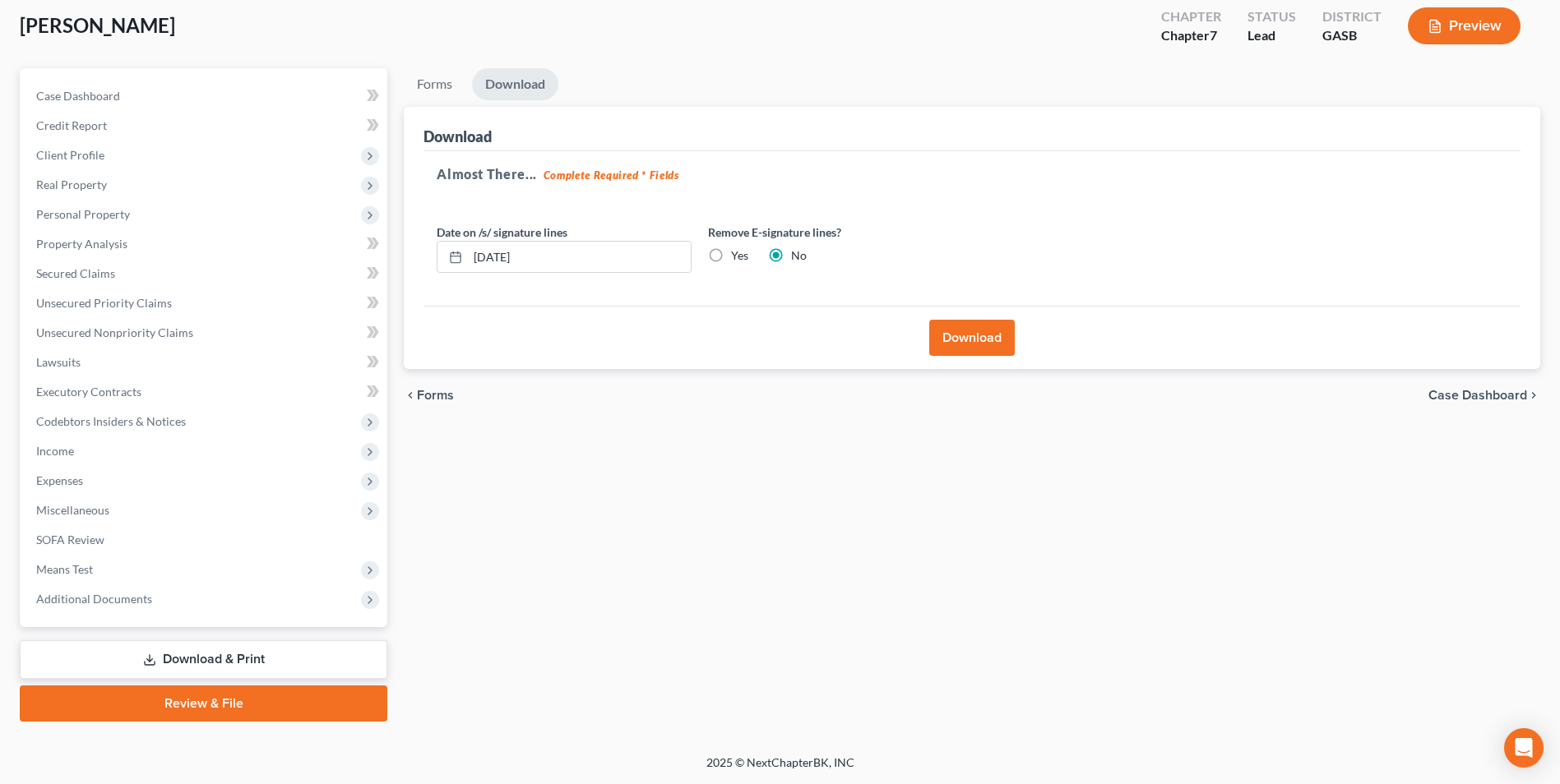
scroll to position [89, 0]
drag, startPoint x: 555, startPoint y: 263, endPoint x: 392, endPoint y: 316, distance: 171.4
click at [357, 272] on div "Petition Navigation Case Dashboard Payments Invoices Payments Payments Credit R…" at bounding box center [780, 395] width 1537 height 654
click at [731, 251] on label "Yes" at bounding box center [740, 255] width 18 height 17
click at [738, 251] on input "Yes" at bounding box center [743, 252] width 11 height 11
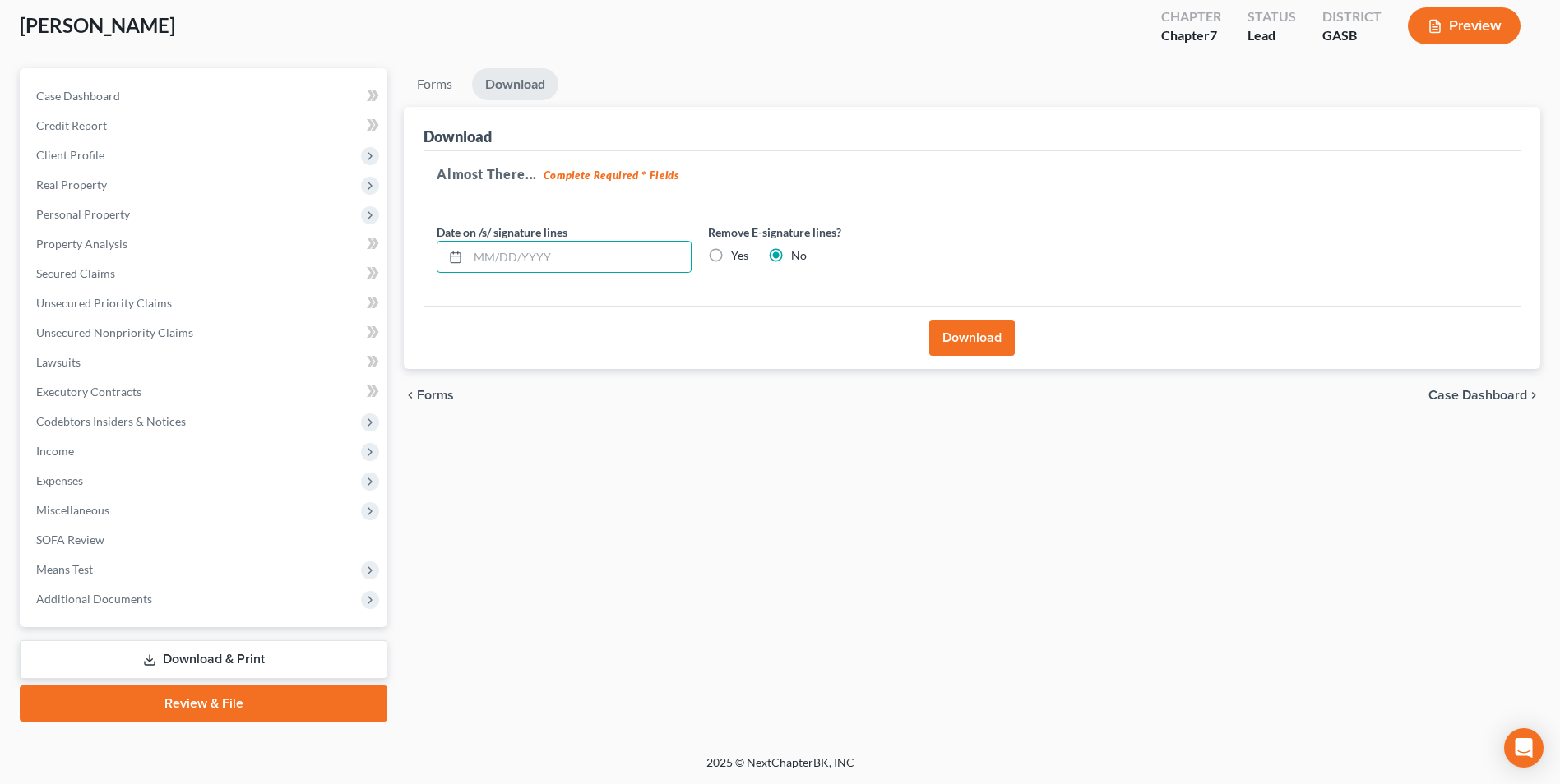
radio input "true"
radio input "false"
click at [995, 332] on button "Download" at bounding box center [972, 338] width 86 height 36
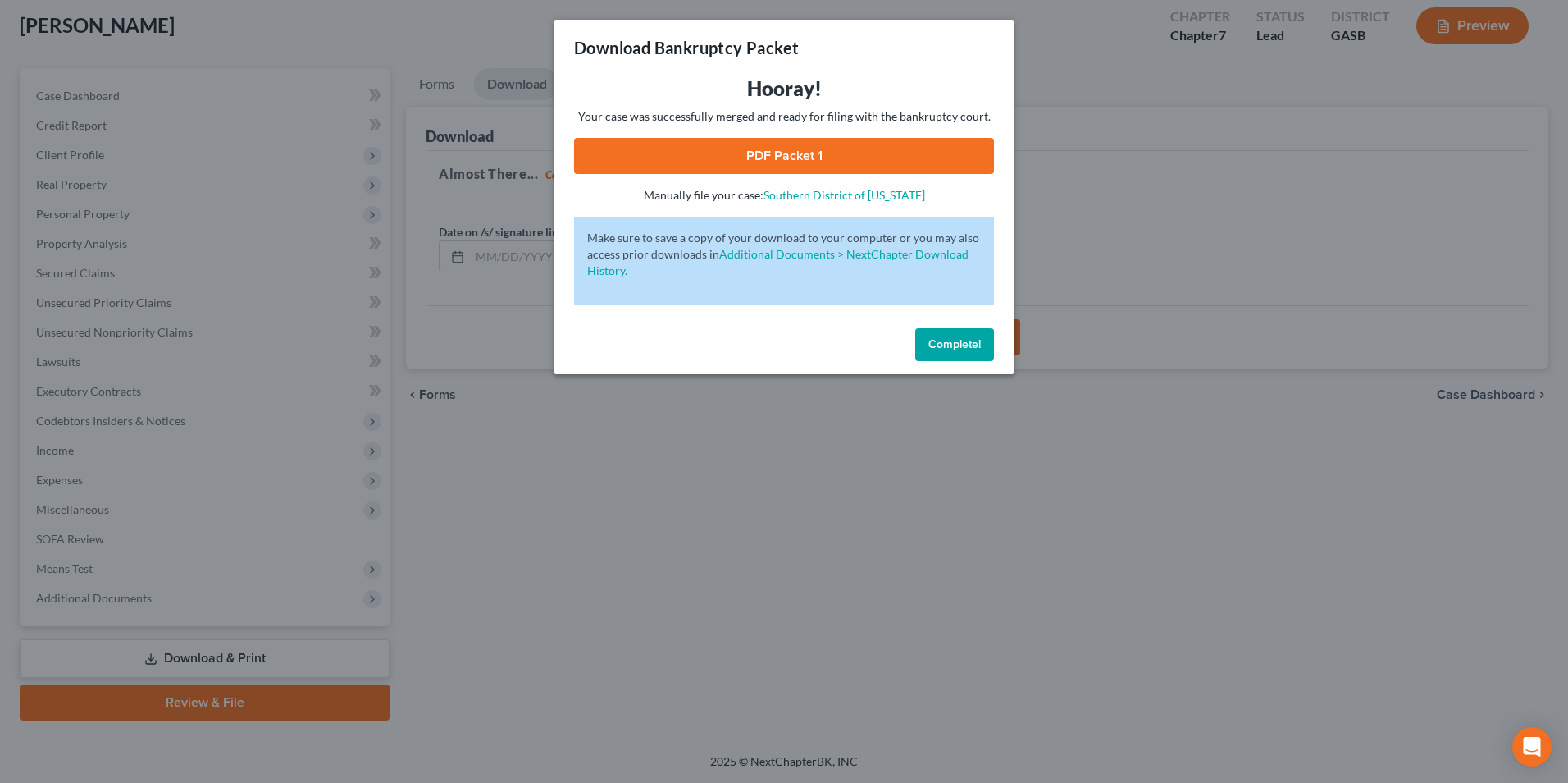
click at [802, 171] on link "PDF Packet 1" at bounding box center [784, 155] width 420 height 36
click at [564, 641] on div "Download Bankruptcy Packet Hooray! Your case was successfully merged and ready …" at bounding box center [784, 392] width 1568 height 783
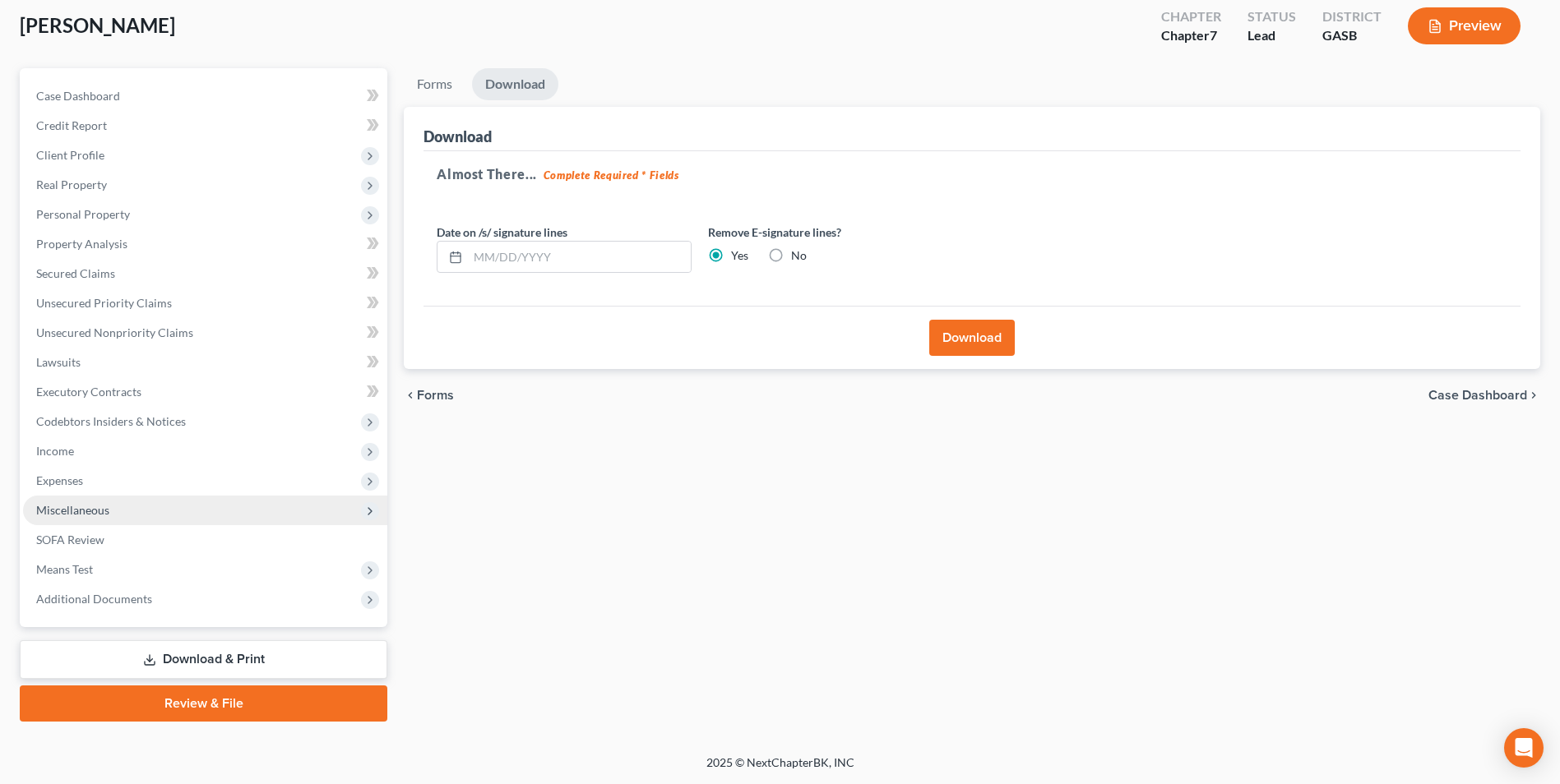
click at [75, 515] on span "Miscellaneous" at bounding box center [72, 510] width 73 height 14
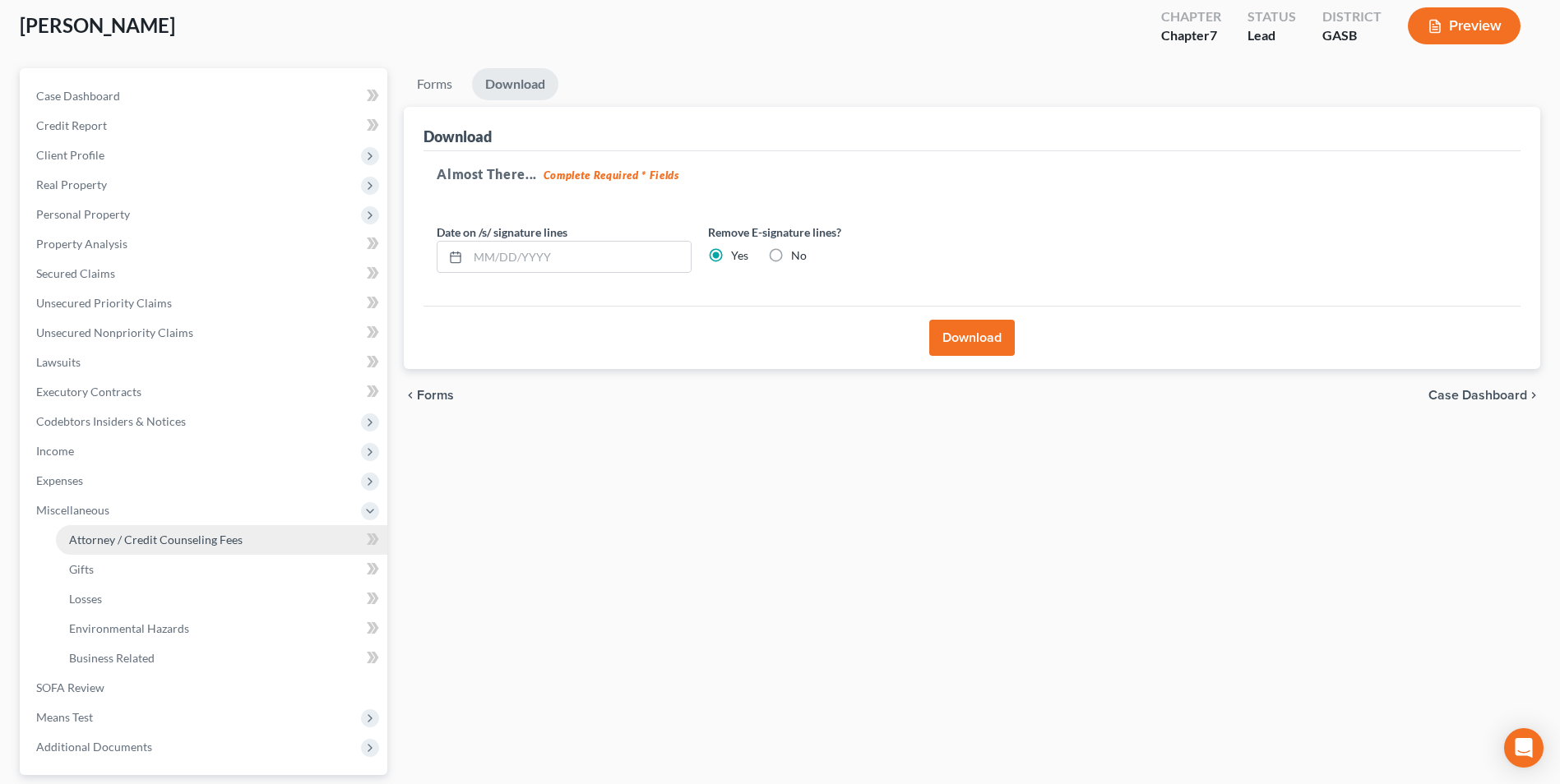
click at [106, 531] on link "Attorney / Credit Counseling Fees" at bounding box center [221, 540] width 331 height 29
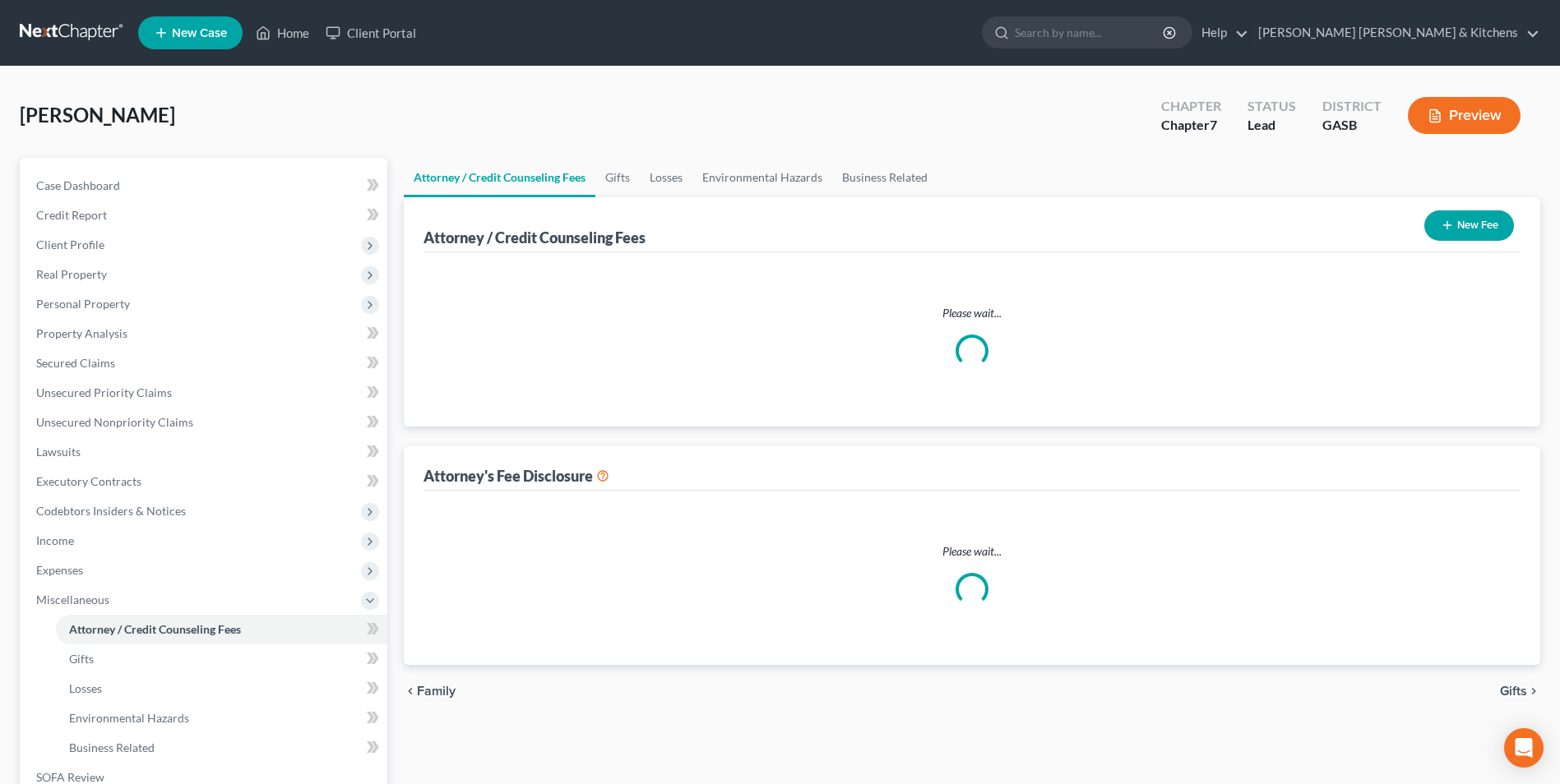
select select "0"
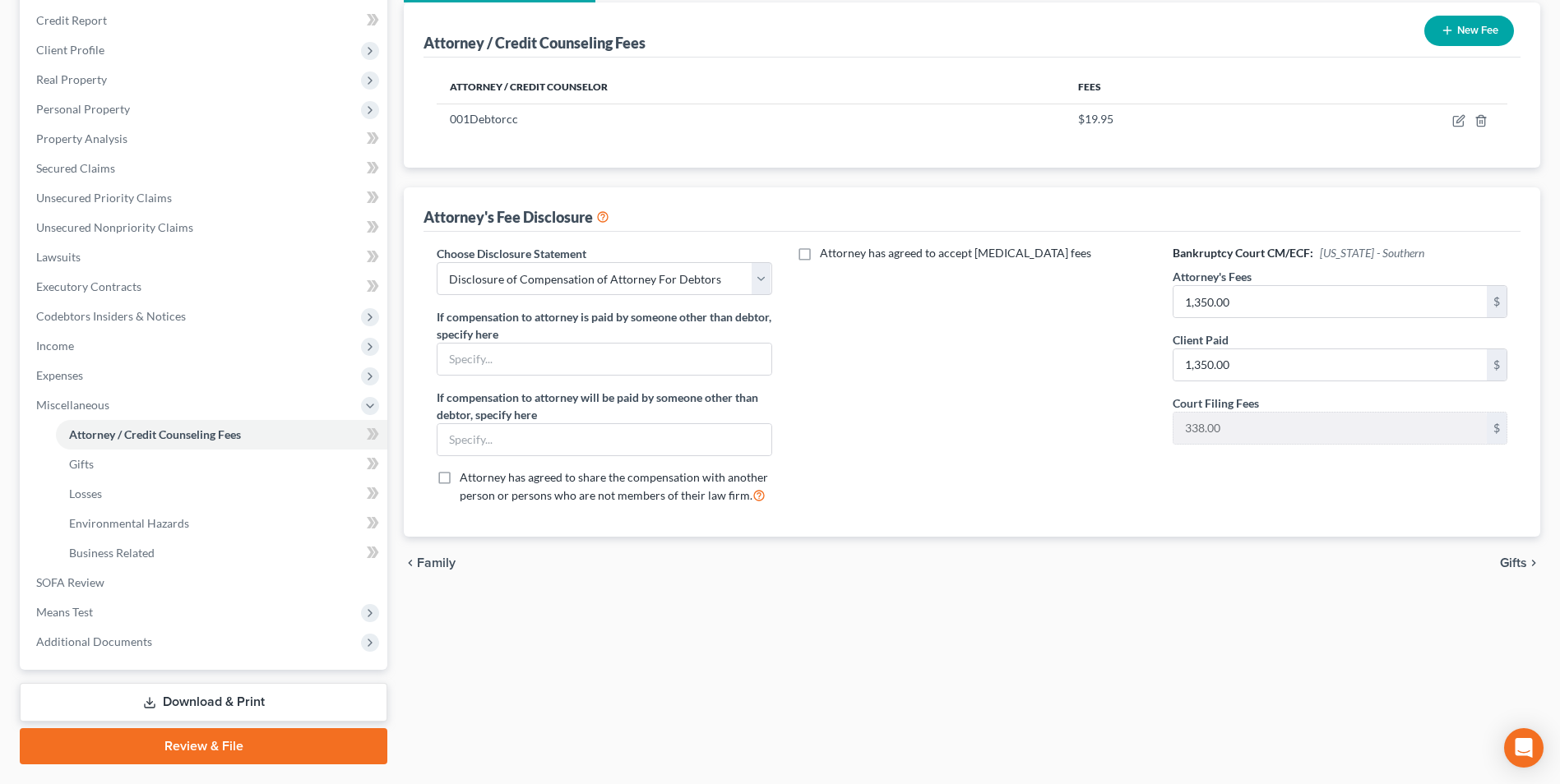
scroll to position [237, 0]
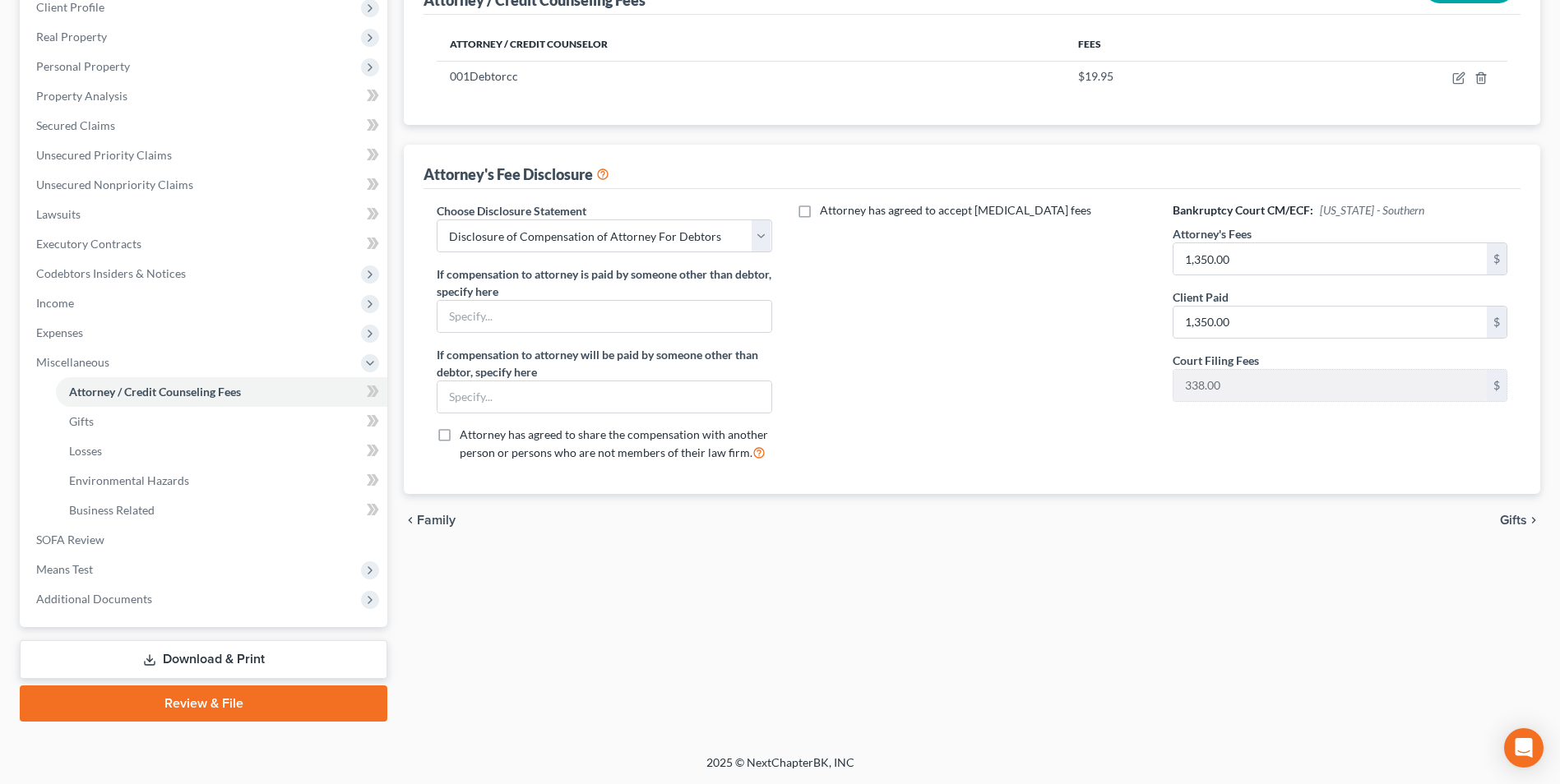
click at [234, 660] on link "Download & Print" at bounding box center [203, 659] width 368 height 39
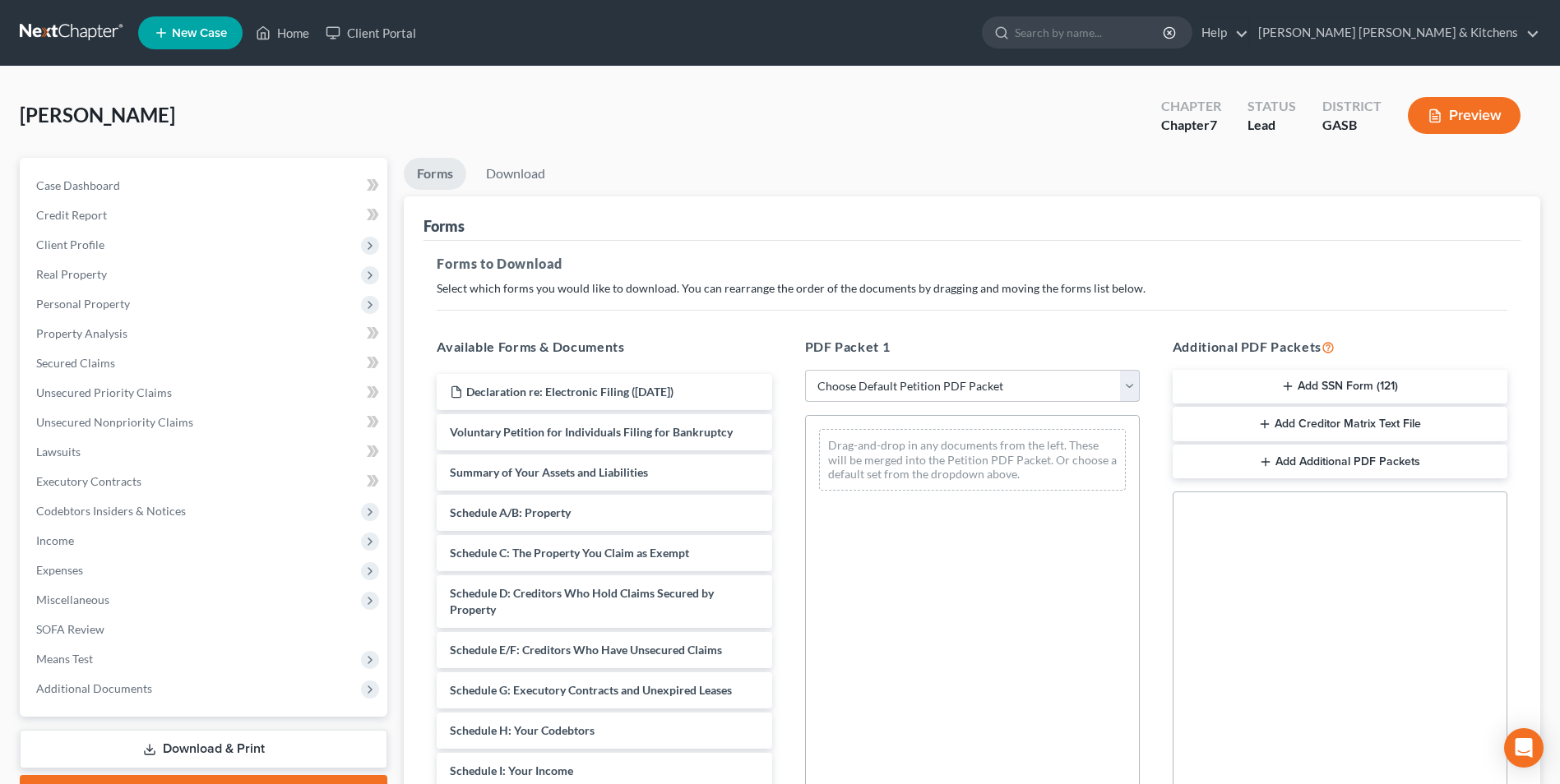
click at [910, 386] on select "Choose Default Petition PDF Packet Complete Bankruptcy Petition (all forms and …" at bounding box center [972, 386] width 335 height 33
select select "0"
click at [805, 370] on select "Choose Default Petition PDF Packet Complete Bankruptcy Petition (all forms and …" at bounding box center [972, 386] width 335 height 33
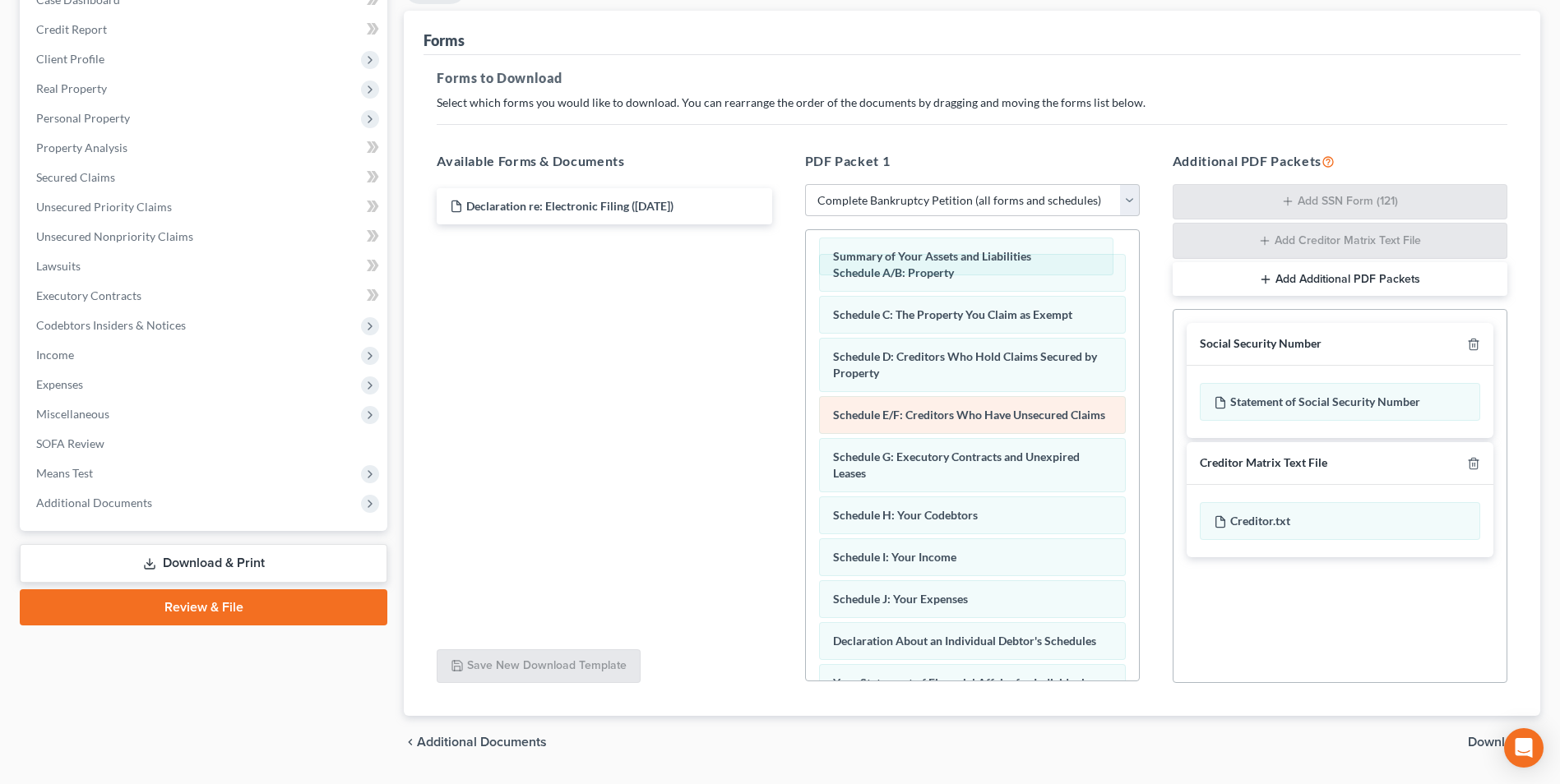
scroll to position [48, 0]
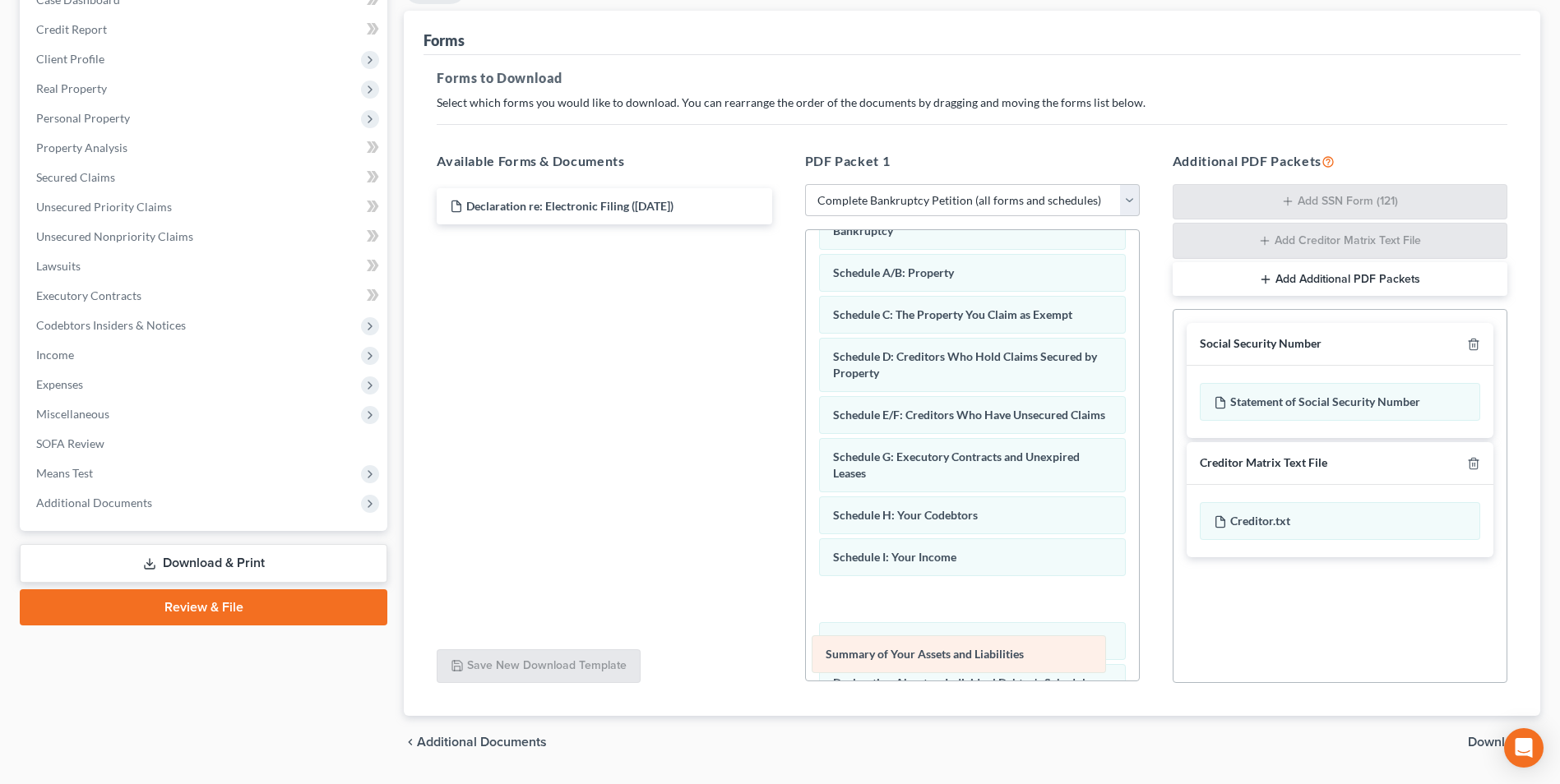
drag, startPoint x: 1035, startPoint y: 234, endPoint x: 1029, endPoint y: 666, distance: 432.0
click at [1029, 666] on div "Summary of Your Assets and Liabilities Voluntary Petition for Individuals Filin…" at bounding box center [972, 661] width 333 height 957
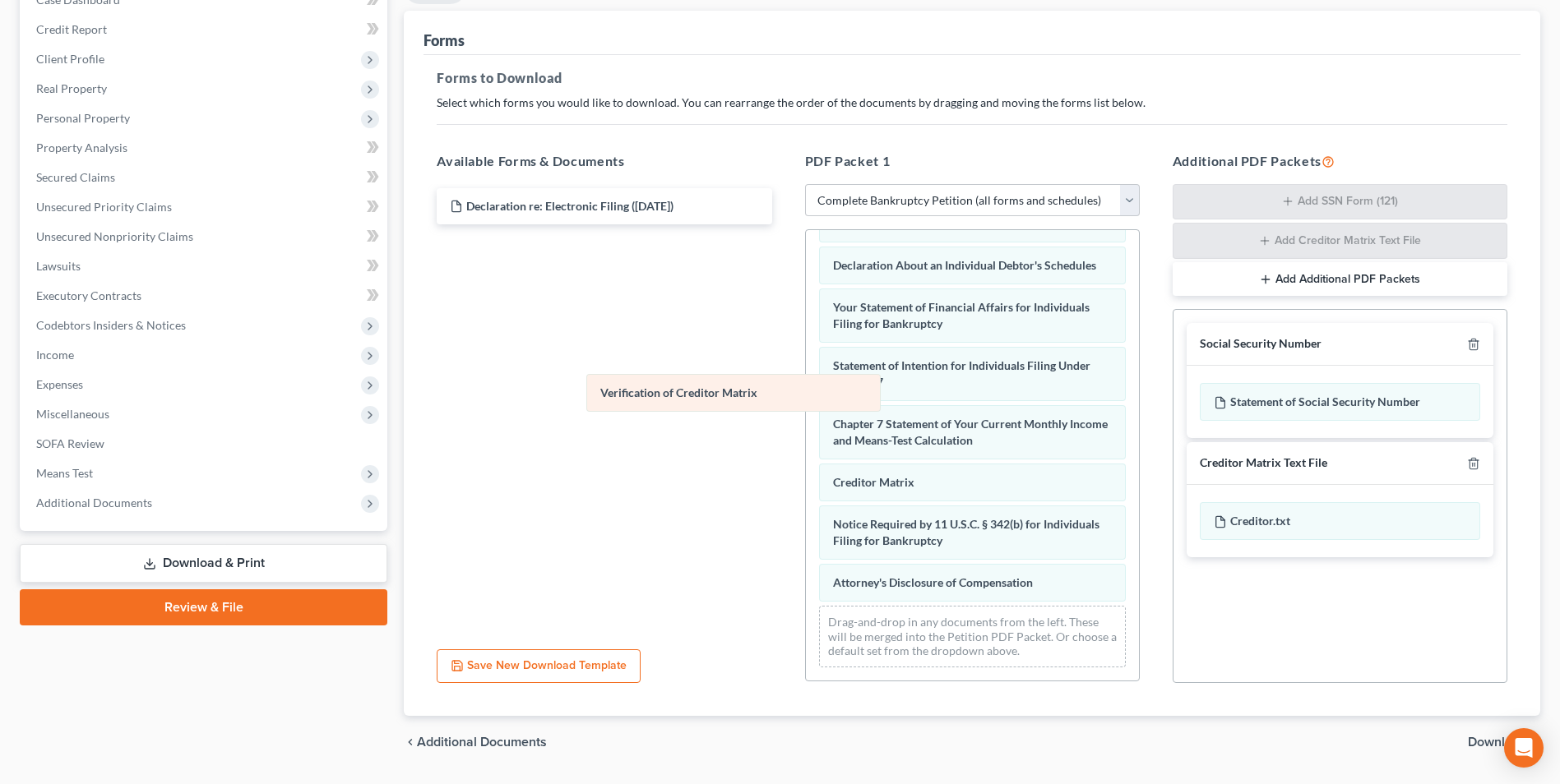
scroll to position [481, 0]
drag, startPoint x: 938, startPoint y: 487, endPoint x: 618, endPoint y: 346, distance: 349.7
click at [806, 348] on div "Verification of Creditor Matrix Voluntary Petition for Individuals Filing for B…" at bounding box center [972, 222] width 333 height 915
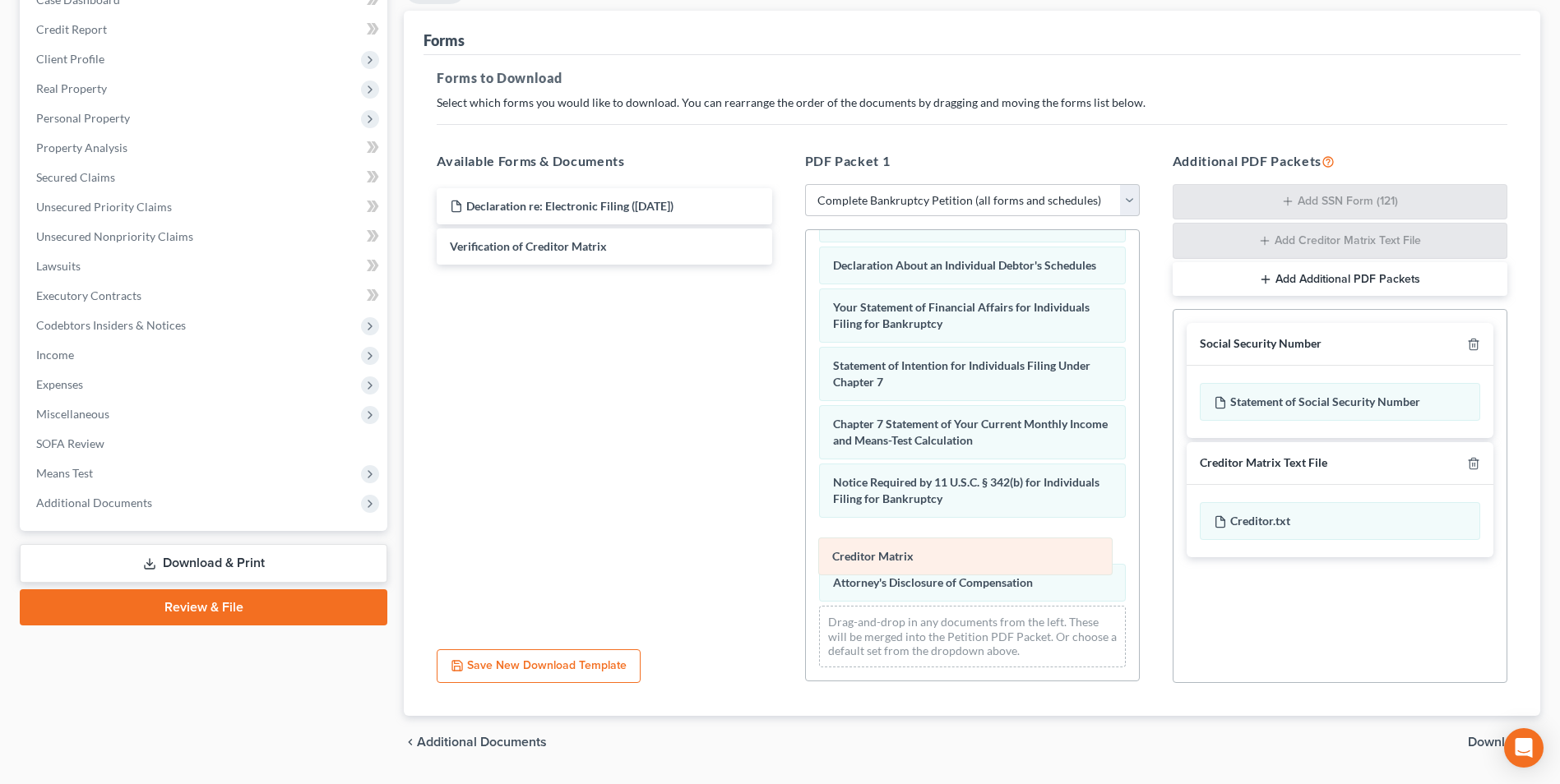
drag, startPoint x: 892, startPoint y: 481, endPoint x: 891, endPoint y: 558, distance: 77.0
click at [891, 558] on div "Creditor Matrix Voluntary Petition for Individuals Filing for Bankruptcy Schedu…" at bounding box center [972, 222] width 333 height 915
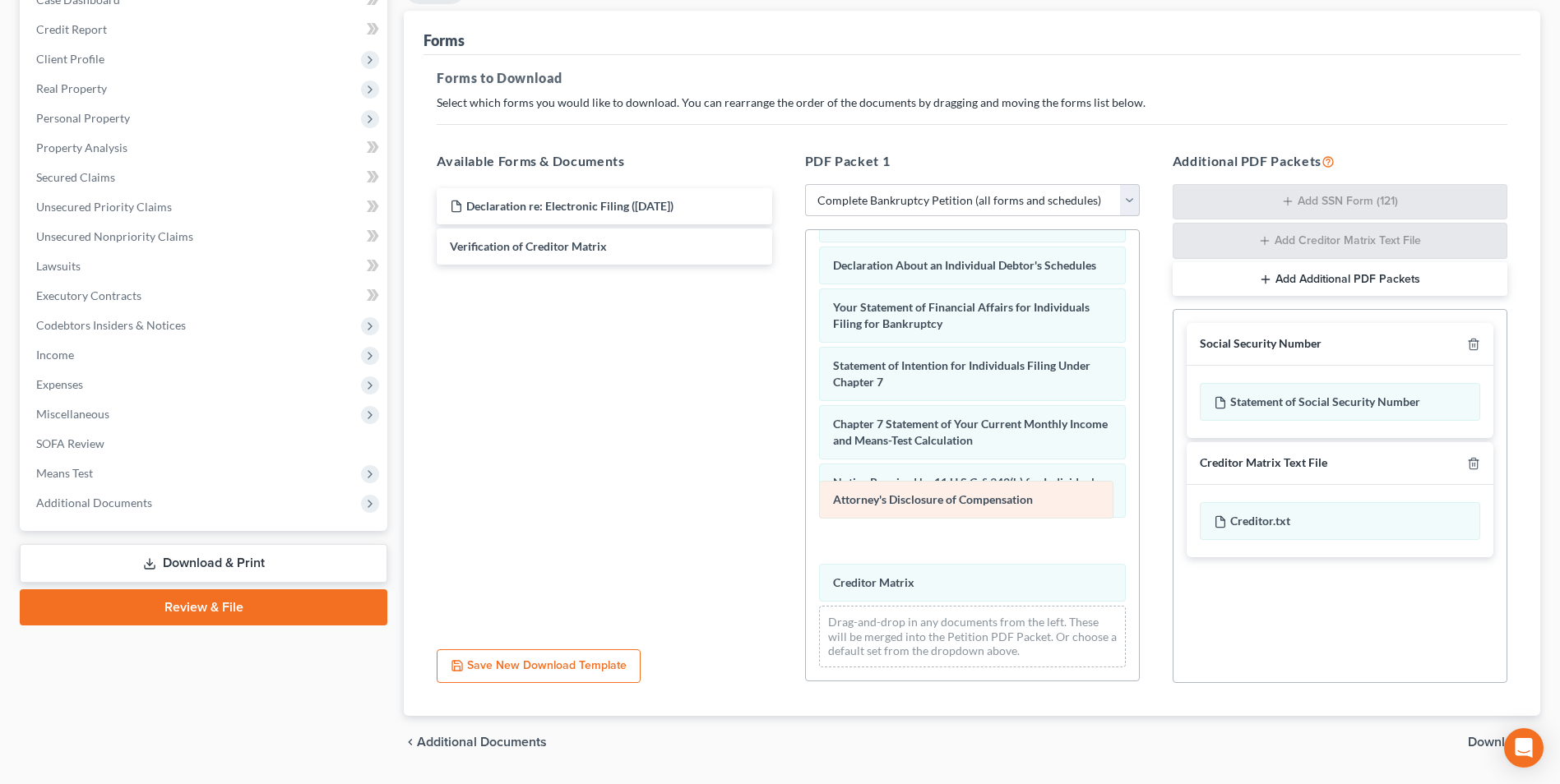
drag, startPoint x: 891, startPoint y: 582, endPoint x: 891, endPoint y: 479, distance: 103.0
click at [891, 479] on div "Attorney's Disclosure of Compensation Voluntary Petition for Individuals Filing…" at bounding box center [972, 222] width 333 height 915
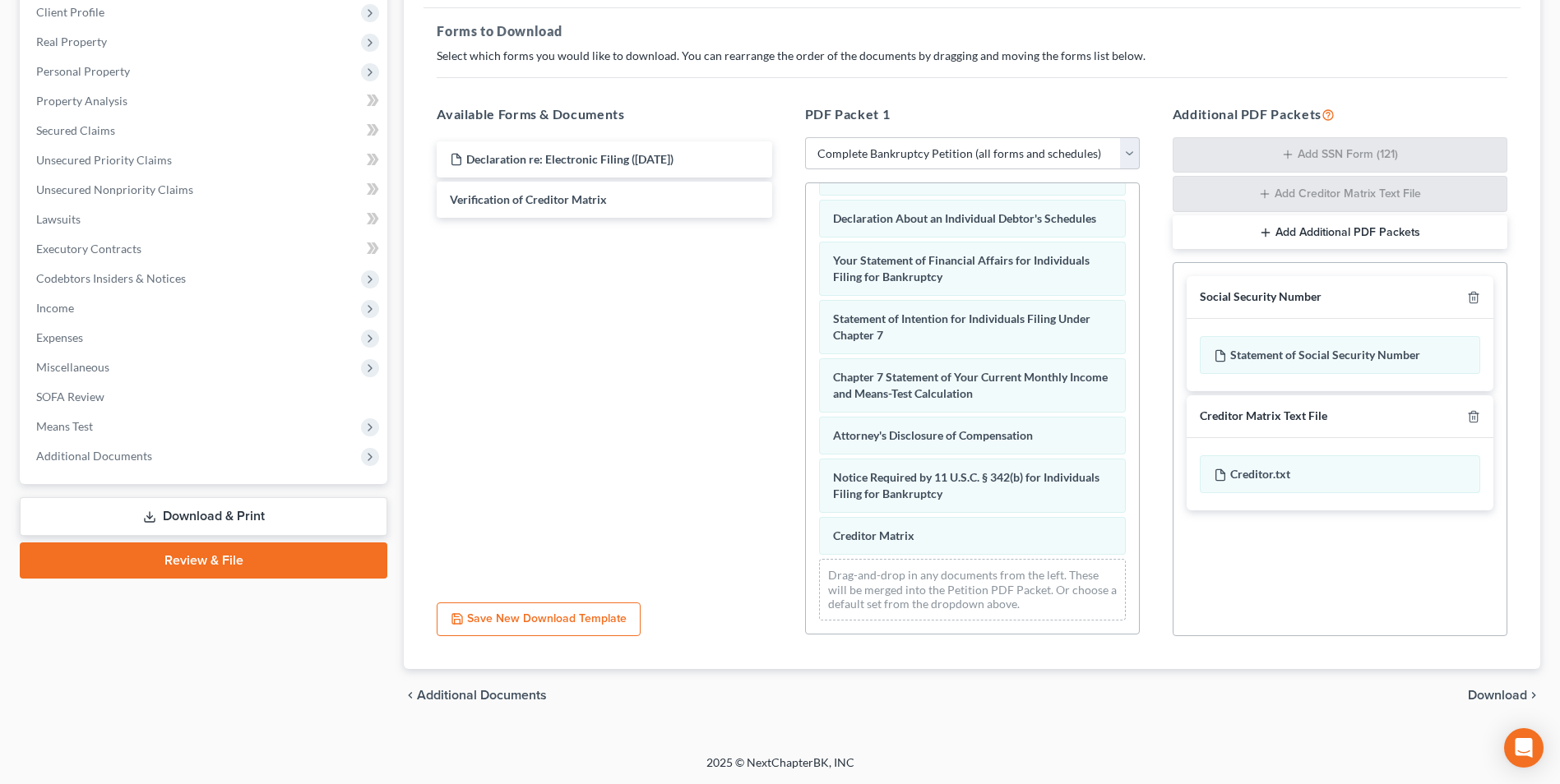
click at [1488, 698] on span "Download" at bounding box center [1497, 695] width 59 height 14
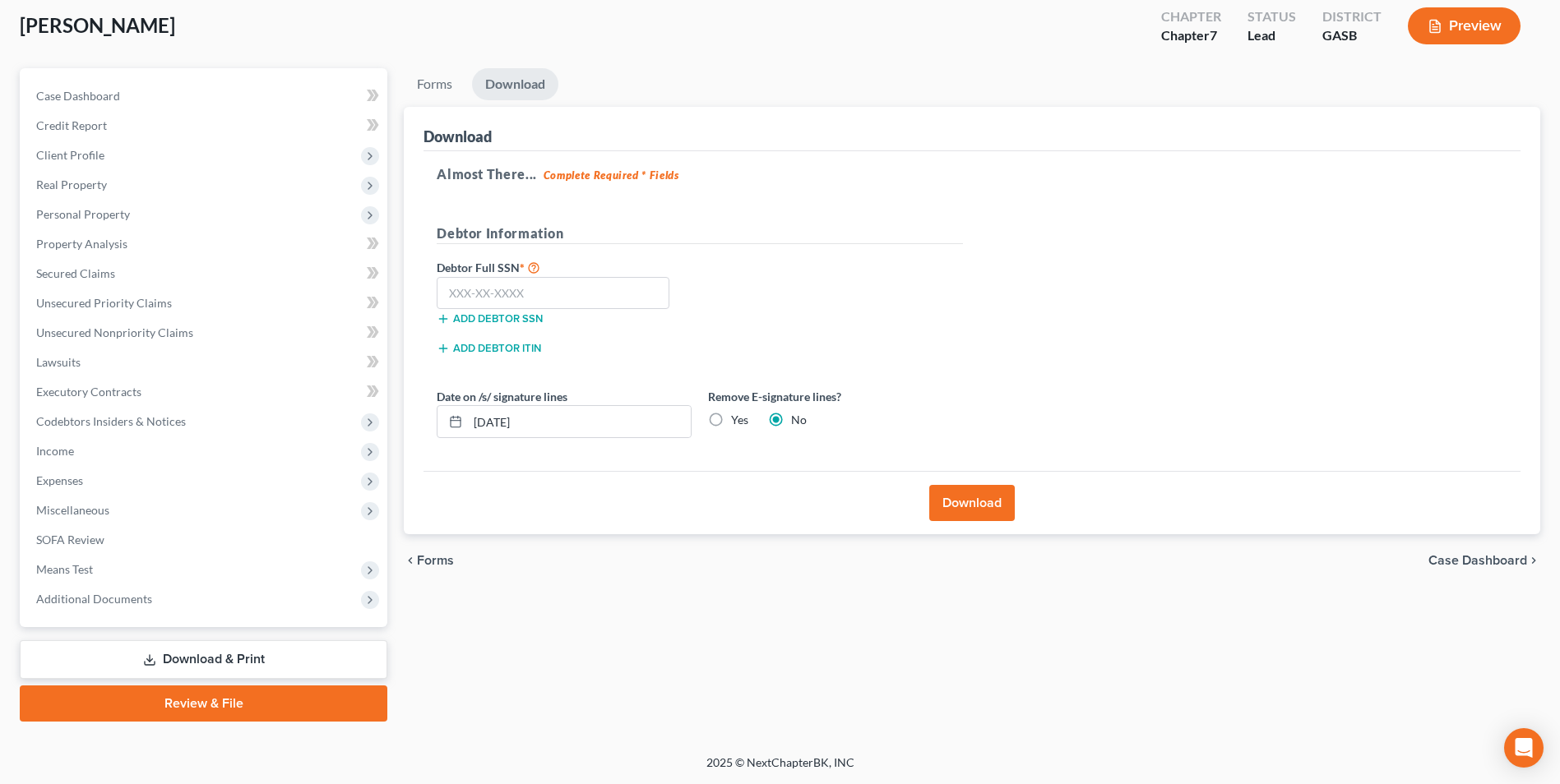
scroll to position [89, 0]
click at [527, 304] on input "text" at bounding box center [553, 294] width 233 height 33
type input "261-06-3305"
click at [975, 501] on button "Download" at bounding box center [972, 502] width 86 height 36
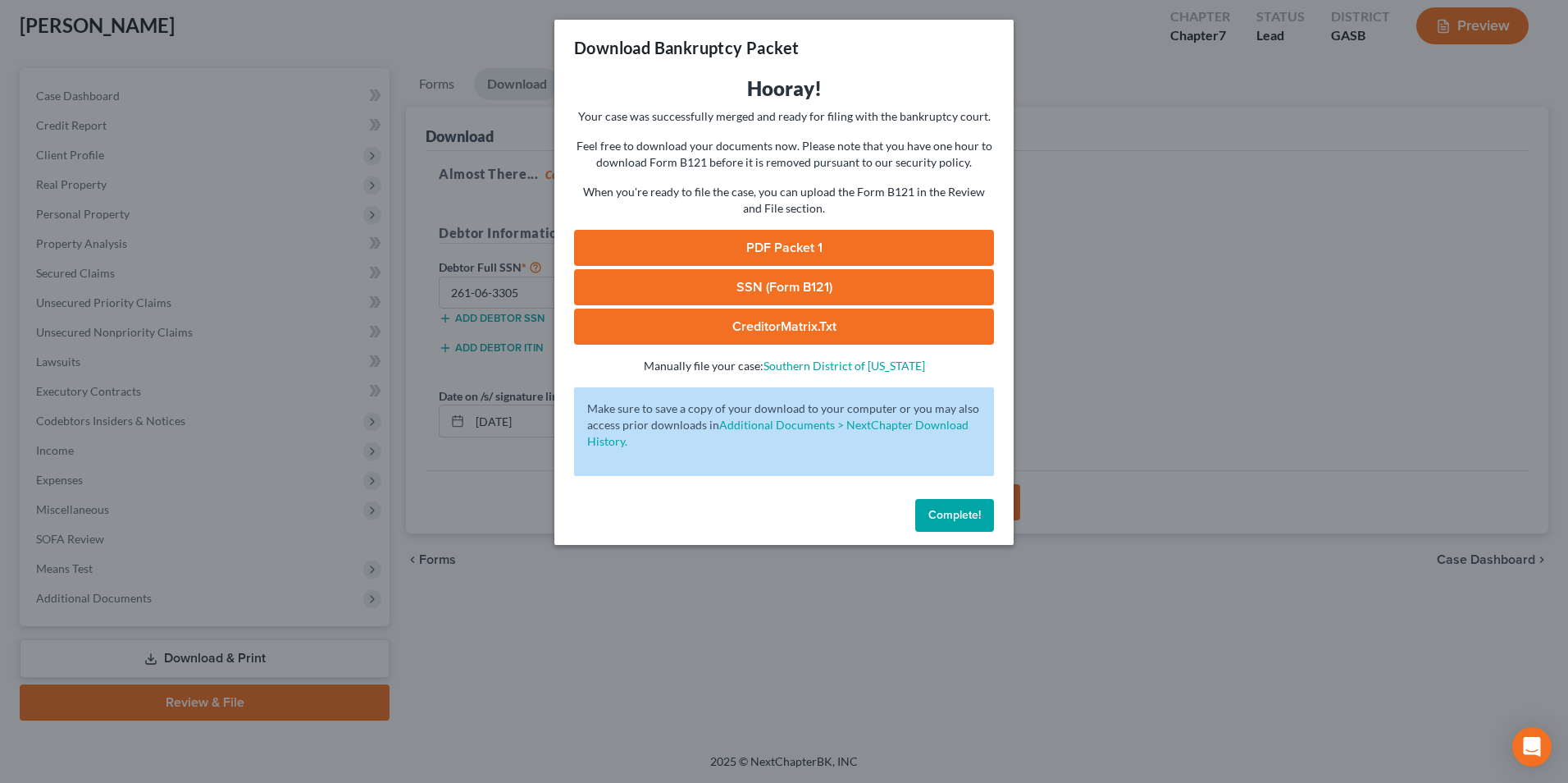
click at [829, 288] on link "SSN (Form B121)" at bounding box center [784, 287] width 420 height 36
click at [717, 243] on link "PDF Packet 1" at bounding box center [784, 248] width 420 height 36
click at [676, 327] on link "CreditorMatrix.txt" at bounding box center [784, 326] width 420 height 36
drag, startPoint x: 552, startPoint y: 689, endPoint x: 489, endPoint y: 519, distance: 181.3
click at [552, 689] on div "Download Bankruptcy Packet Hooray! Your case was successfully merged and ready …" at bounding box center [784, 392] width 1568 height 783
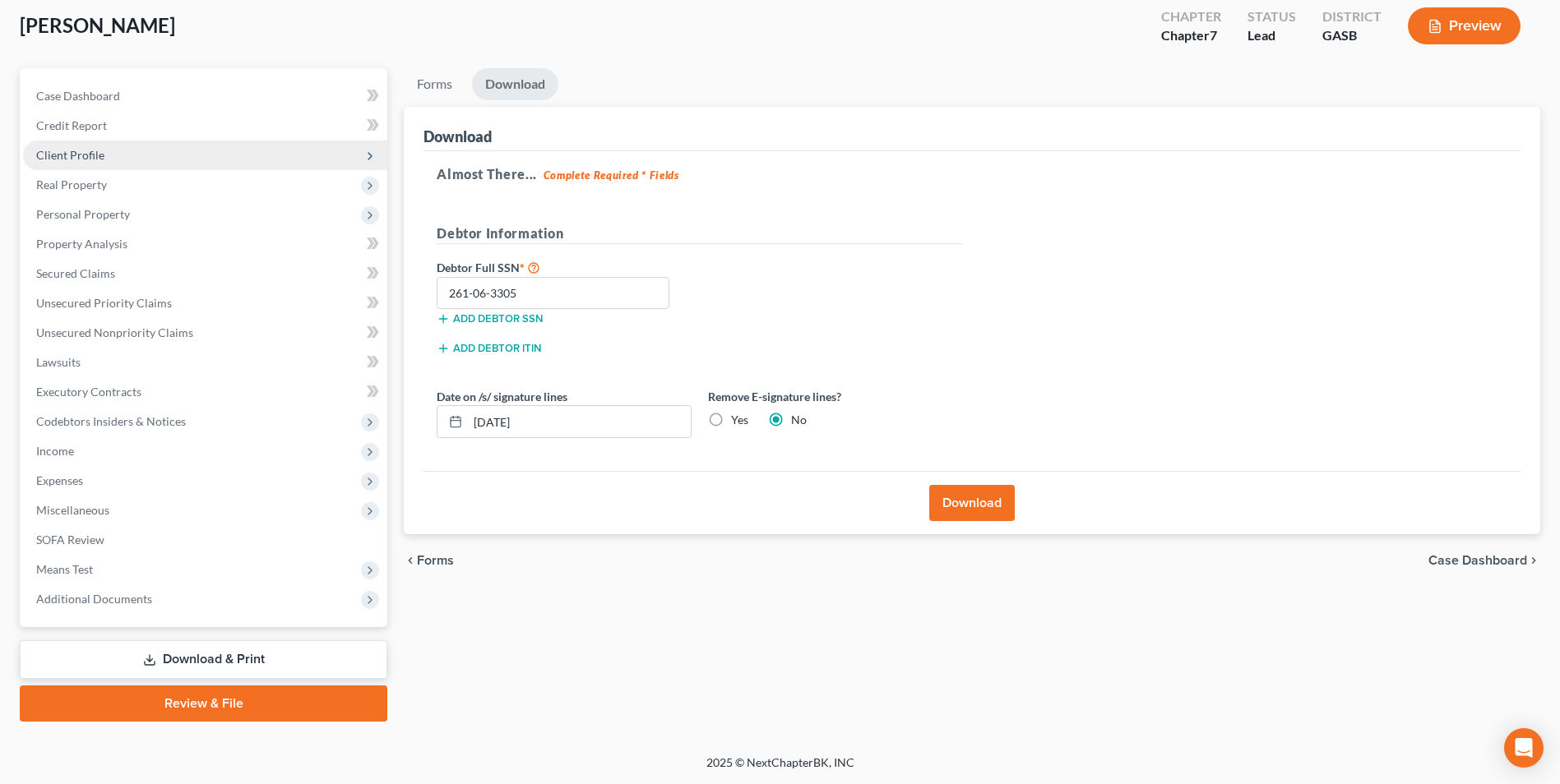
click at [72, 150] on span "Client Profile" at bounding box center [70, 155] width 68 height 14
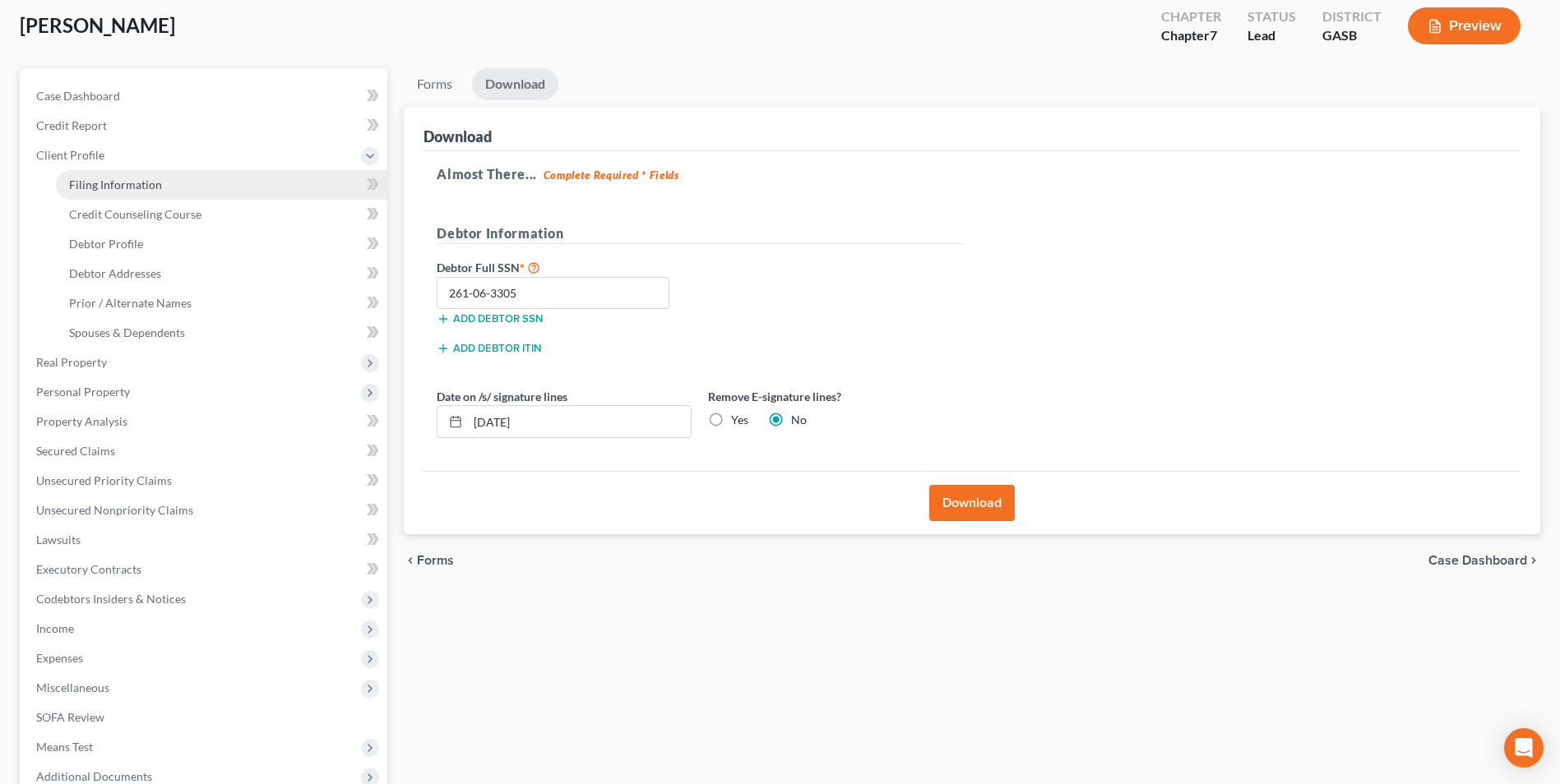
click at [96, 186] on span "Filing Information" at bounding box center [115, 184] width 92 height 14
select select "1"
select select "0"
select select "10"
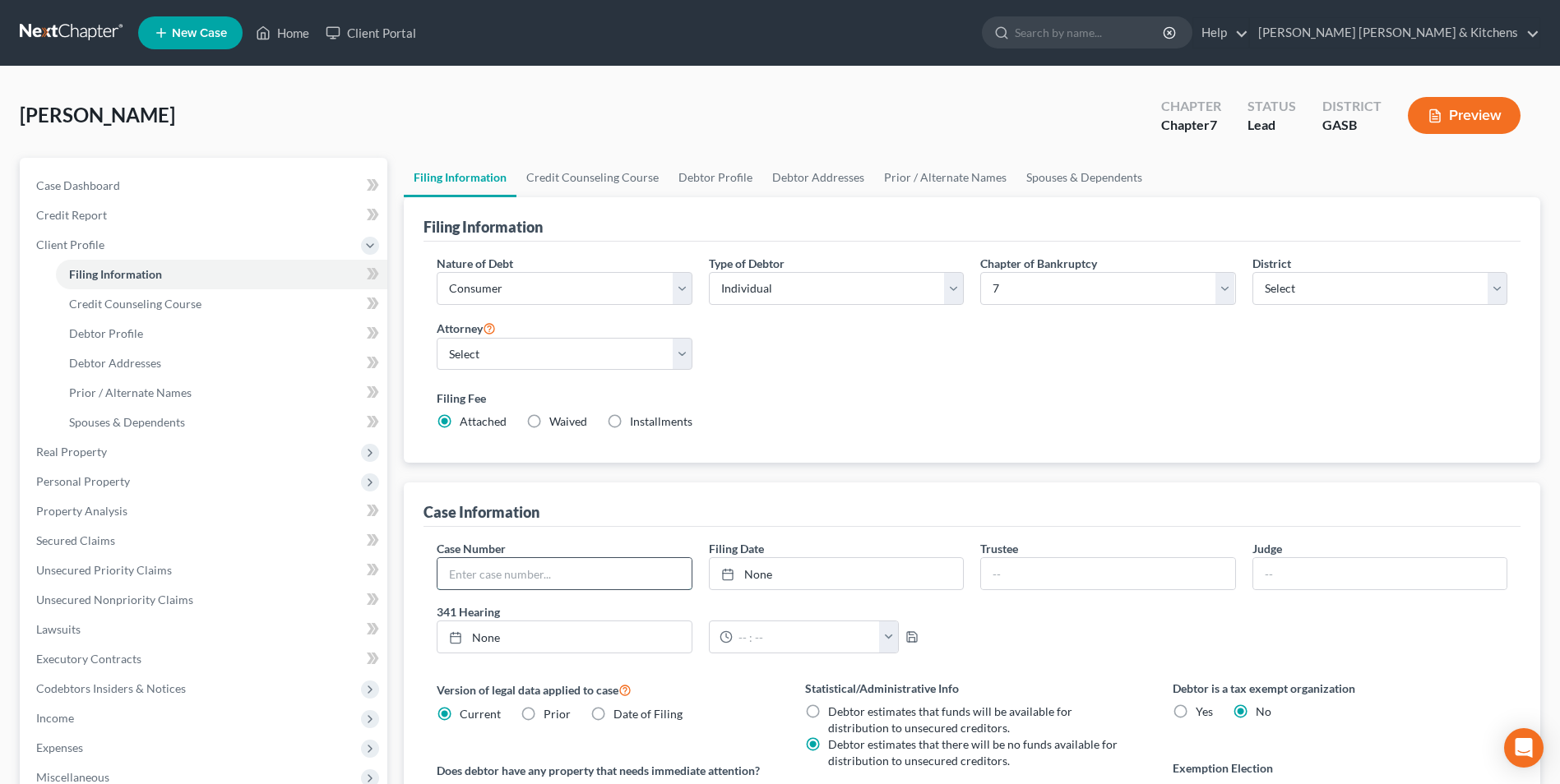
click at [523, 570] on input "text" at bounding box center [563, 574] width 253 height 31
type input "25-30109"
click at [285, 30] on link "Home" at bounding box center [282, 33] width 70 height 29
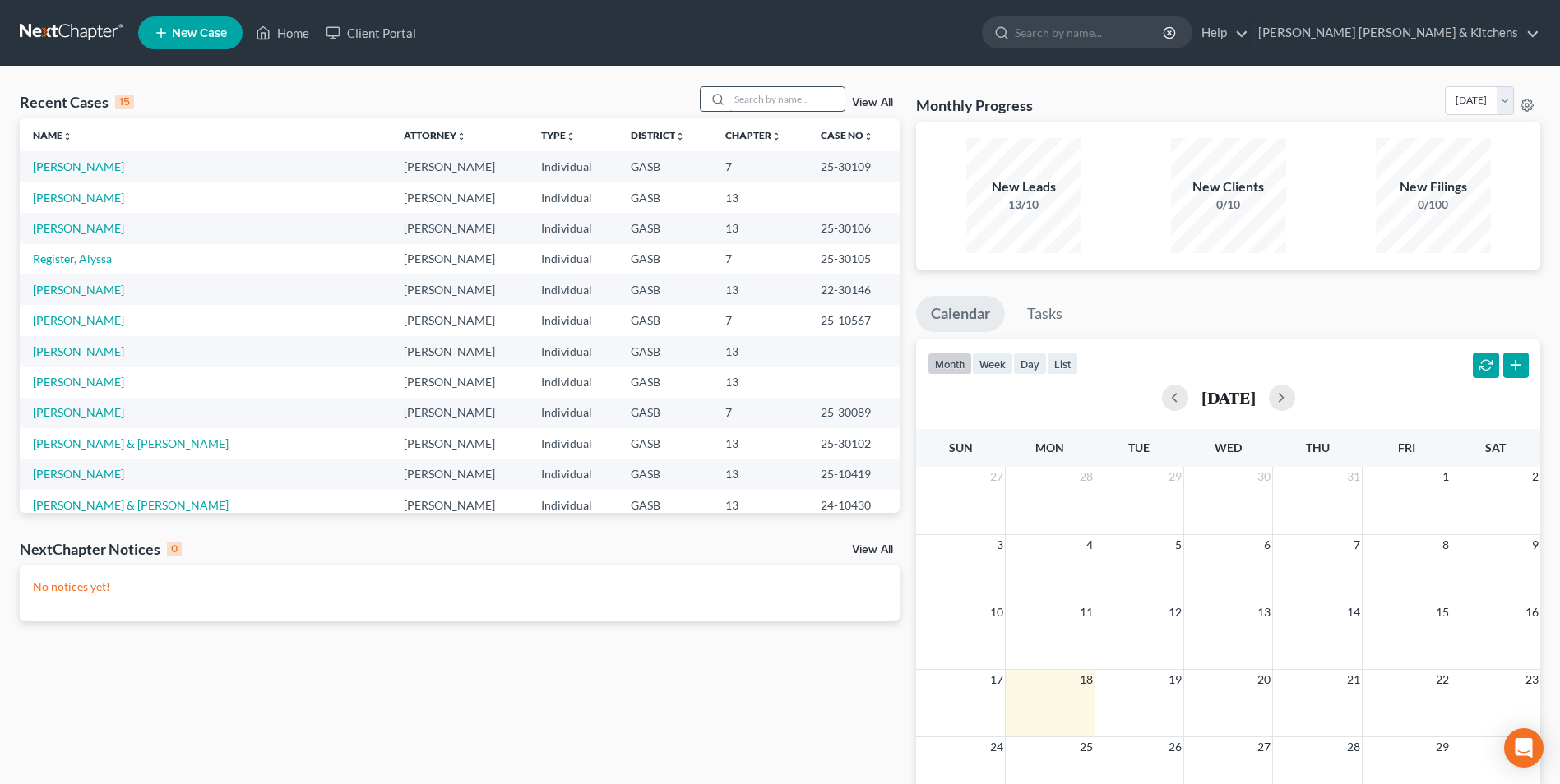
click at [756, 98] on input "search" at bounding box center [786, 99] width 115 height 23
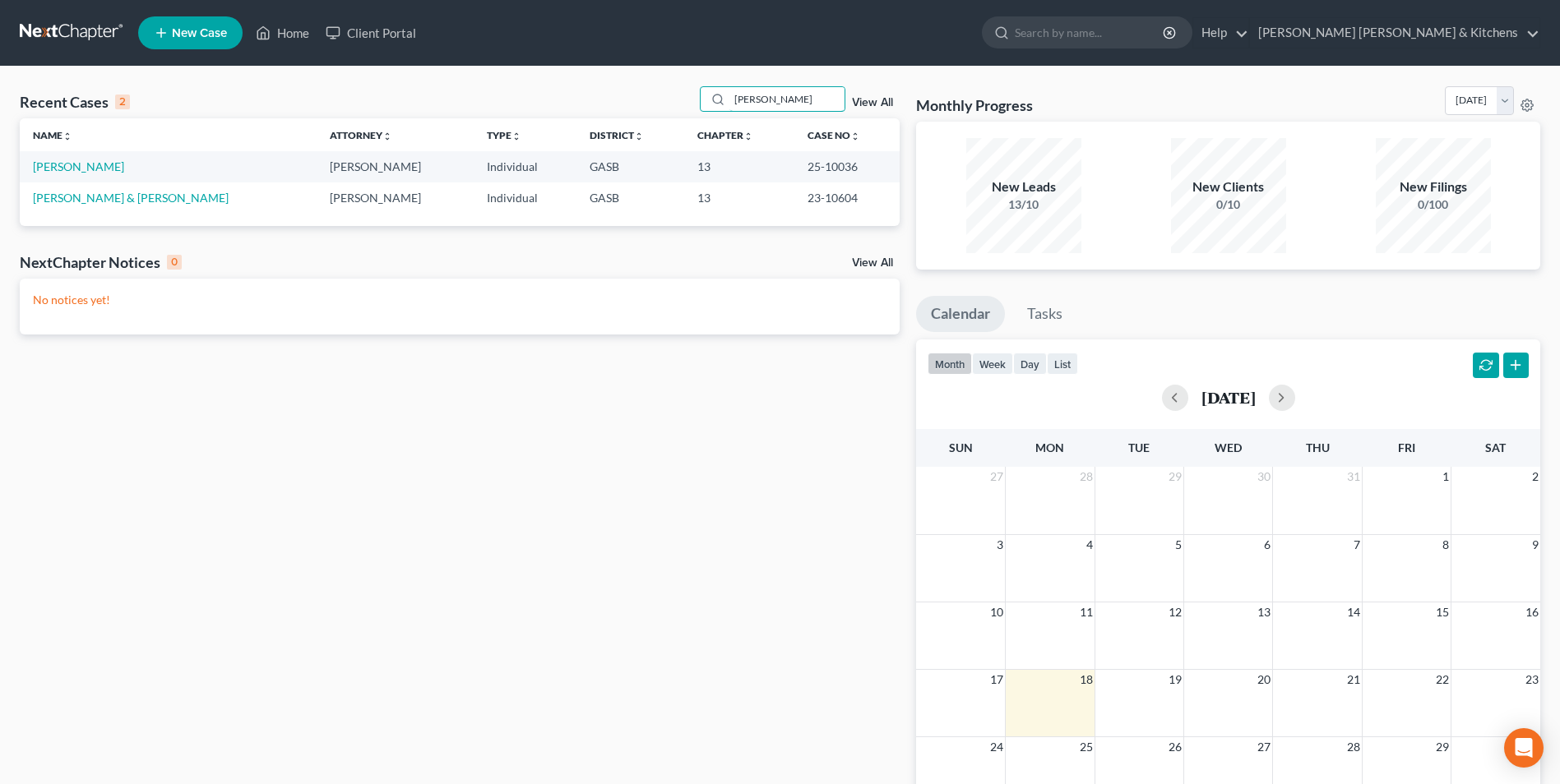
type input "[PERSON_NAME]"
